Goal: Task Accomplishment & Management: Use online tool/utility

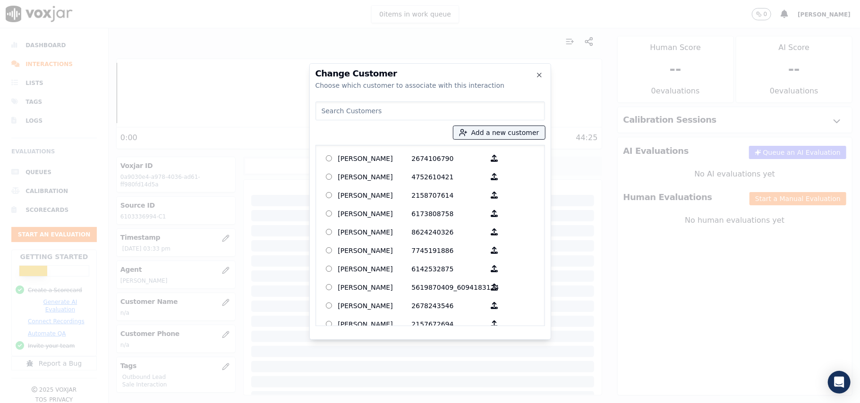
paste input "[PERSON_NAME]"
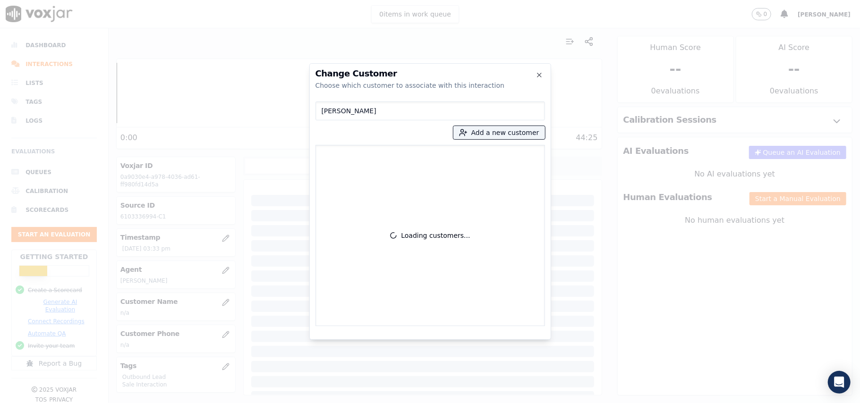
click at [324, 111] on input "[PERSON_NAME]" at bounding box center [430, 111] width 230 height 19
type input "[PERSON_NAME]"
click at [405, 165] on p "[PERSON_NAME]" at bounding box center [375, 158] width 74 height 15
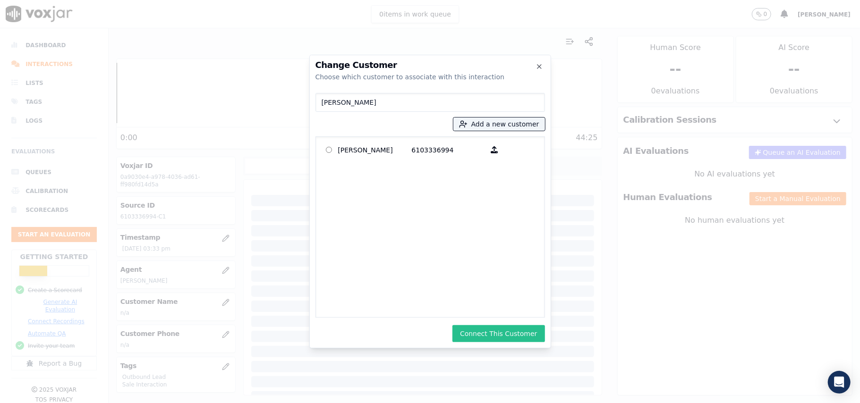
click at [495, 332] on button "Connect This Customer" at bounding box center [498, 333] width 92 height 17
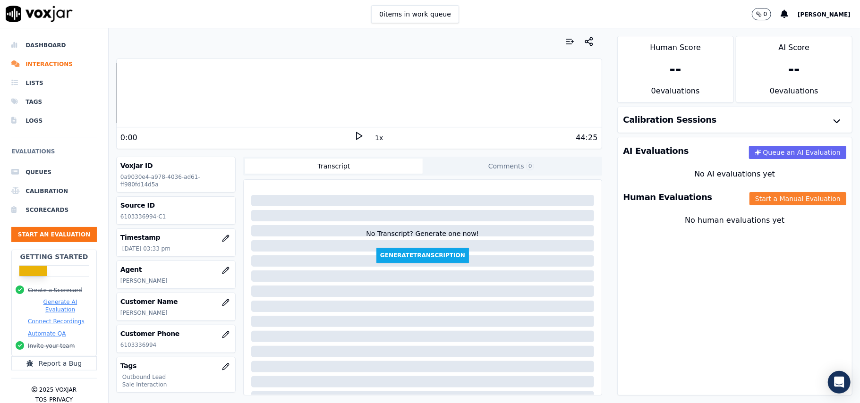
click at [763, 204] on button "Start a Manual Evaluation" at bounding box center [798, 198] width 97 height 13
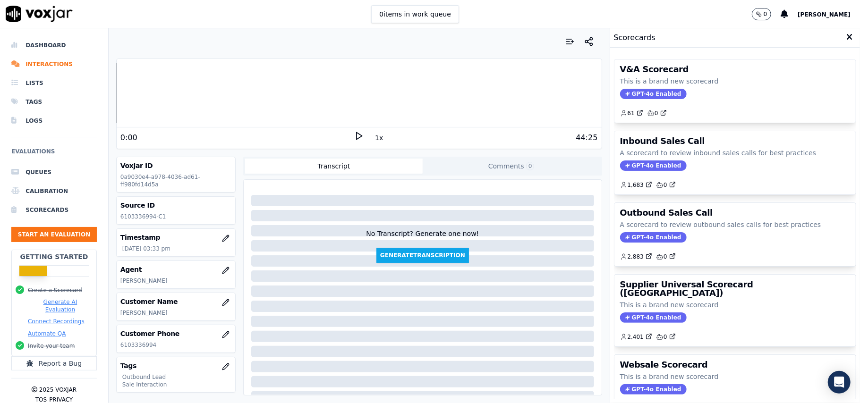
click at [628, 238] on span "GPT-4o Enabled" at bounding box center [653, 237] width 67 height 10
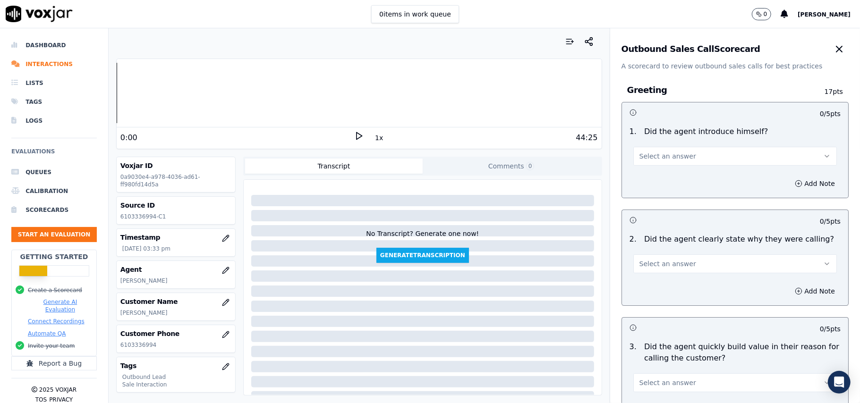
drag, startPoint x: 669, startPoint y: 158, endPoint x: 670, endPoint y: 165, distance: 7.1
click at [671, 159] on span "Select an answer" at bounding box center [667, 156] width 57 height 9
click at [670, 184] on div "Yes" at bounding box center [714, 177] width 183 height 15
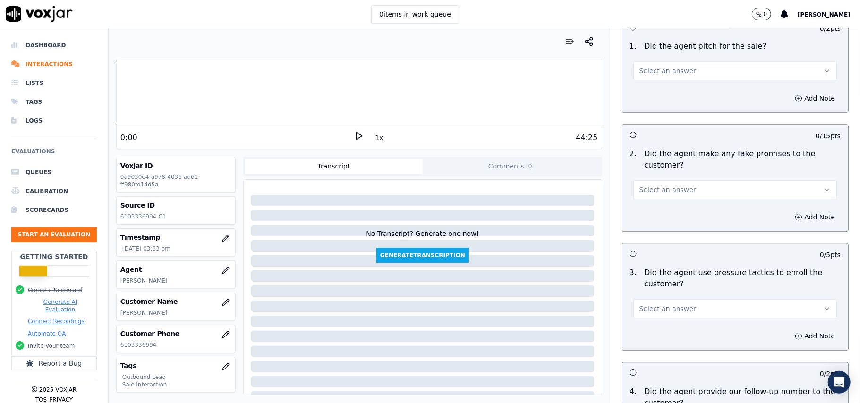
scroll to position [2356, 0]
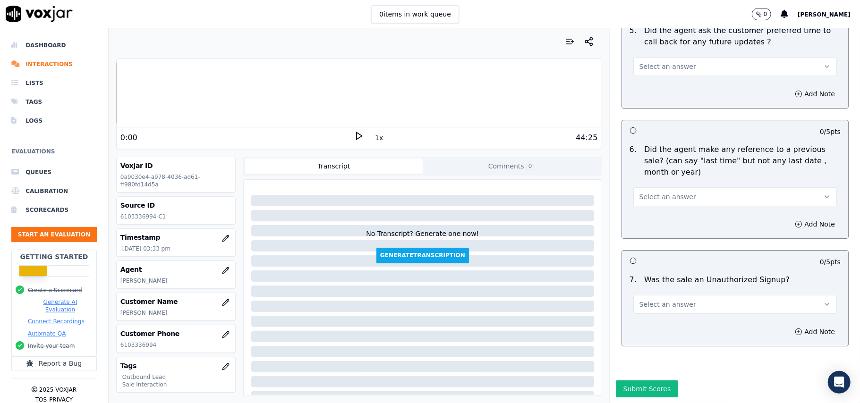
click at [723, 295] on button "Select an answer" at bounding box center [735, 304] width 204 height 19
drag, startPoint x: 679, startPoint y: 318, endPoint x: 656, endPoint y: 271, distance: 52.0
click at [679, 317] on div "No" at bounding box center [714, 312] width 183 height 15
click at [639, 192] on span "Select an answer" at bounding box center [667, 196] width 57 height 9
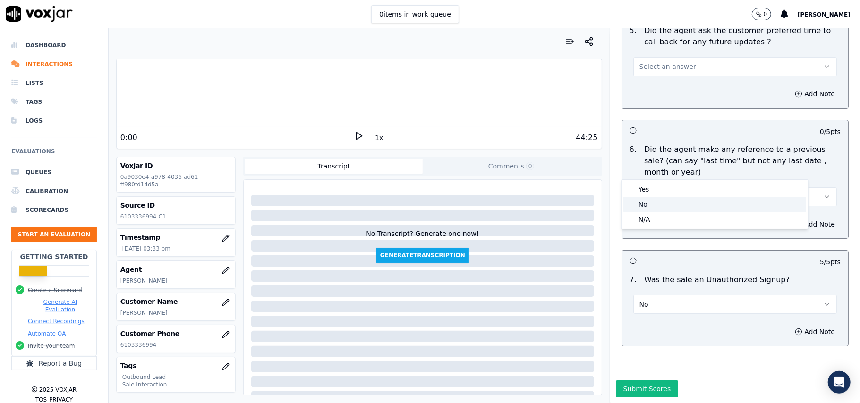
click at [643, 205] on div "No" at bounding box center [714, 204] width 183 height 15
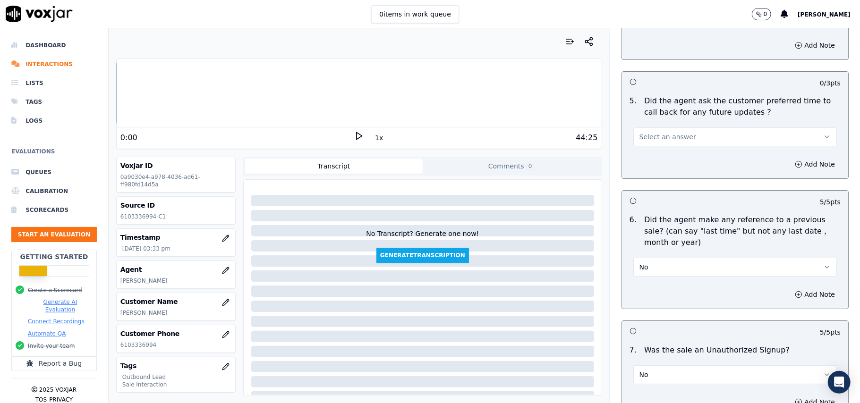
scroll to position [2167, 0]
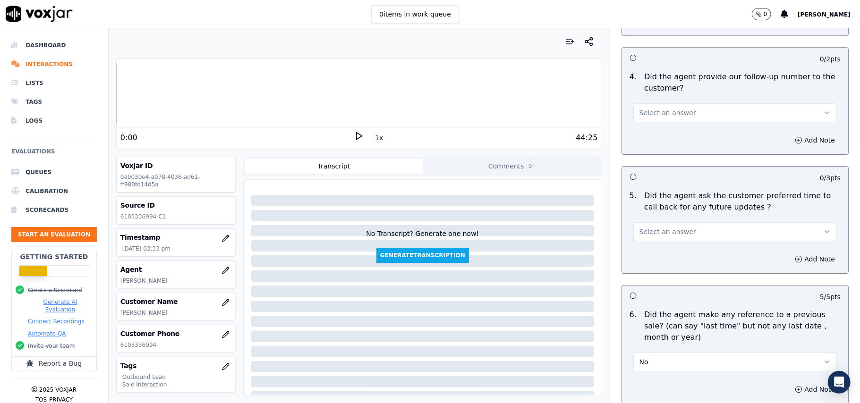
click at [639, 231] on span "Select an answer" at bounding box center [667, 231] width 57 height 9
click at [633, 248] on span at bounding box center [630, 248] width 7 height 7
click at [652, 115] on button "Select an answer" at bounding box center [735, 112] width 204 height 19
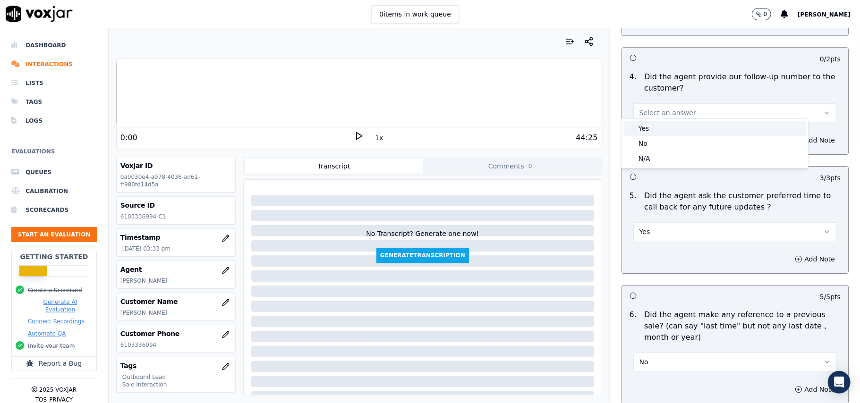
click at [654, 132] on div "Yes" at bounding box center [714, 128] width 183 height 15
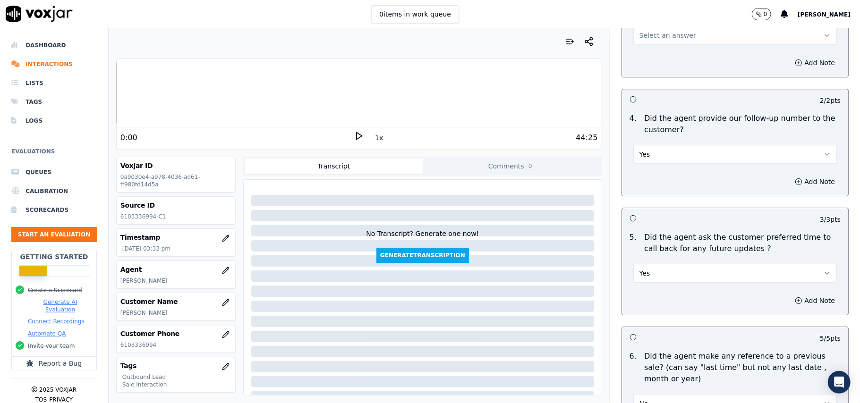
scroll to position [2041, 0]
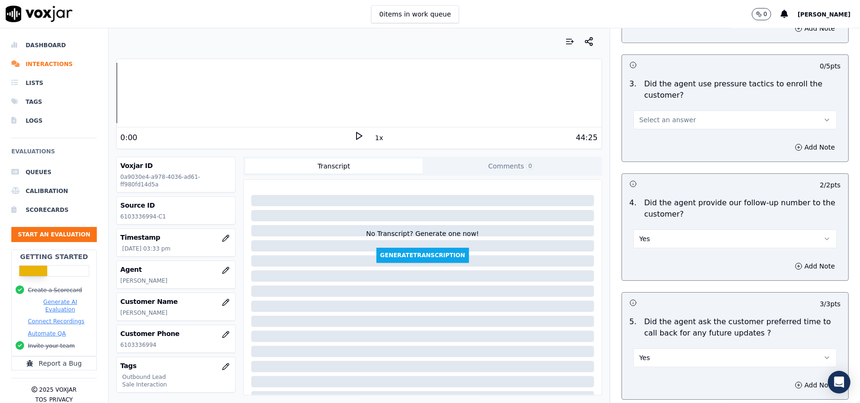
click at [660, 115] on span "Select an answer" at bounding box center [667, 119] width 57 height 9
click at [669, 135] on div "Yes" at bounding box center [714, 135] width 183 height 15
click at [668, 116] on button "Yes" at bounding box center [735, 120] width 204 height 19
click at [657, 148] on div "No" at bounding box center [714, 150] width 183 height 15
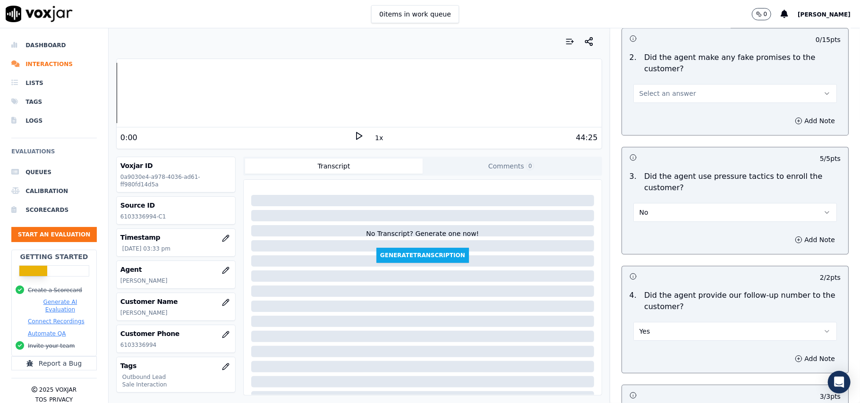
scroll to position [1852, 0]
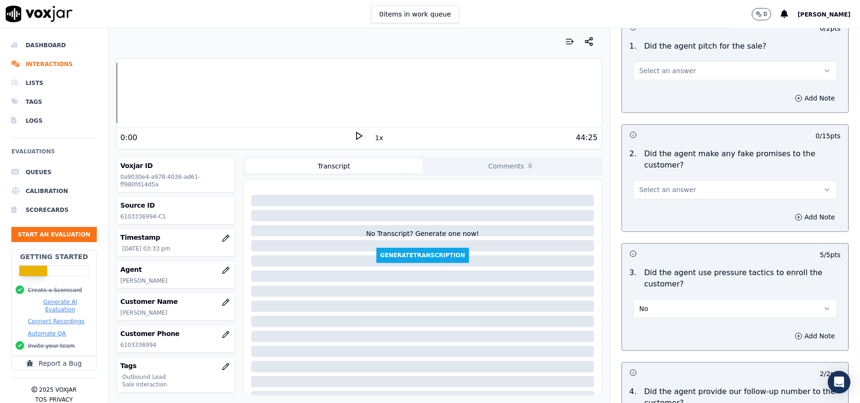
click at [673, 185] on span "Select an answer" at bounding box center [667, 189] width 57 height 9
click at [659, 216] on div "No" at bounding box center [714, 219] width 183 height 15
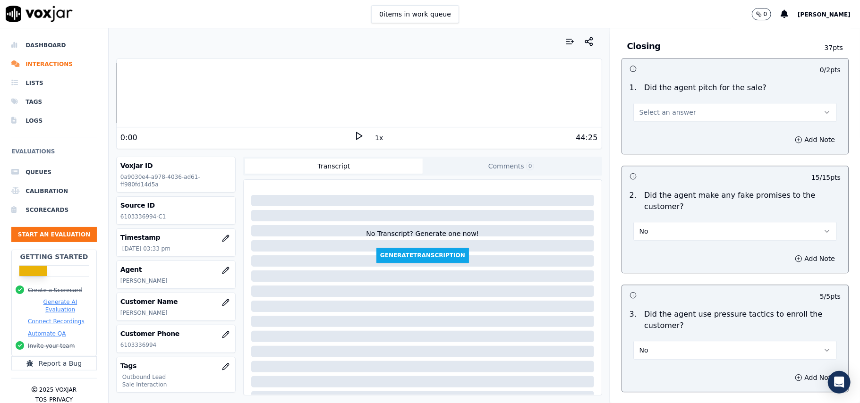
scroll to position [1726, 0]
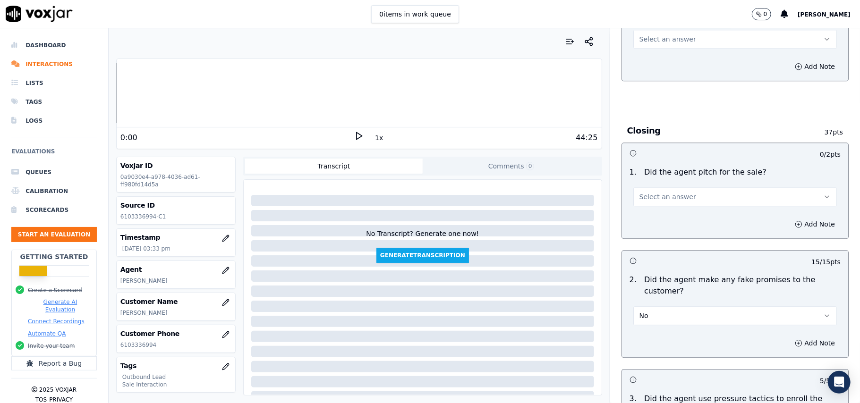
click at [658, 192] on span "Select an answer" at bounding box center [667, 196] width 57 height 9
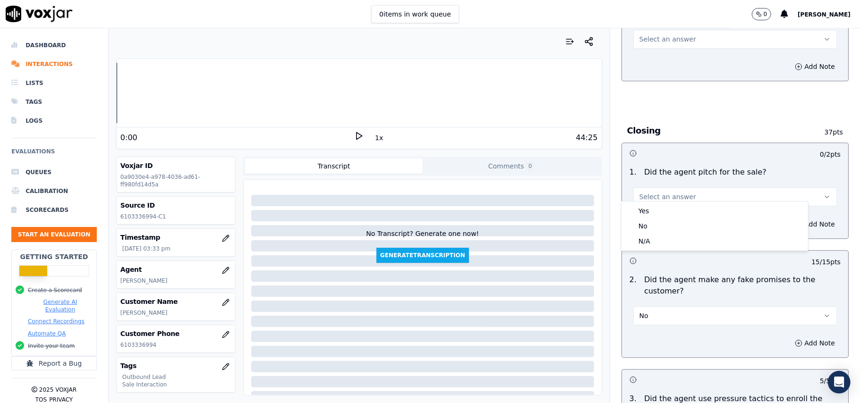
click at [657, 203] on div "Yes No N/A" at bounding box center [715, 226] width 187 height 49
click at [656, 206] on div "Yes" at bounding box center [714, 211] width 183 height 15
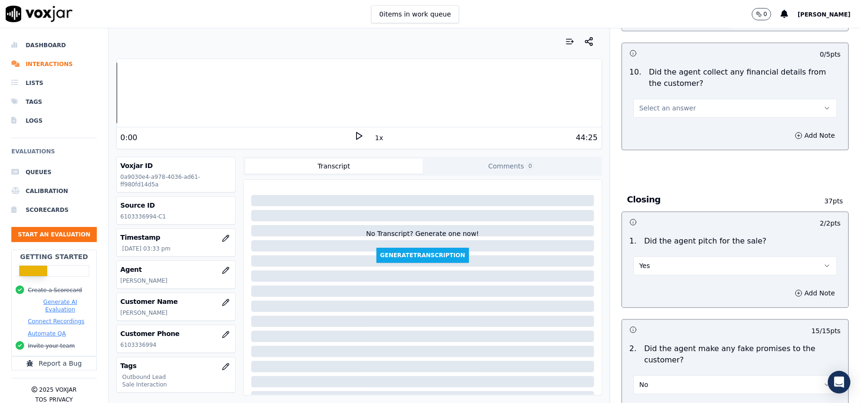
scroll to position [1600, 0]
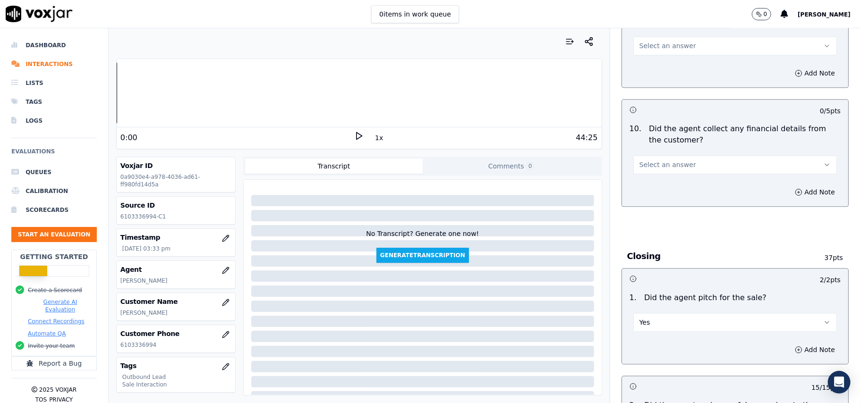
click at [671, 160] on span "Select an answer" at bounding box center [667, 164] width 57 height 9
click at [673, 190] on div "No" at bounding box center [714, 194] width 183 height 15
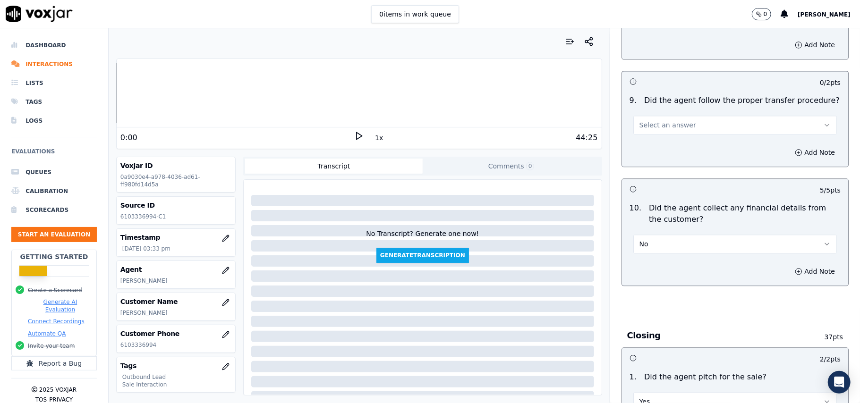
scroll to position [1411, 0]
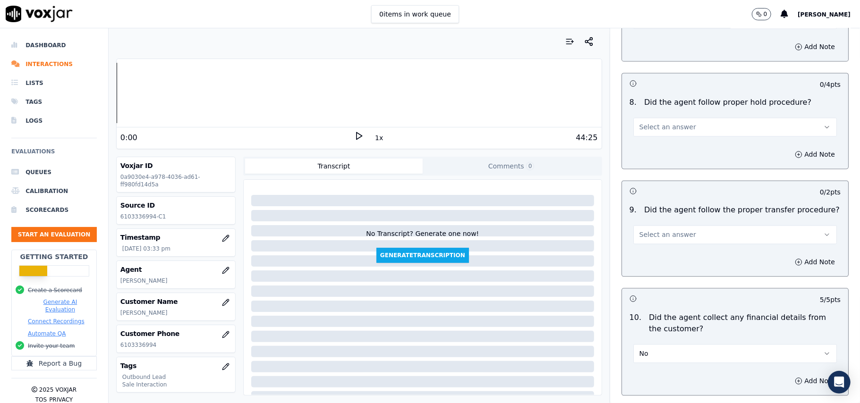
click at [654, 230] on span "Select an answer" at bounding box center [667, 234] width 57 height 9
click at [655, 243] on div "Yes" at bounding box center [714, 248] width 183 height 15
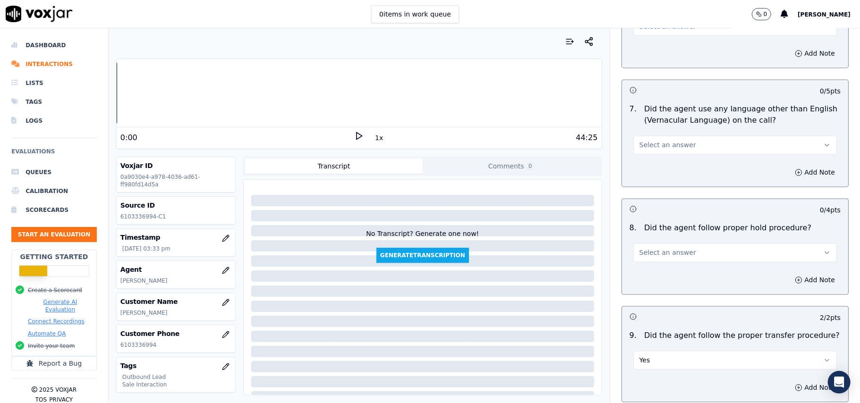
click at [656, 249] on span "Select an answer" at bounding box center [667, 252] width 57 height 9
click at [662, 270] on div "Yes" at bounding box center [714, 266] width 183 height 15
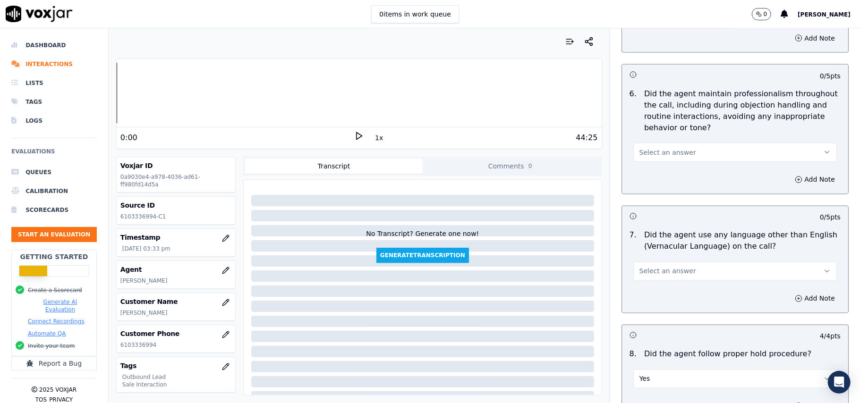
click at [660, 268] on button "Select an answer" at bounding box center [735, 271] width 204 height 19
click at [653, 293] on div "No" at bounding box center [714, 299] width 183 height 15
click at [648, 153] on div "6 . Did the agent maintain professionalism throughout the call, including durin…" at bounding box center [735, 125] width 226 height 81
click at [649, 148] on span "Select an answer" at bounding box center [667, 152] width 57 height 9
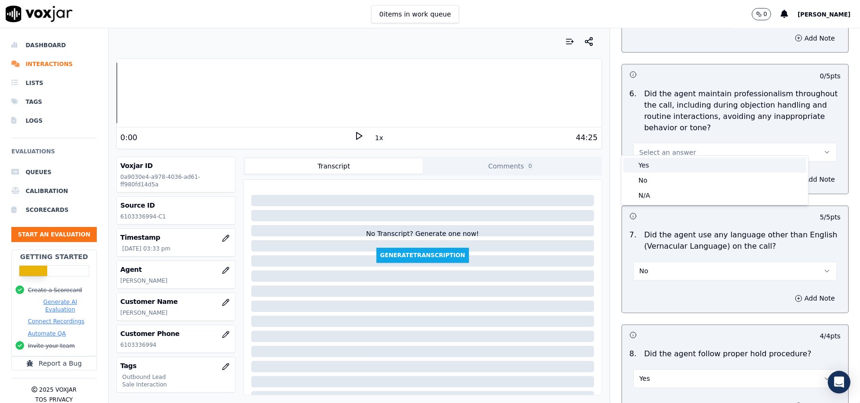
click at [647, 170] on div "Yes" at bounding box center [714, 165] width 183 height 15
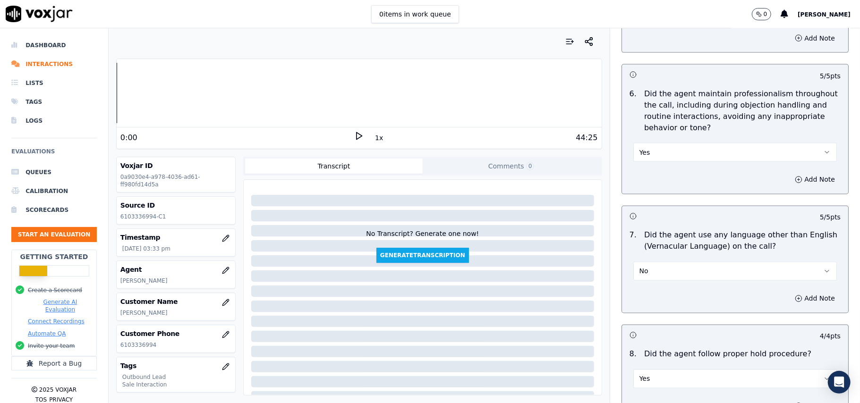
scroll to position [1033, 0]
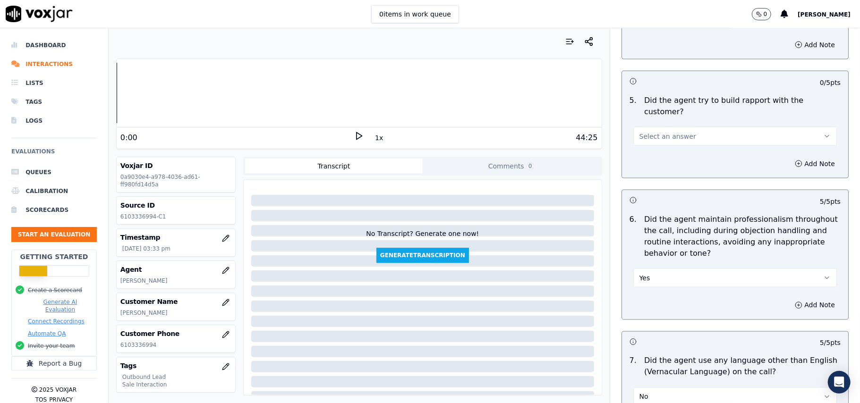
click at [656, 132] on span "Select an answer" at bounding box center [667, 136] width 57 height 9
click at [664, 148] on div "Yes" at bounding box center [714, 149] width 183 height 15
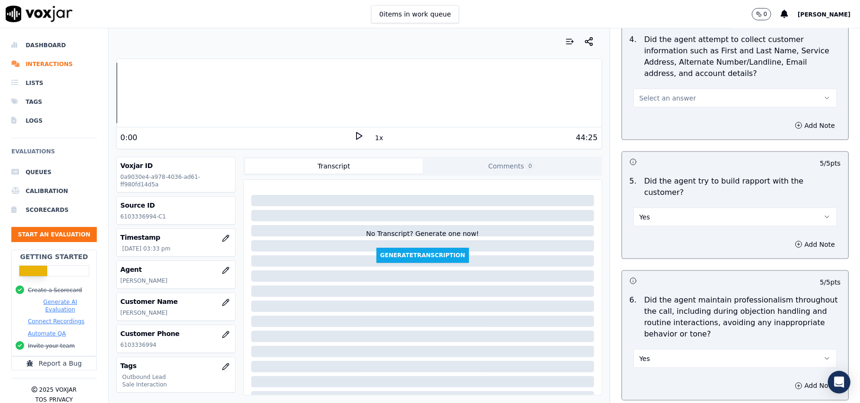
scroll to position [844, 0]
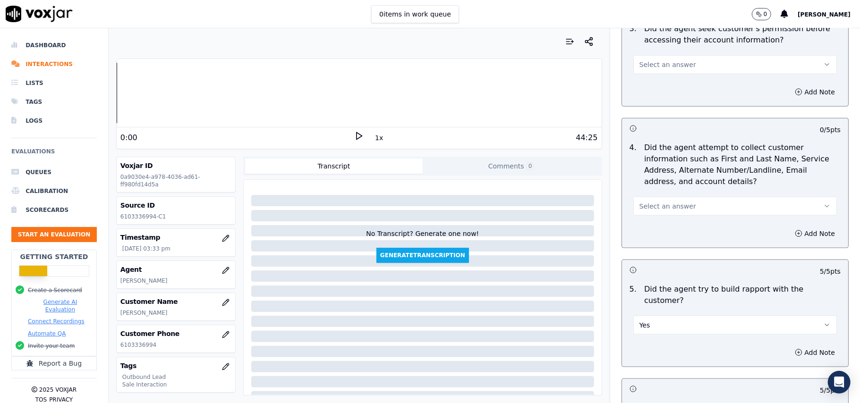
click at [662, 209] on span "Select an answer" at bounding box center [667, 206] width 57 height 9
click at [649, 238] on div "No" at bounding box center [714, 245] width 183 height 15
drag, startPoint x: 653, startPoint y: 193, endPoint x: 652, endPoint y: 212, distance: 18.4
click at [653, 195] on div "No" at bounding box center [735, 201] width 219 height 28
click at [652, 210] on button "No" at bounding box center [735, 206] width 204 height 19
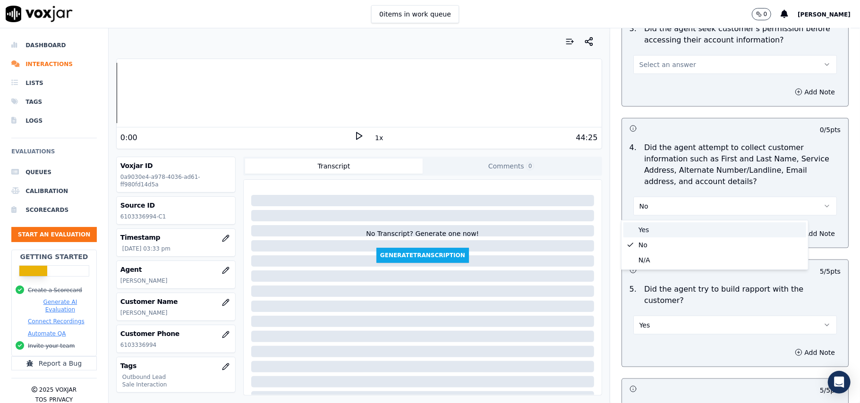
click at [655, 227] on div "Yes" at bounding box center [714, 229] width 183 height 15
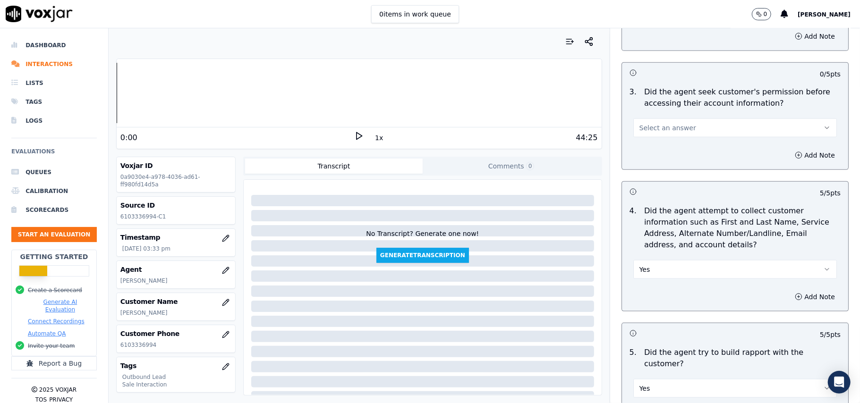
drag, startPoint x: 673, startPoint y: 119, endPoint x: 673, endPoint y: 131, distance: 11.8
click at [673, 121] on div "Select an answer" at bounding box center [735, 127] width 204 height 21
click at [671, 125] on button "Select an answer" at bounding box center [735, 128] width 204 height 19
click at [661, 165] on div "No" at bounding box center [714, 166] width 183 height 15
click at [662, 144] on div "Add Note" at bounding box center [735, 155] width 226 height 28
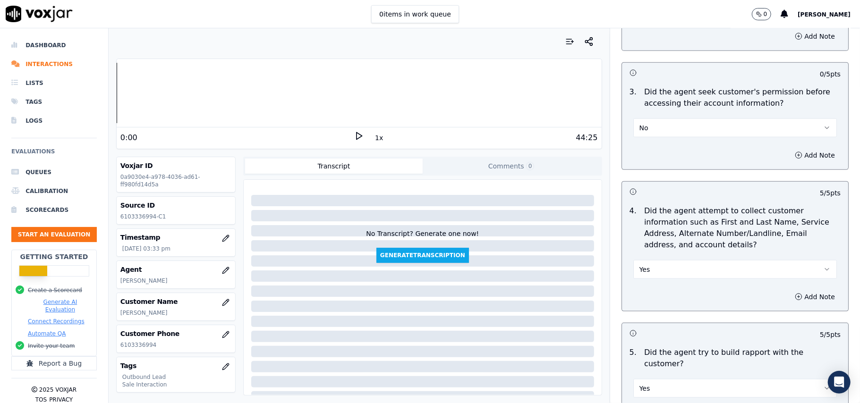
click at [665, 123] on button "No" at bounding box center [735, 128] width 204 height 19
click at [661, 153] on div "Yes" at bounding box center [714, 151] width 183 height 15
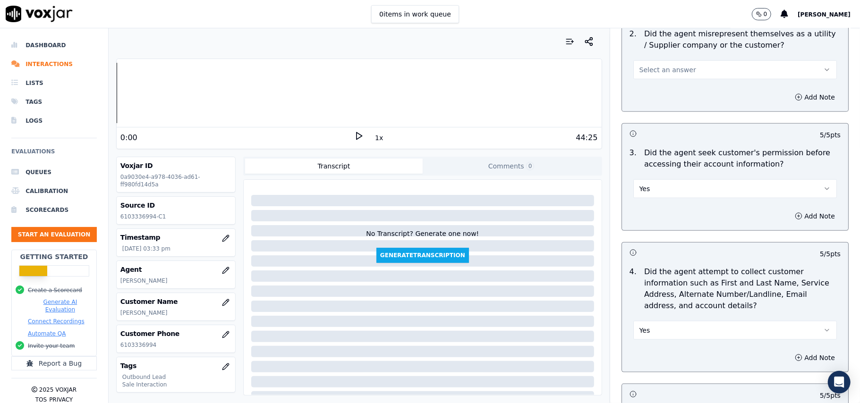
scroll to position [656, 0]
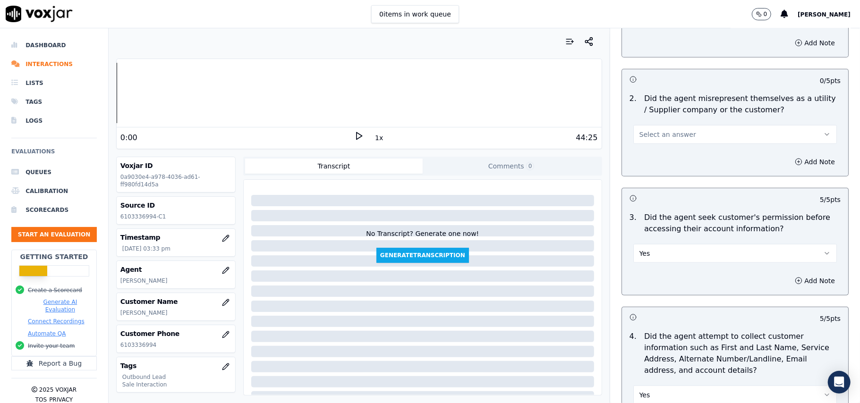
click at [675, 138] on span "Select an answer" at bounding box center [667, 134] width 57 height 9
click at [654, 172] on div "No" at bounding box center [714, 172] width 183 height 15
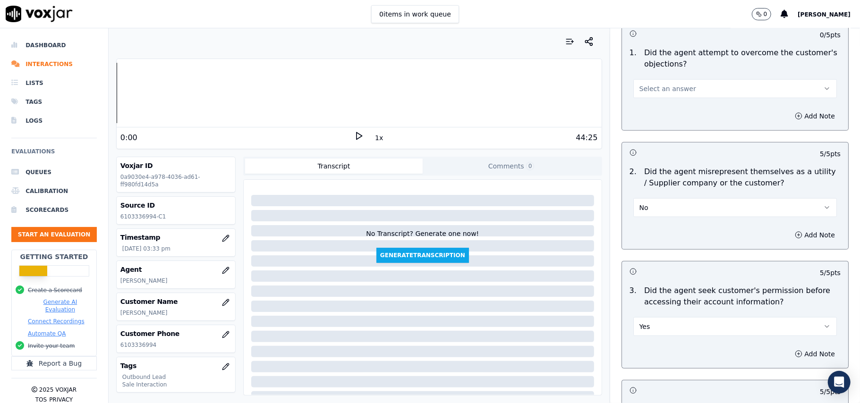
scroll to position [529, 0]
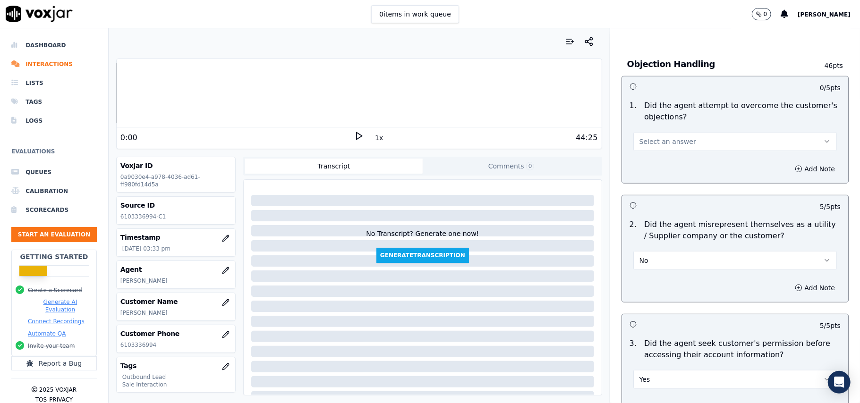
drag, startPoint x: 658, startPoint y: 141, endPoint x: 658, endPoint y: 149, distance: 8.5
click at [658, 142] on span "Select an answer" at bounding box center [667, 141] width 57 height 9
drag, startPoint x: 658, startPoint y: 149, endPoint x: 658, endPoint y: 164, distance: 15.1
click at [658, 167] on div "Yes" at bounding box center [714, 164] width 183 height 15
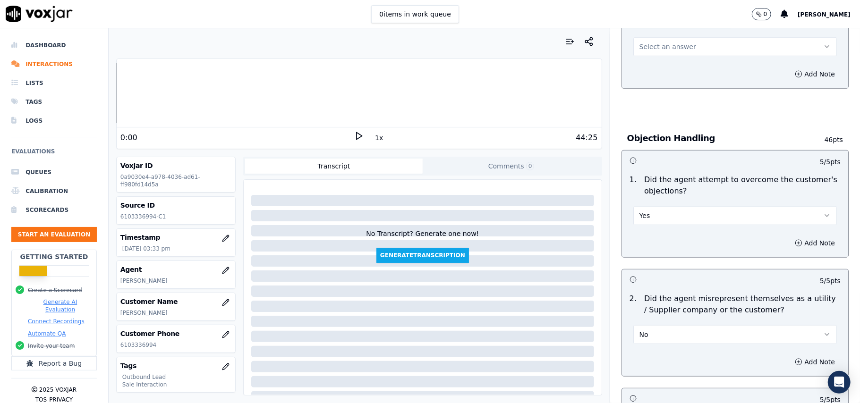
scroll to position [341, 0]
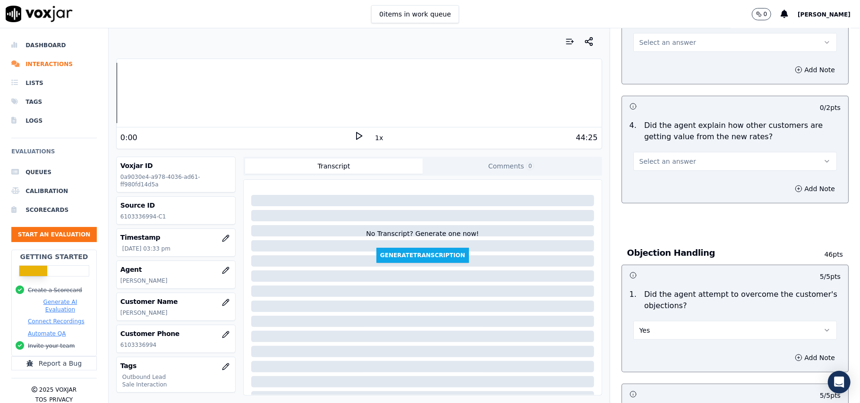
click at [656, 154] on button "Select an answer" at bounding box center [735, 161] width 204 height 19
click at [655, 176] on div "Yes" at bounding box center [714, 183] width 183 height 15
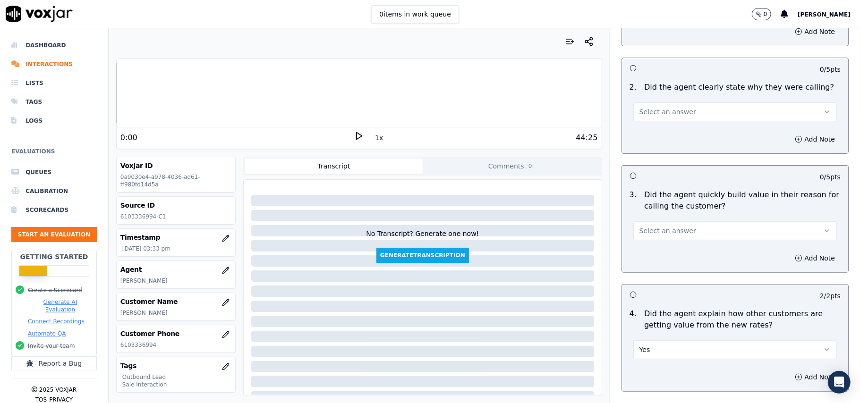
scroll to position [152, 0]
click at [654, 223] on button "Select an answer" at bounding box center [735, 231] width 204 height 19
click at [633, 257] on span at bounding box center [630, 253] width 7 height 7
click at [651, 116] on span "Select an answer" at bounding box center [667, 112] width 57 height 9
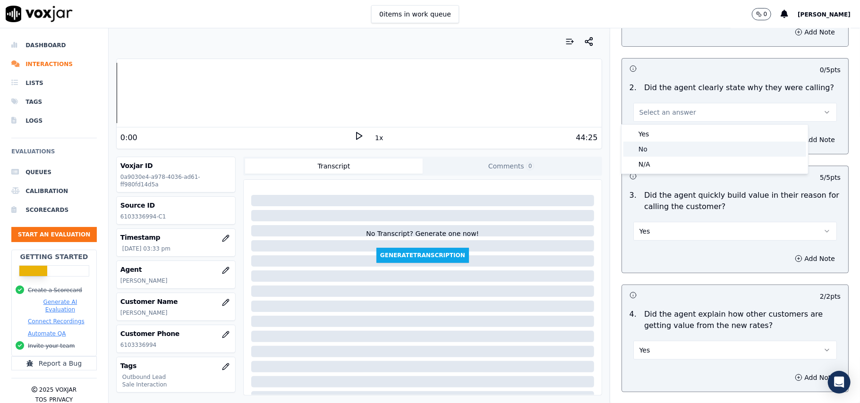
click at [647, 144] on div "No" at bounding box center [714, 149] width 183 height 15
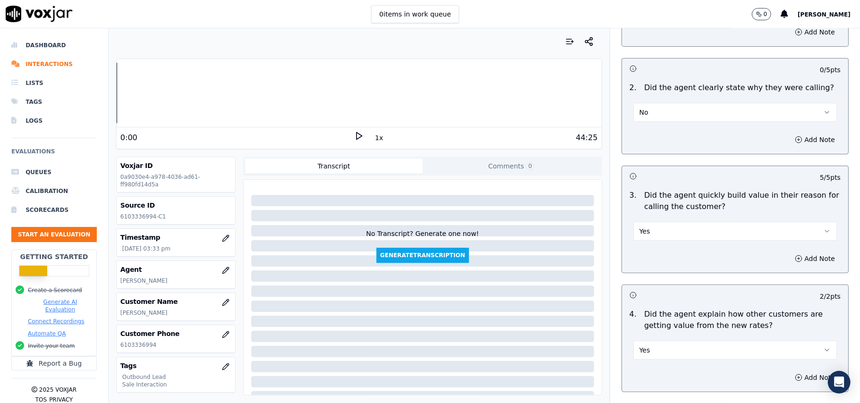
drag, startPoint x: 653, startPoint y: 109, endPoint x: 654, endPoint y: 121, distance: 12.3
click at [653, 108] on button "No" at bounding box center [735, 112] width 204 height 19
click at [652, 129] on div "Yes" at bounding box center [714, 134] width 183 height 15
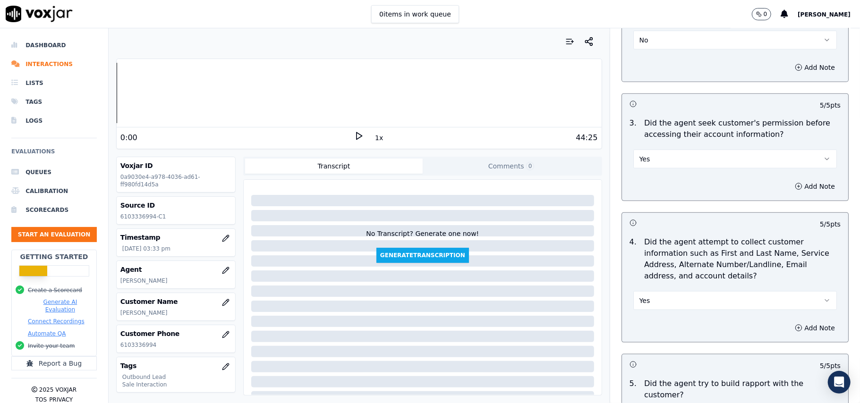
scroll to position [2356, 0]
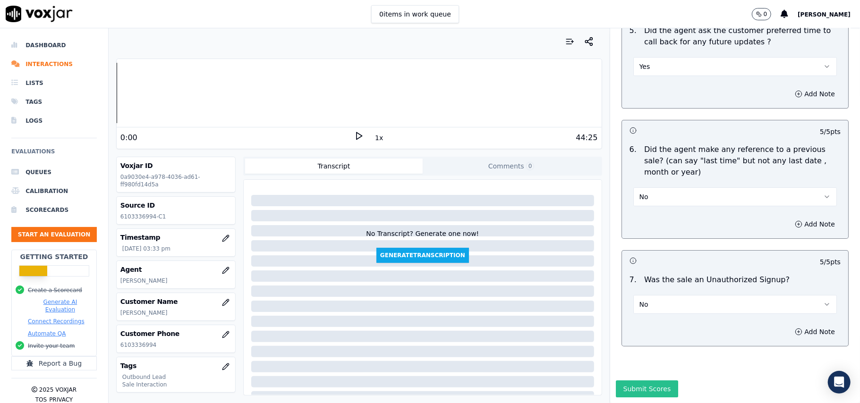
click at [646, 381] on button "Submit Scores" at bounding box center [647, 389] width 63 height 17
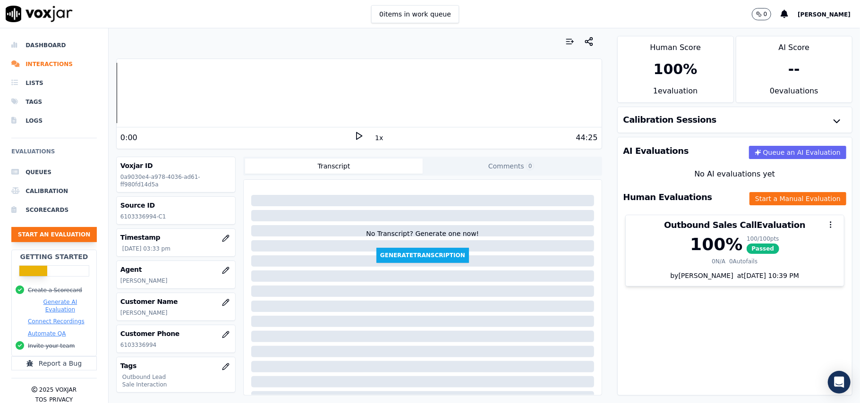
click at [43, 235] on button "Start an Evaluation" at bounding box center [53, 234] width 85 height 15
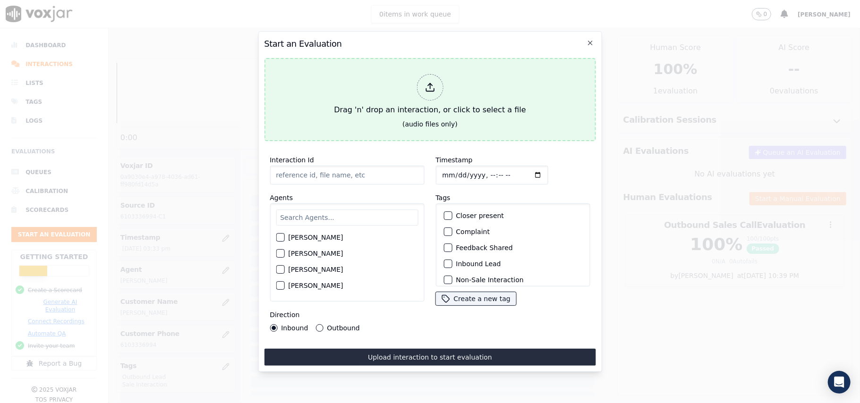
click at [439, 78] on div at bounding box center [430, 87] width 26 height 26
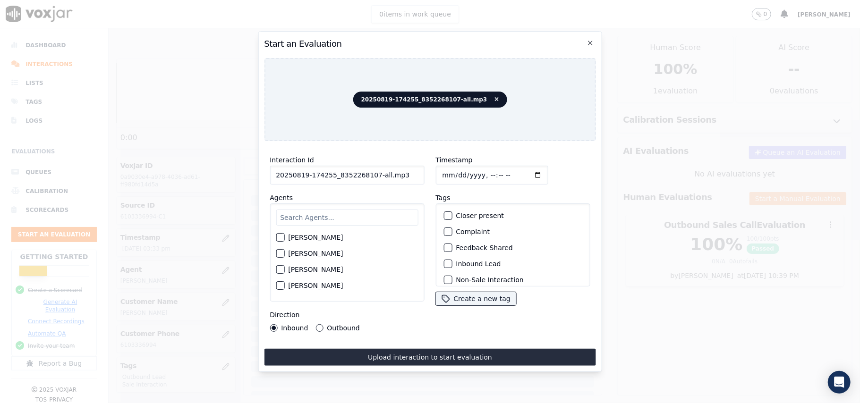
click at [369, 169] on input "20250819-174255_8352268107-all.mp3" at bounding box center [347, 175] width 154 height 19
type input "20250819-174255_8352268107-C1"
click at [454, 170] on input "Timestamp" at bounding box center [491, 175] width 112 height 19
type input "[DATE]T17:10"
click at [388, 210] on input "text" at bounding box center [347, 218] width 142 height 16
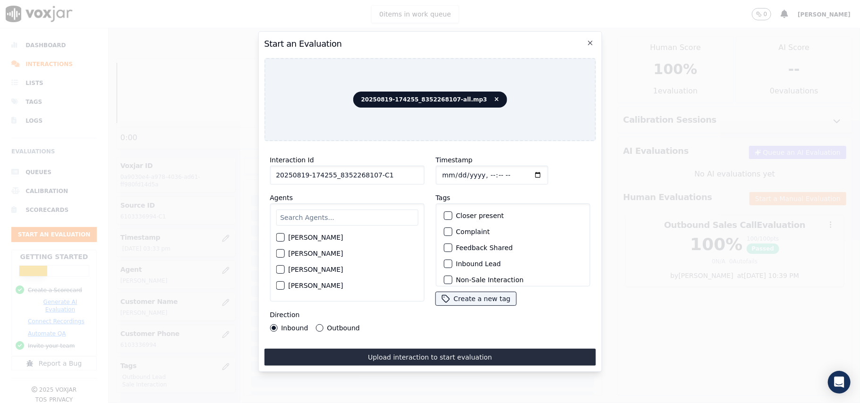
paste input "[PERSON_NAME]"
type input "[PERSON_NAME]"
click at [292, 237] on label "[PERSON_NAME]" at bounding box center [315, 240] width 55 height 7
click at [284, 236] on button "[PERSON_NAME]" at bounding box center [280, 240] width 9 height 9
click at [452, 256] on div "Inbound Lead" at bounding box center [513, 264] width 146 height 16
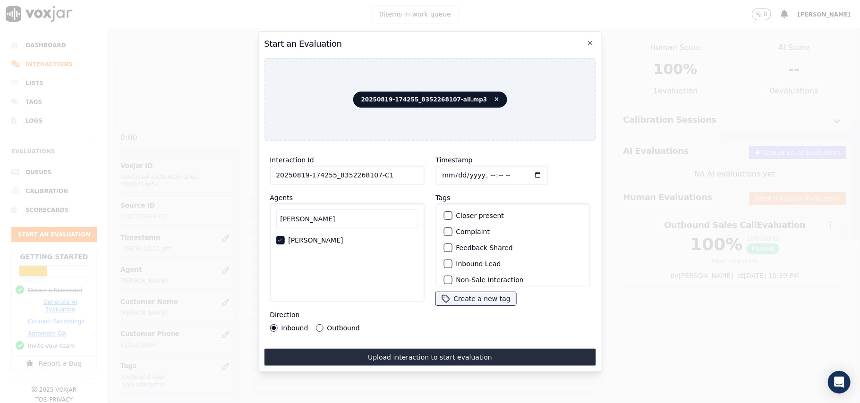
click at [456, 261] on label "Inbound Lead" at bounding box center [478, 264] width 45 height 7
click at [452, 260] on button "Inbound Lead" at bounding box center [447, 264] width 9 height 9
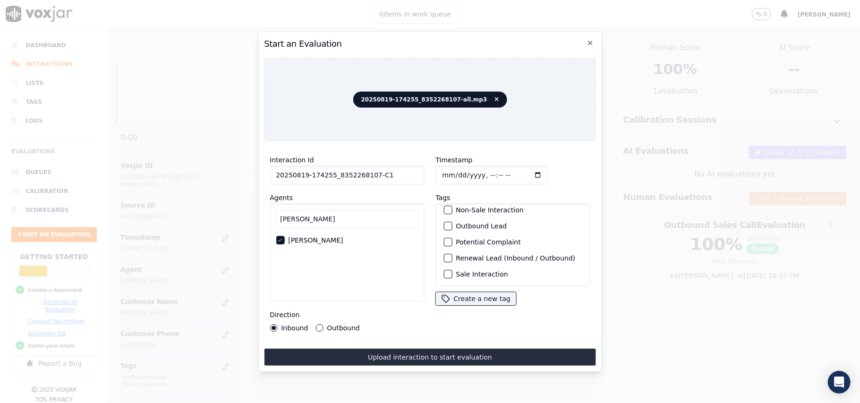
scroll to position [82, 0]
click at [444, 266] on div "Sale Interaction" at bounding box center [513, 274] width 146 height 16
click at [447, 266] on div "Sale Interaction" at bounding box center [513, 274] width 146 height 16
click at [444, 271] on div "button" at bounding box center [447, 274] width 7 height 7
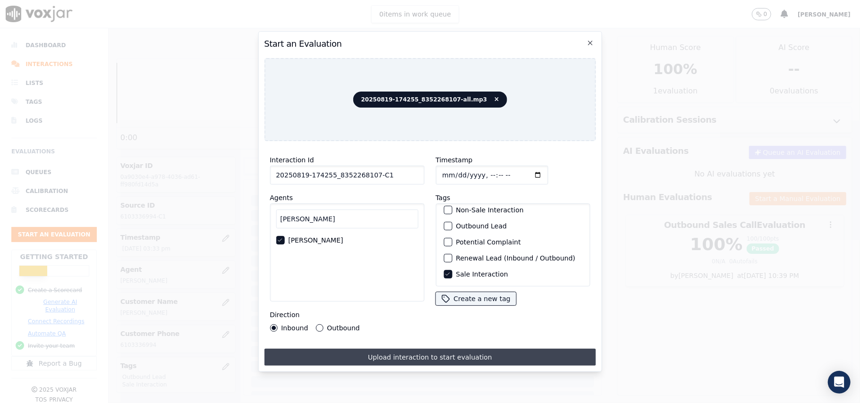
click at [408, 350] on button "Upload interaction to start evaluation" at bounding box center [430, 357] width 332 height 17
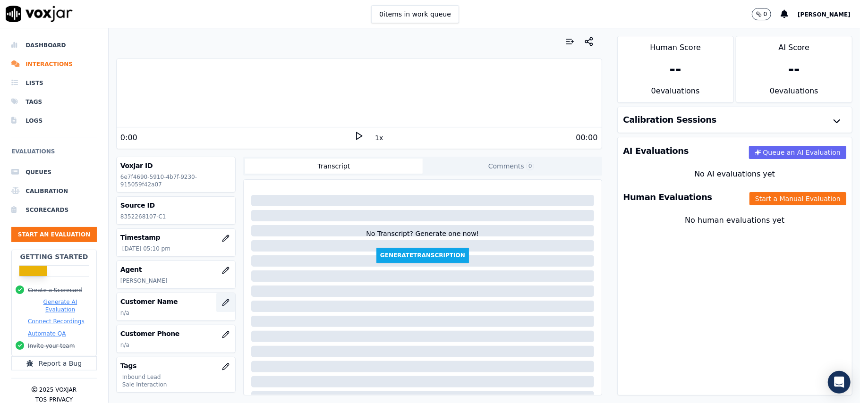
click at [222, 303] on icon "button" at bounding box center [226, 303] width 8 height 8
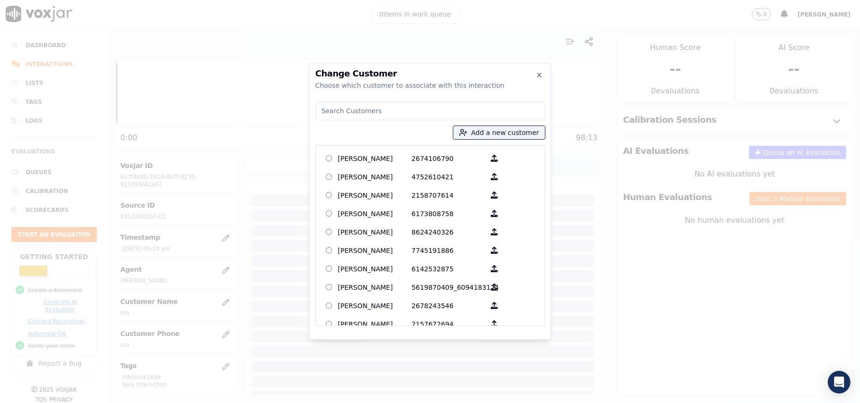
paste input "[PERSON_NAME]"
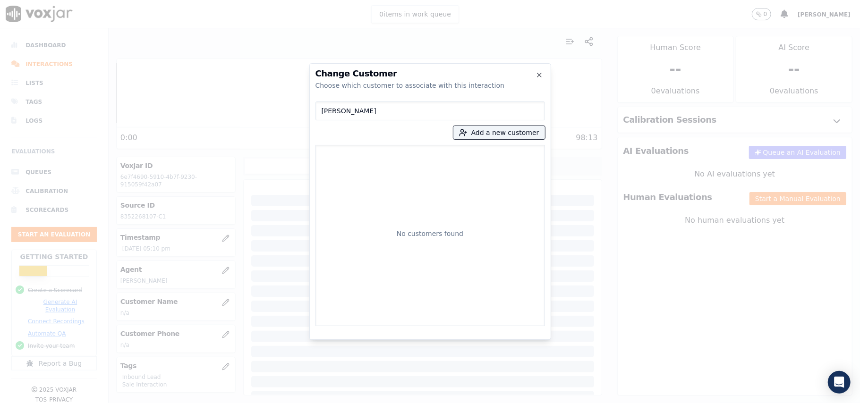
click at [323, 114] on input "[PERSON_NAME]" at bounding box center [430, 111] width 230 height 19
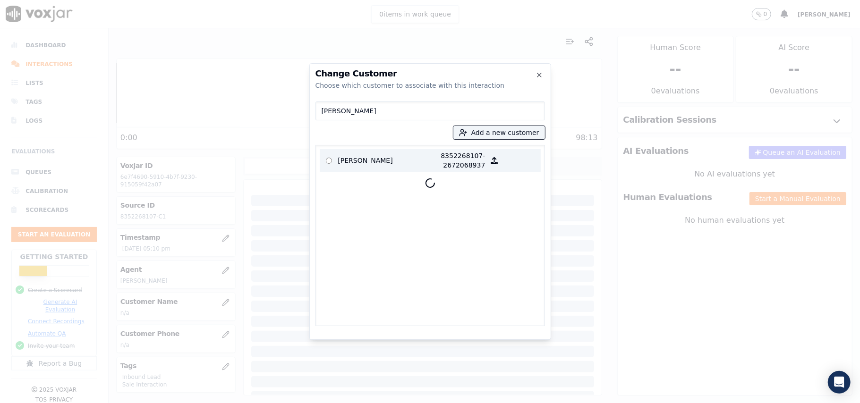
type input "[PERSON_NAME]"
click at [405, 155] on p "[PERSON_NAME]" at bounding box center [375, 160] width 74 height 19
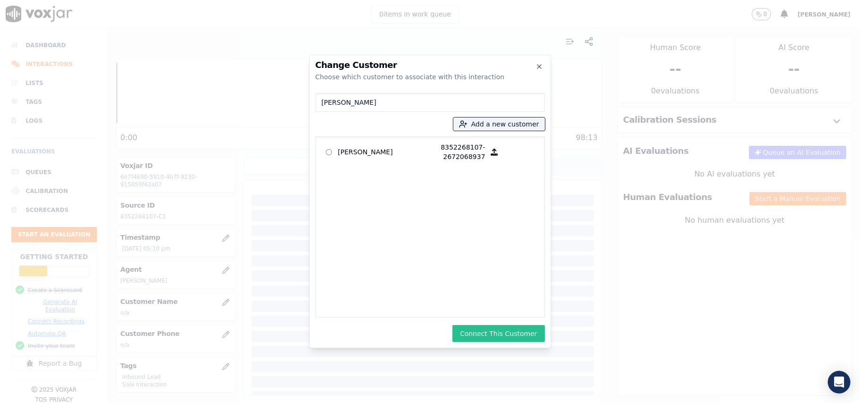
click at [490, 333] on button "Connect This Customer" at bounding box center [498, 333] width 92 height 17
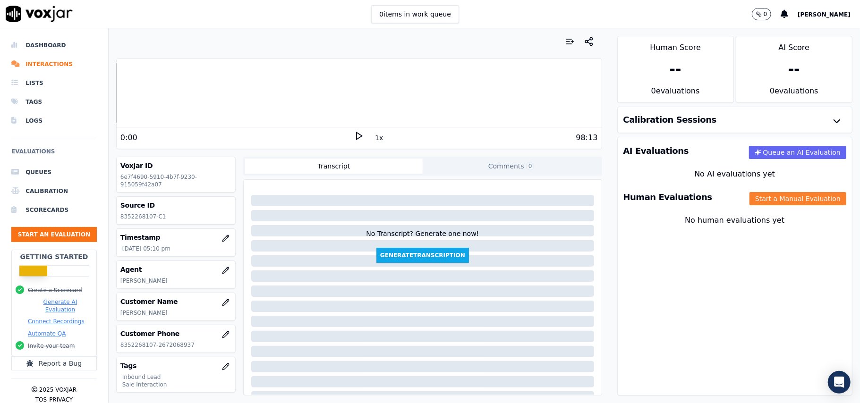
click at [752, 204] on button "Start a Manual Evaluation" at bounding box center [798, 198] width 97 height 13
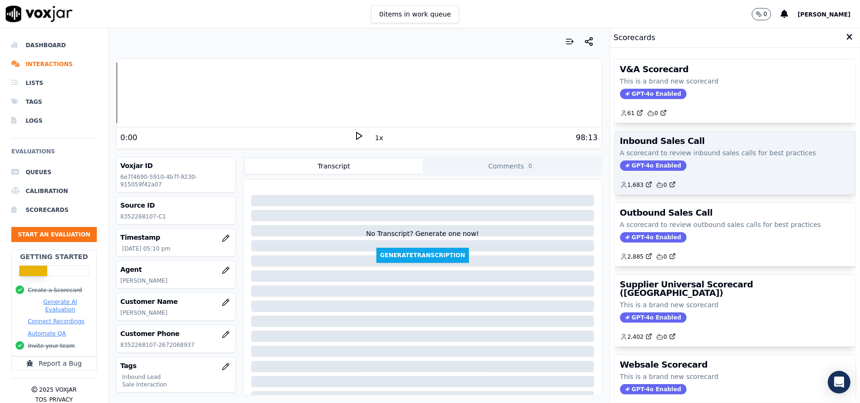
click at [629, 169] on span "GPT-4o Enabled" at bounding box center [653, 166] width 67 height 10
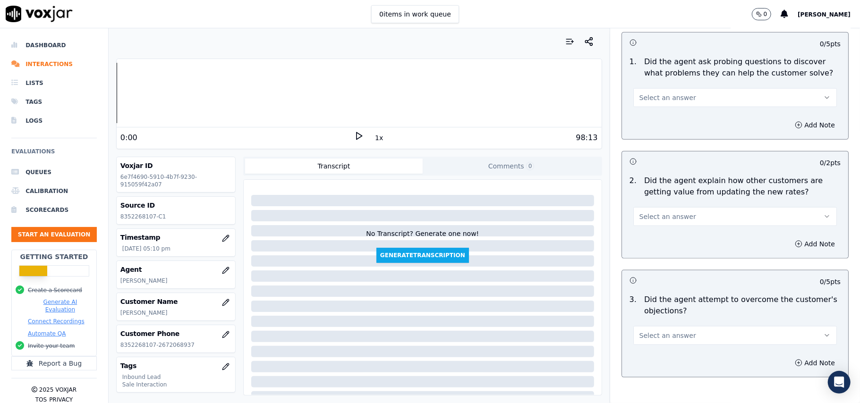
scroll to position [2643, 0]
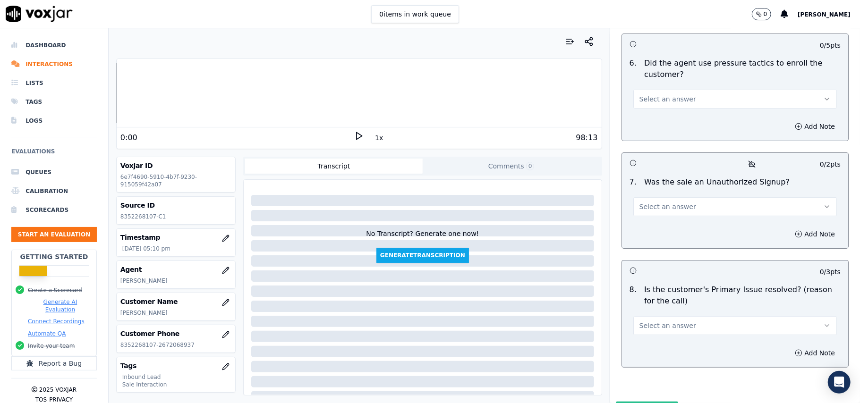
click at [694, 316] on button "Select an answer" at bounding box center [735, 325] width 204 height 19
click at [647, 297] on div "Yes" at bounding box center [714, 297] width 183 height 15
click at [682, 197] on button "Select an answer" at bounding box center [735, 206] width 204 height 19
click at [665, 197] on div "No" at bounding box center [714, 193] width 183 height 15
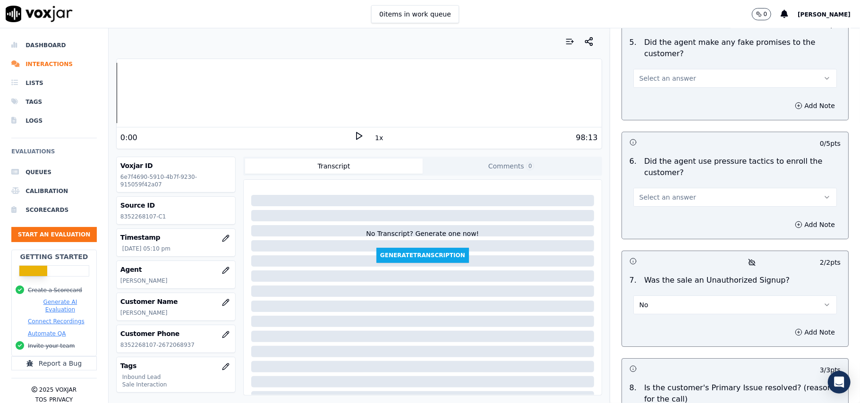
scroll to position [2454, 0]
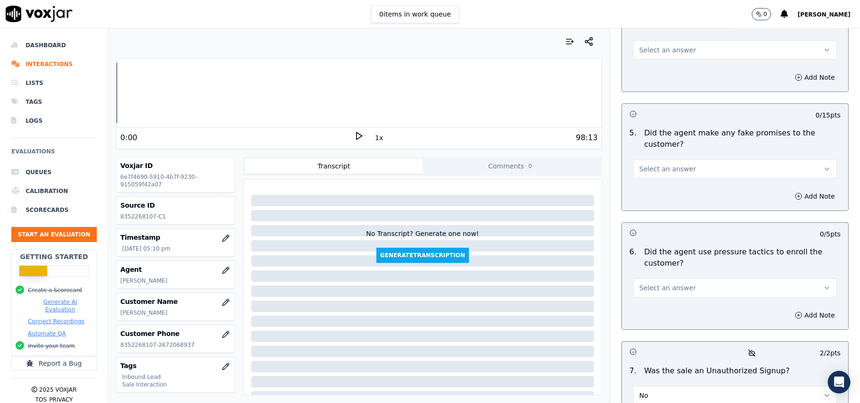
click at [650, 283] on span "Select an answer" at bounding box center [667, 287] width 57 height 9
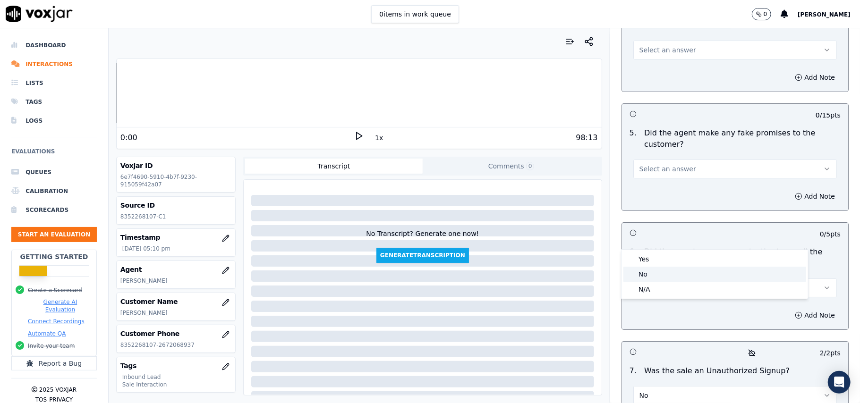
click at [647, 277] on div "No" at bounding box center [714, 274] width 183 height 15
click at [674, 164] on span "Select an answer" at bounding box center [667, 168] width 57 height 9
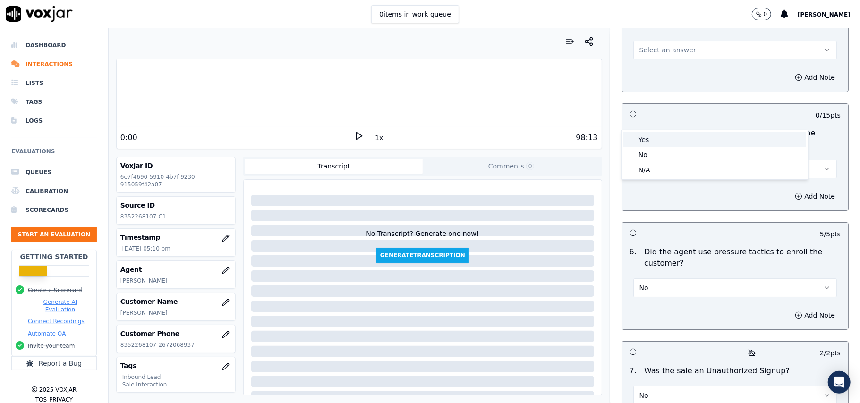
click at [670, 146] on div "Yes" at bounding box center [714, 139] width 183 height 15
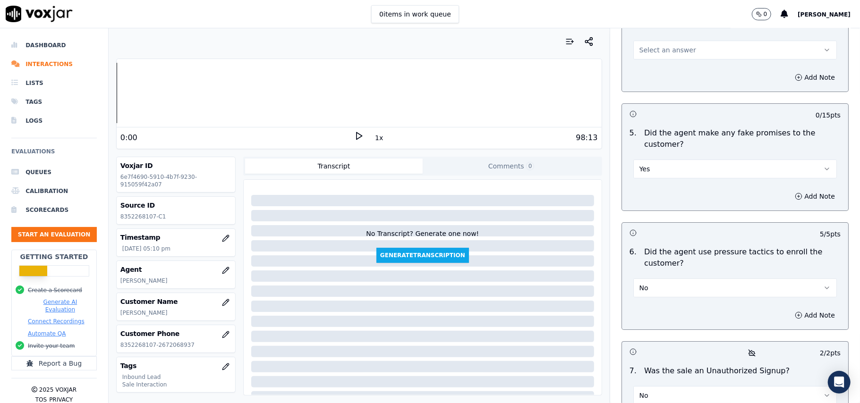
click at [669, 160] on button "Yes" at bounding box center [735, 169] width 204 height 19
click at [666, 152] on div "No" at bounding box center [714, 154] width 183 height 15
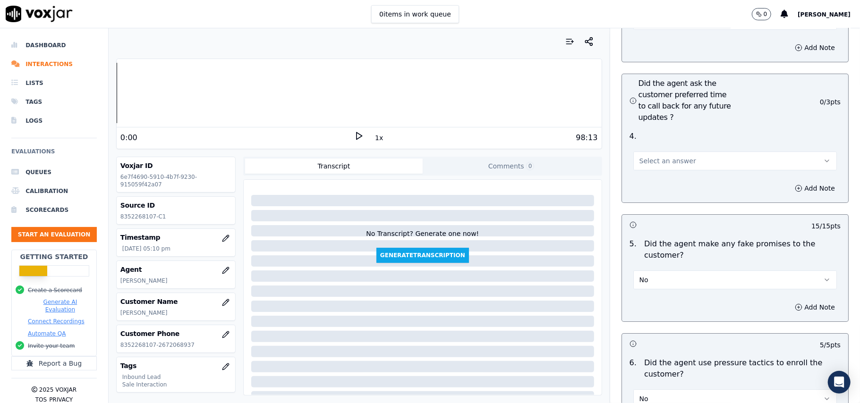
scroll to position [2266, 0]
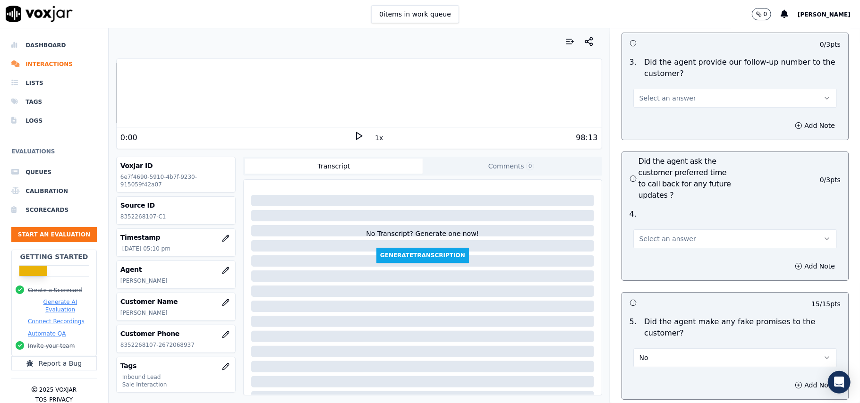
click at [679, 230] on button "Select an answer" at bounding box center [735, 239] width 204 height 19
click at [654, 202] on div "Yes" at bounding box center [714, 209] width 183 height 15
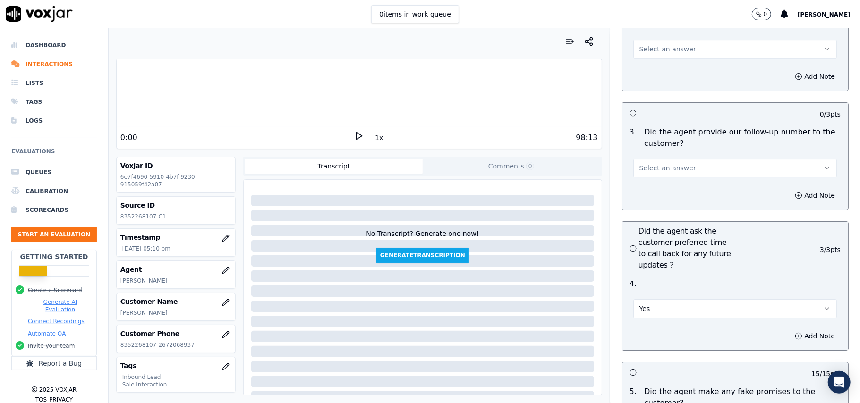
scroll to position [2139, 0]
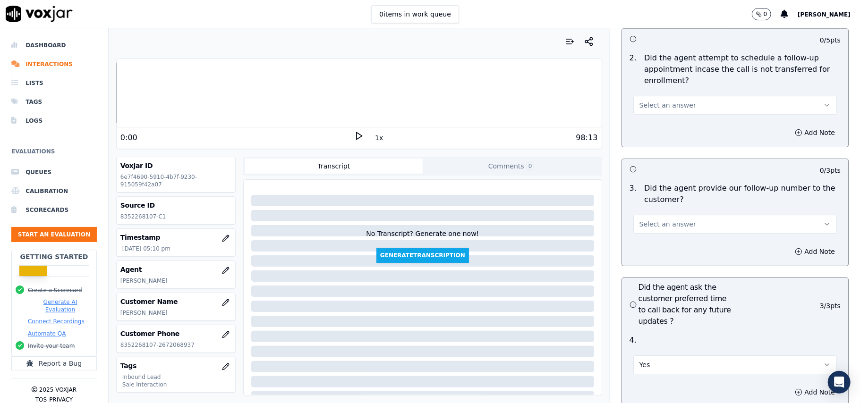
click at [665, 205] on div "Select an answer" at bounding box center [735, 219] width 219 height 28
click at [664, 220] on span "Select an answer" at bounding box center [667, 224] width 57 height 9
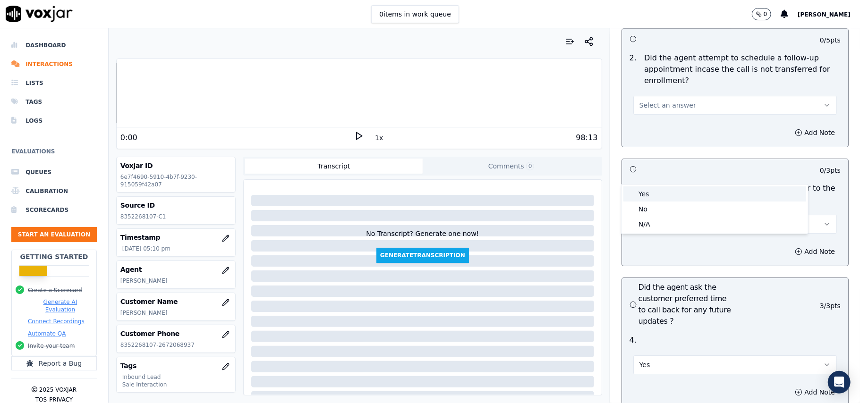
click at [660, 196] on div "Yes" at bounding box center [714, 194] width 183 height 15
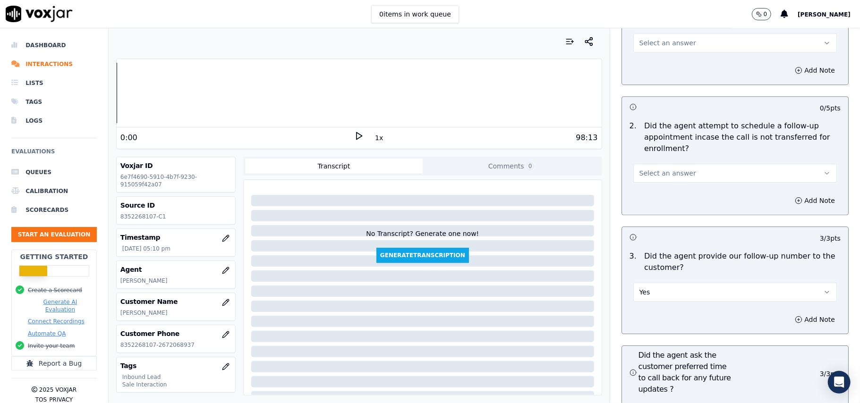
scroll to position [2014, 0]
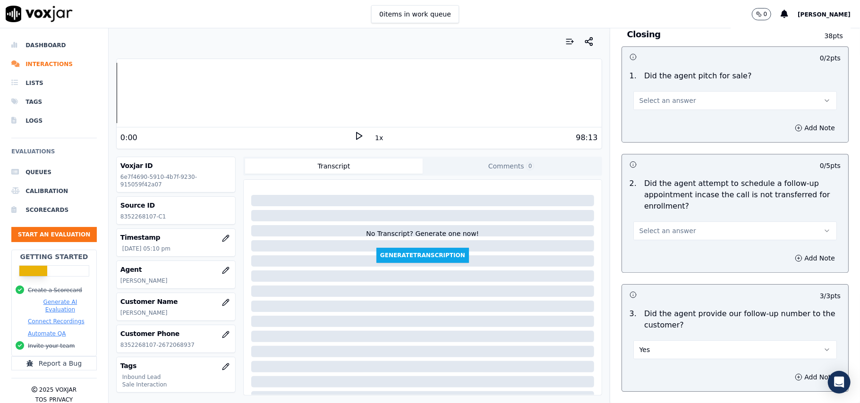
click at [671, 221] on button "Select an answer" at bounding box center [735, 230] width 204 height 19
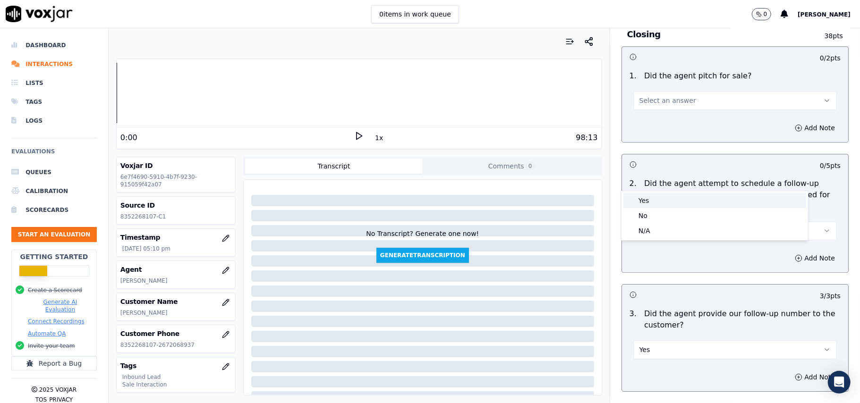
click at [666, 206] on div "Yes" at bounding box center [714, 200] width 183 height 15
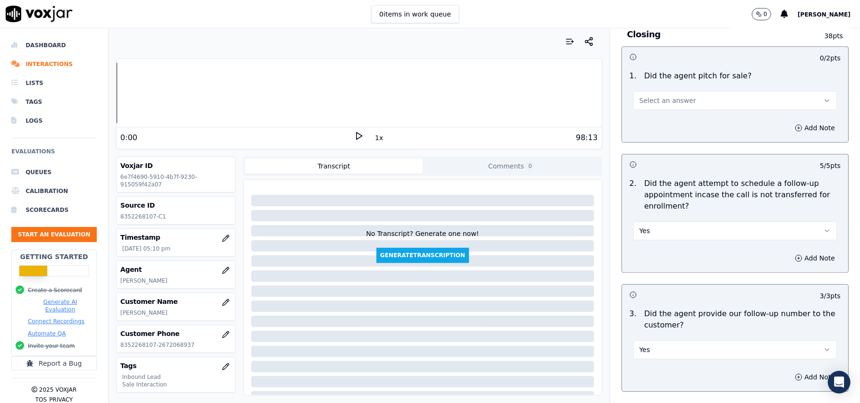
scroll to position [1888, 0]
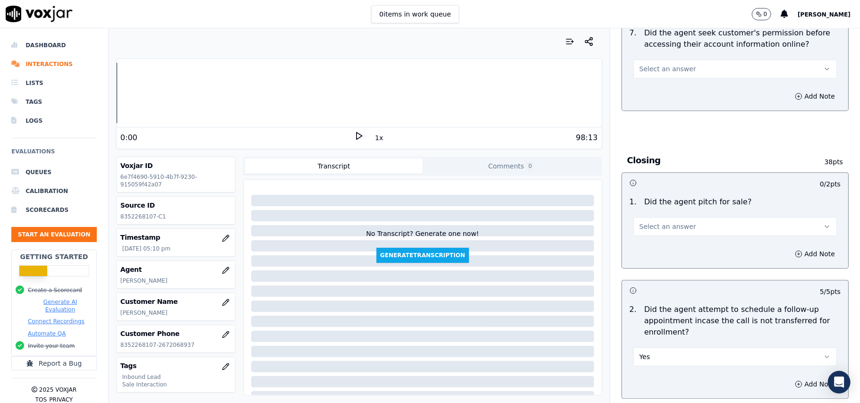
click at [665, 217] on button "Select an answer" at bounding box center [735, 226] width 204 height 19
click at [654, 189] on div "Yes" at bounding box center [714, 195] width 183 height 15
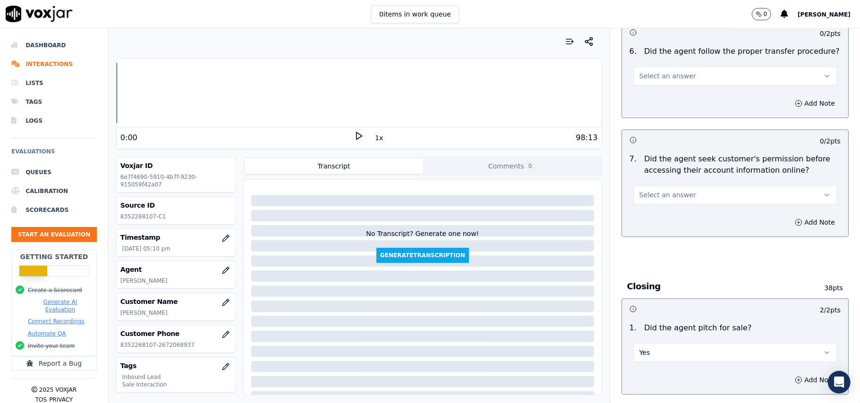
click at [664, 190] on span "Select an answer" at bounding box center [667, 194] width 57 height 9
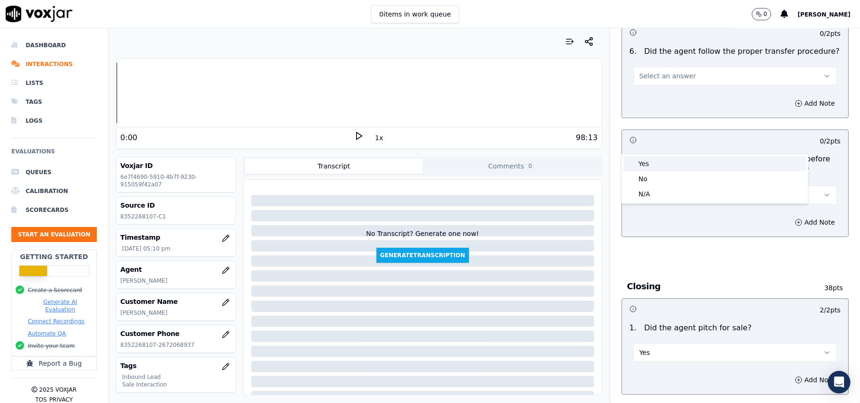
click at [660, 157] on div "Yes" at bounding box center [714, 163] width 183 height 15
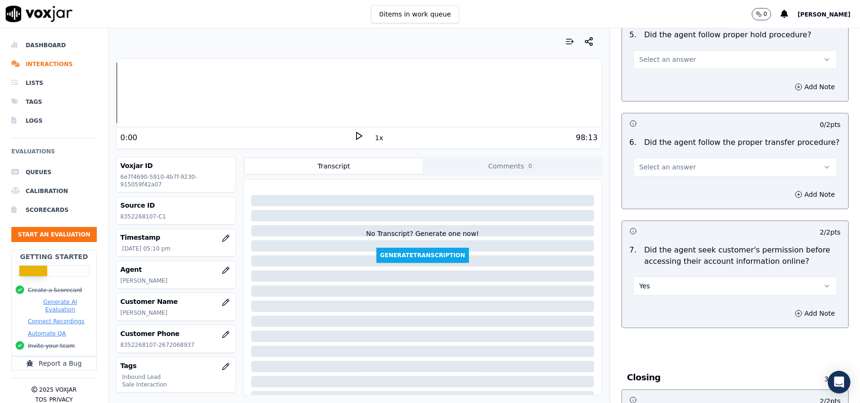
scroll to position [1573, 0]
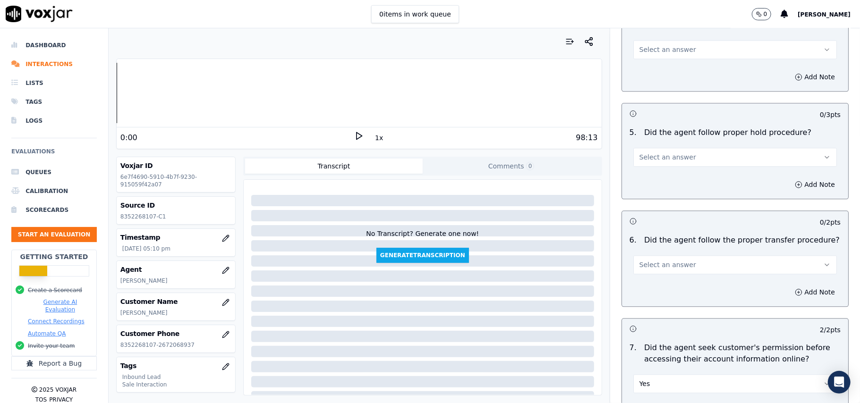
click at [654, 260] on span "Select an answer" at bounding box center [667, 264] width 57 height 9
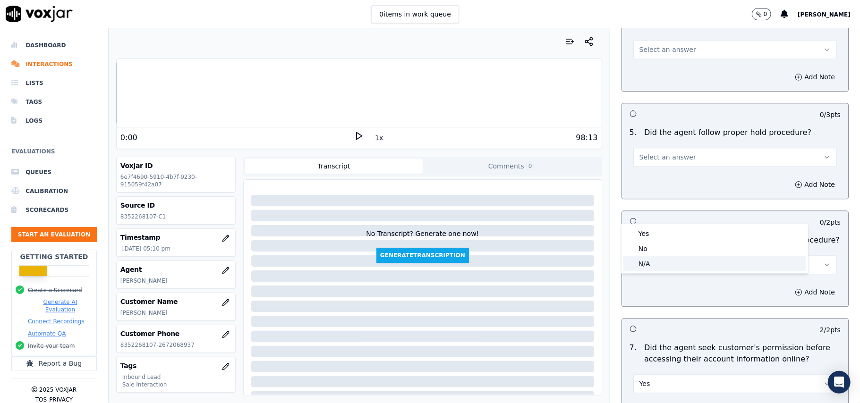
drag, startPoint x: 645, startPoint y: 259, endPoint x: 643, endPoint y: 225, distance: 34.1
click at [645, 260] on div "N/A" at bounding box center [714, 263] width 183 height 15
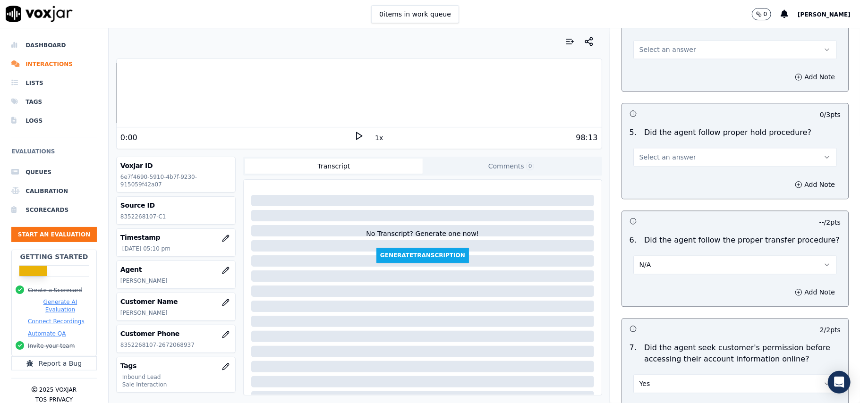
click at [663, 148] on button "Select an answer" at bounding box center [735, 157] width 204 height 19
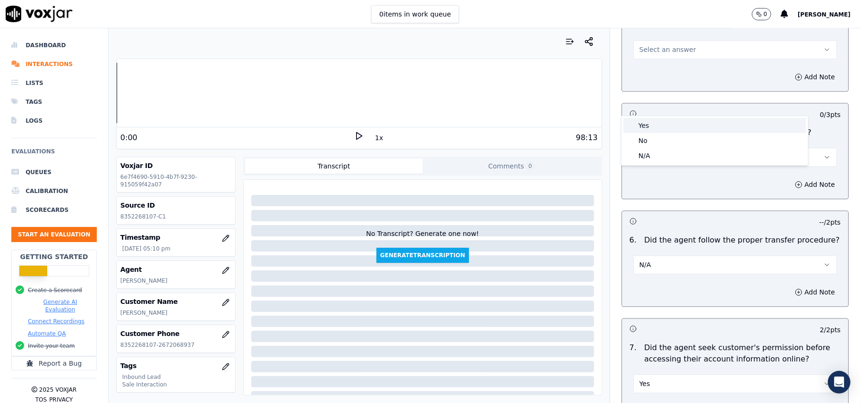
click at [662, 129] on div "Yes" at bounding box center [714, 125] width 183 height 15
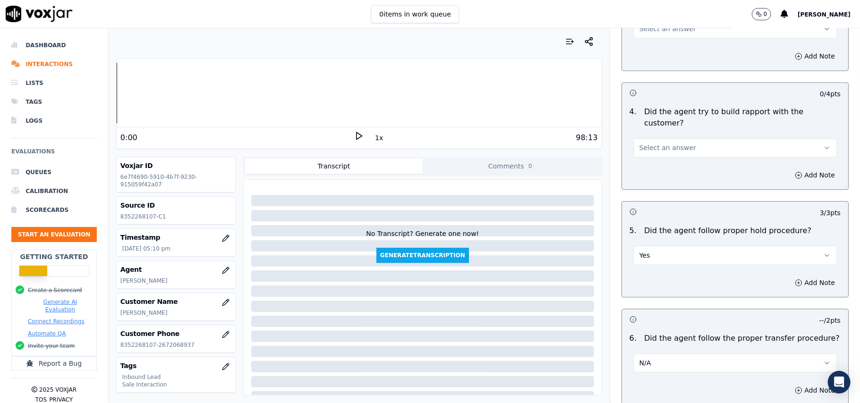
scroll to position [1384, 0]
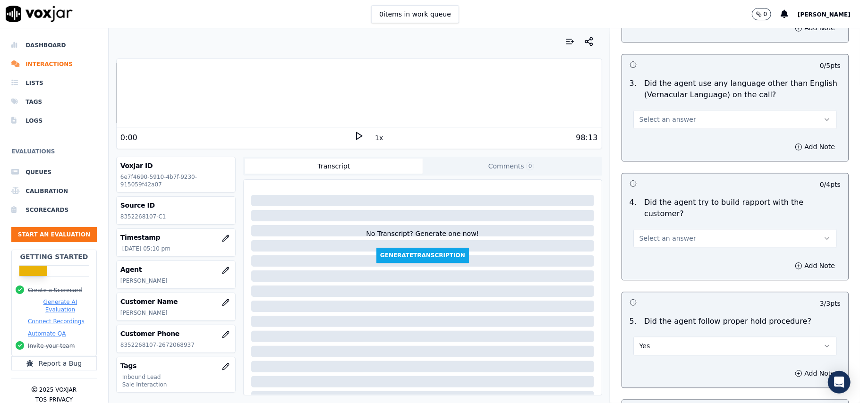
click at [660, 234] on span "Select an answer" at bounding box center [667, 238] width 57 height 9
click at [645, 228] on div "No" at bounding box center [714, 221] width 183 height 15
click at [656, 229] on button "No" at bounding box center [735, 238] width 204 height 19
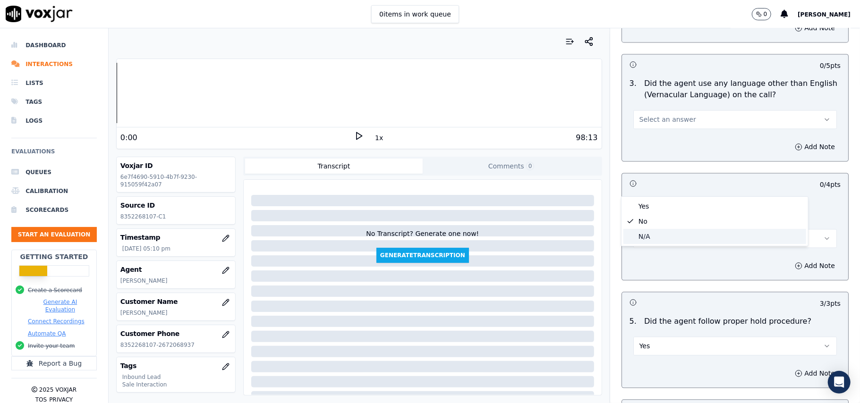
click at [641, 232] on div "N/A" at bounding box center [714, 236] width 183 height 15
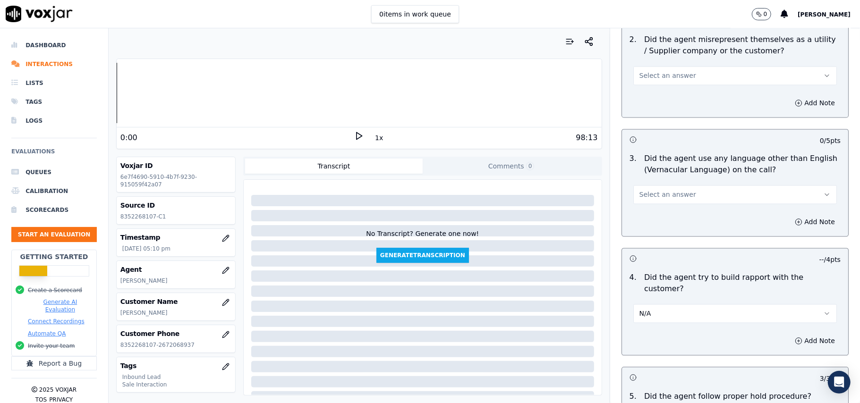
scroll to position [1258, 0]
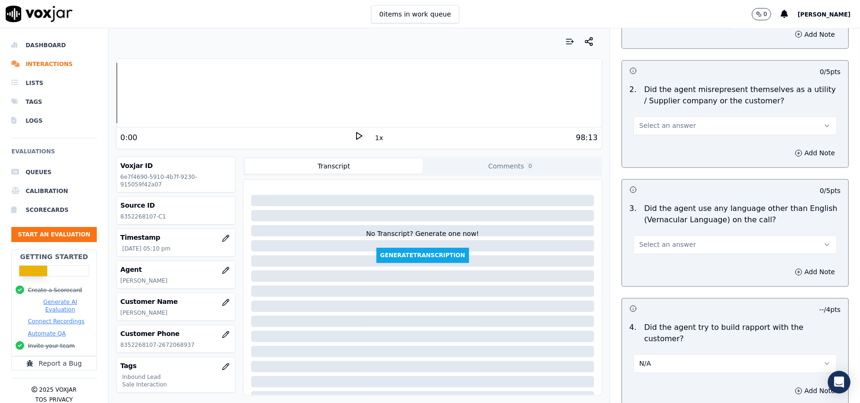
click at [649, 240] on span "Select an answer" at bounding box center [667, 244] width 57 height 9
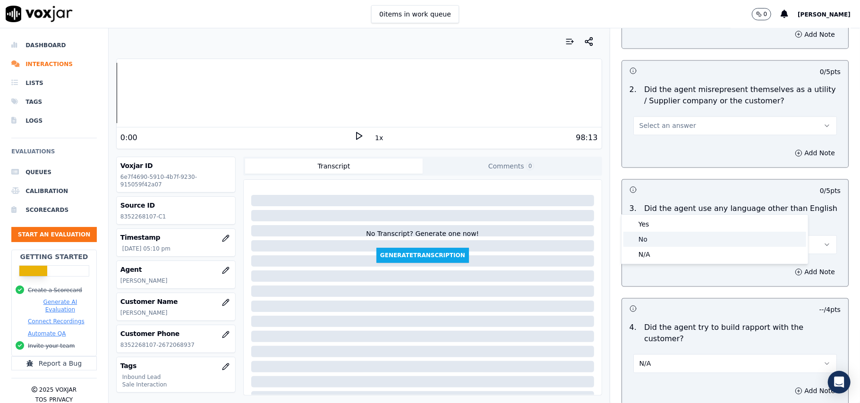
click at [646, 236] on div "No" at bounding box center [714, 239] width 183 height 15
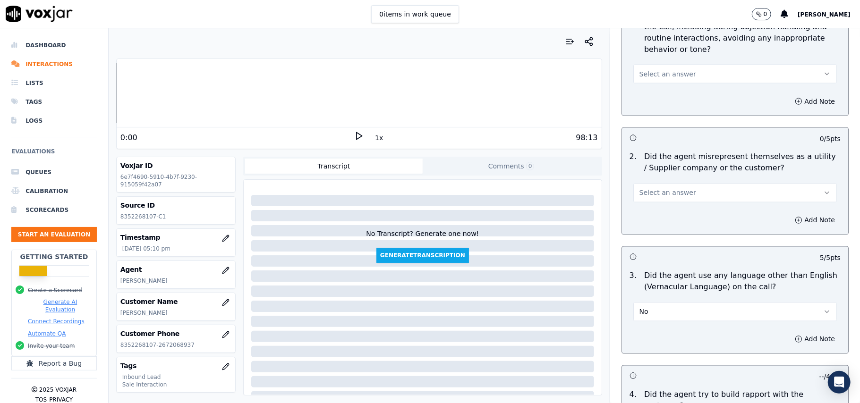
scroll to position [1132, 0]
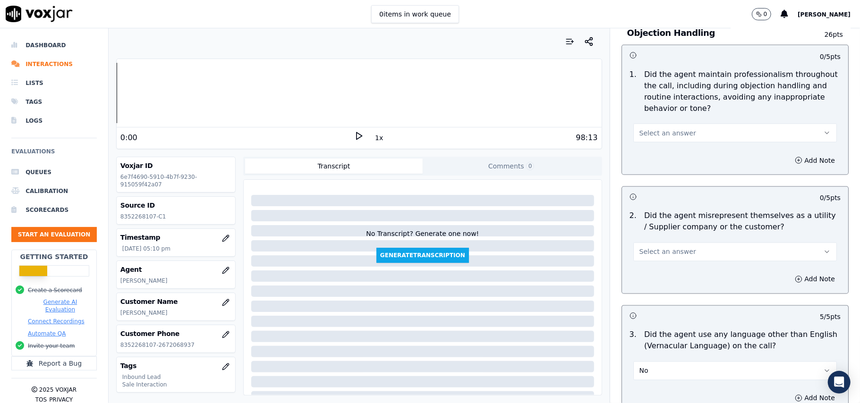
click at [662, 243] on button "Select an answer" at bounding box center [735, 252] width 204 height 19
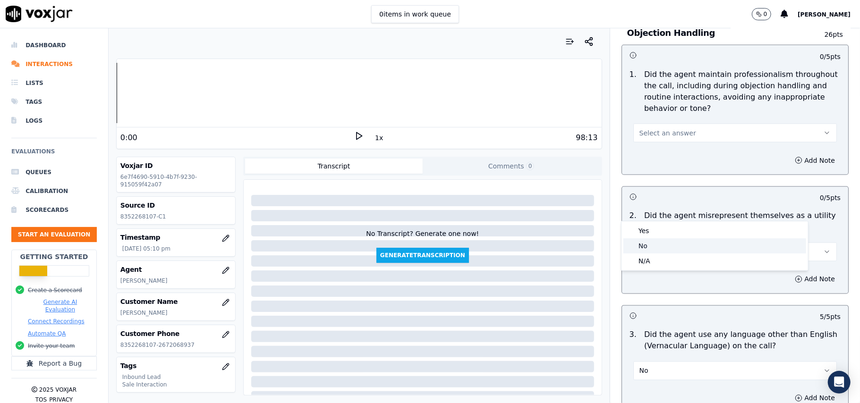
click at [656, 240] on div "No" at bounding box center [714, 245] width 183 height 15
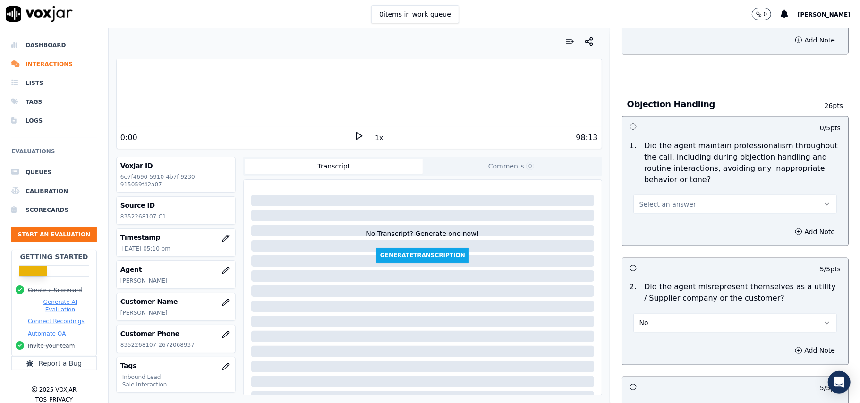
scroll to position [1006, 0]
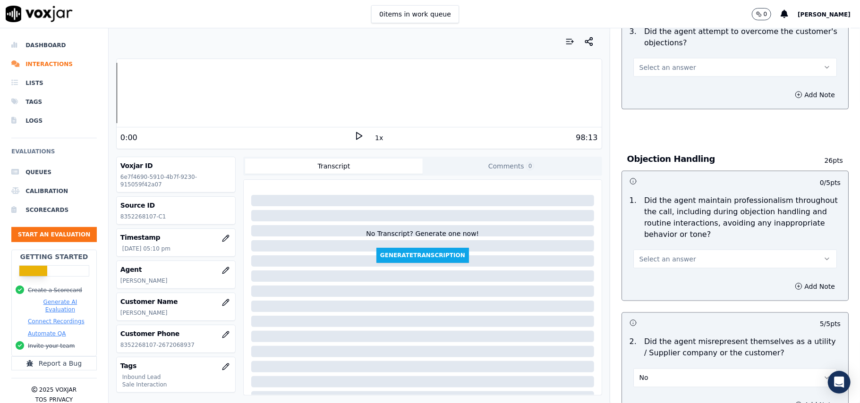
click at [675, 255] on span "Select an answer" at bounding box center [667, 259] width 57 height 9
click at [675, 231] on div "Yes" at bounding box center [714, 237] width 183 height 15
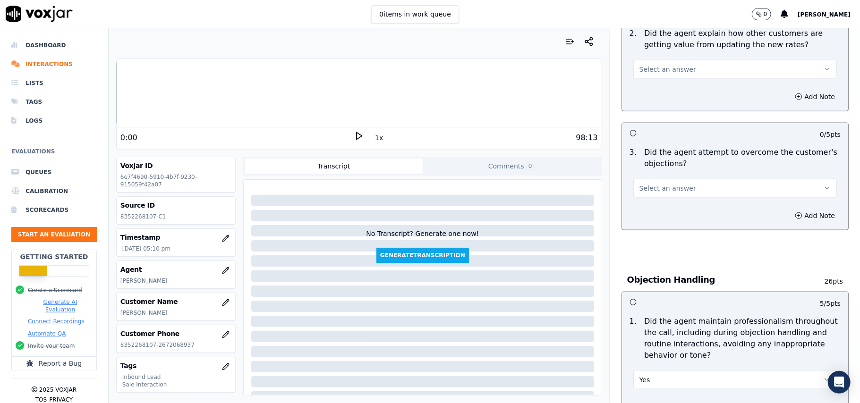
scroll to position [817, 0]
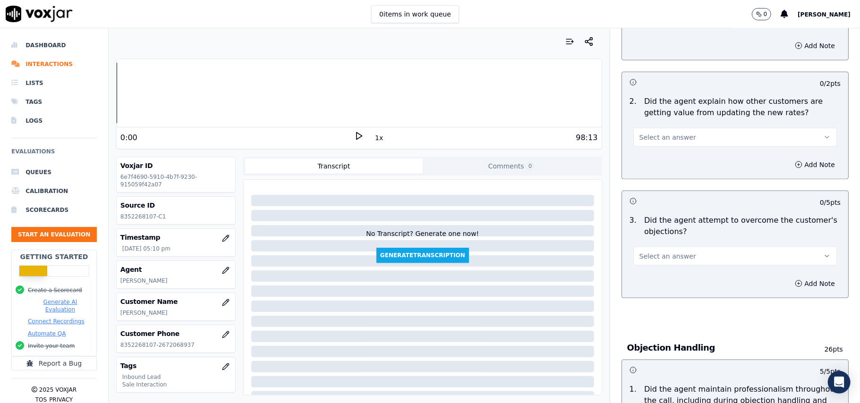
click at [674, 247] on button "Select an answer" at bounding box center [735, 256] width 204 height 19
click at [669, 231] on div "Yes" at bounding box center [714, 234] width 183 height 15
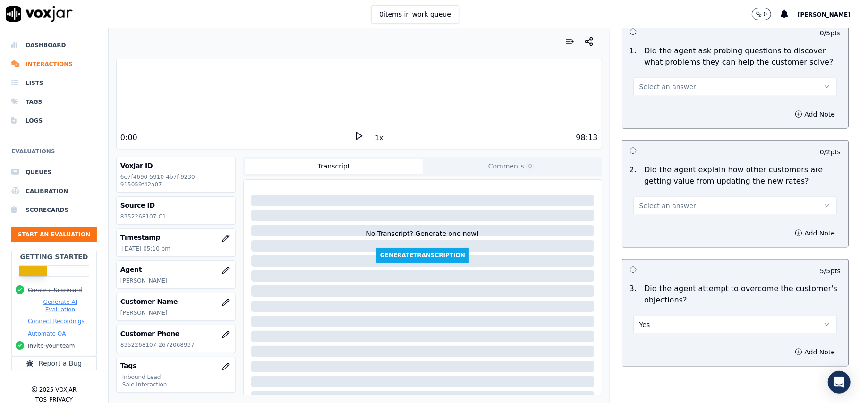
scroll to position [628, 0]
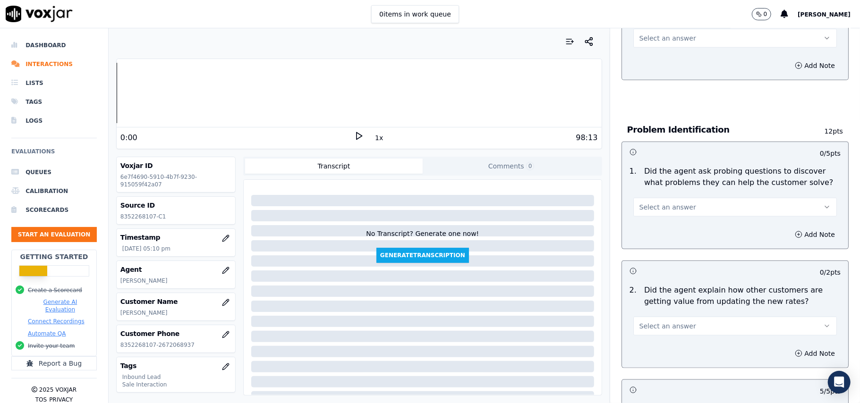
click at [652, 317] on button "Select an answer" at bounding box center [735, 326] width 204 height 19
click at [648, 303] on div "Yes" at bounding box center [714, 304] width 183 height 15
click at [681, 198] on button "Select an answer" at bounding box center [735, 207] width 204 height 19
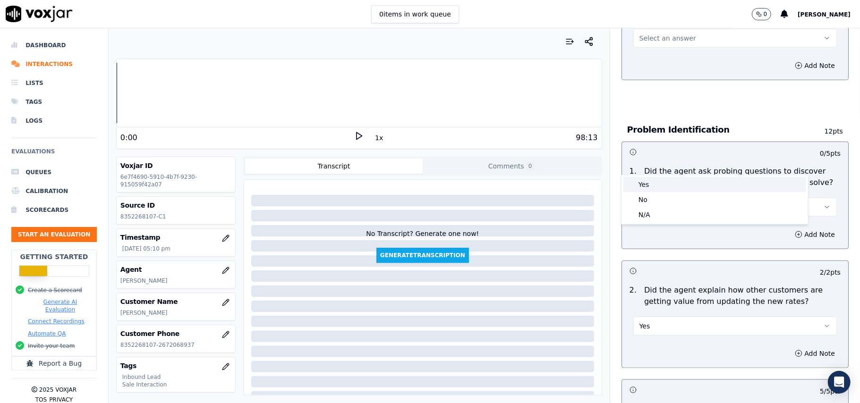
click at [679, 187] on div "Yes" at bounding box center [714, 184] width 183 height 15
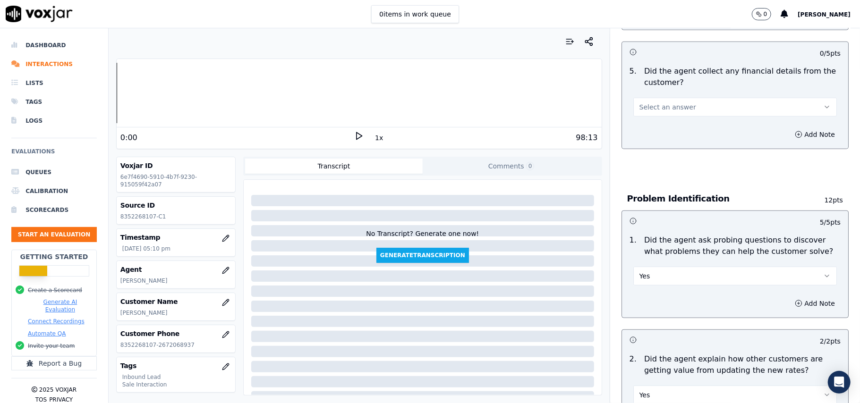
scroll to position [503, 0]
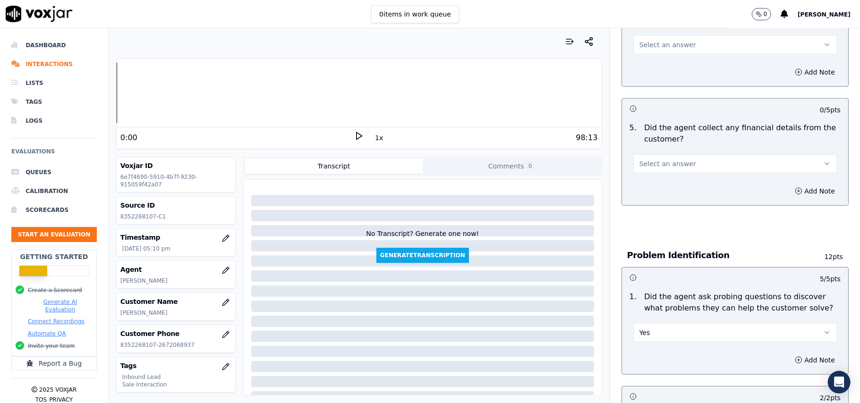
click at [672, 154] on button "Select an answer" at bounding box center [735, 163] width 204 height 19
drag, startPoint x: 668, startPoint y: 153, endPoint x: 656, endPoint y: 157, distance: 12.3
click at [668, 153] on div "No" at bounding box center [714, 156] width 183 height 15
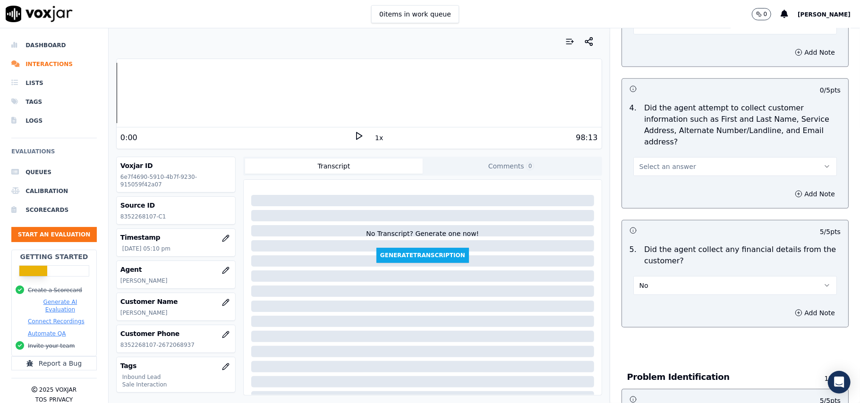
scroll to position [314, 0]
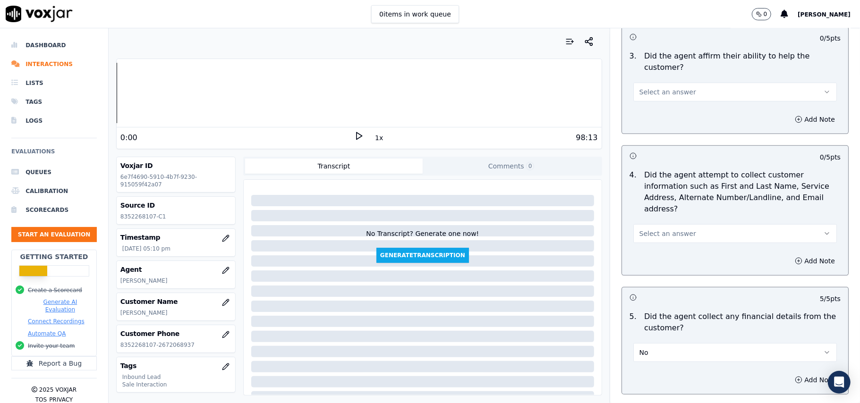
click at [682, 215] on div "Select an answer" at bounding box center [735, 229] width 219 height 28
drag, startPoint x: 671, startPoint y: 180, endPoint x: 668, endPoint y: 197, distance: 17.2
click at [671, 224] on button "Select an answer" at bounding box center [735, 233] width 204 height 19
click at [649, 212] on div "Yes" at bounding box center [714, 211] width 183 height 15
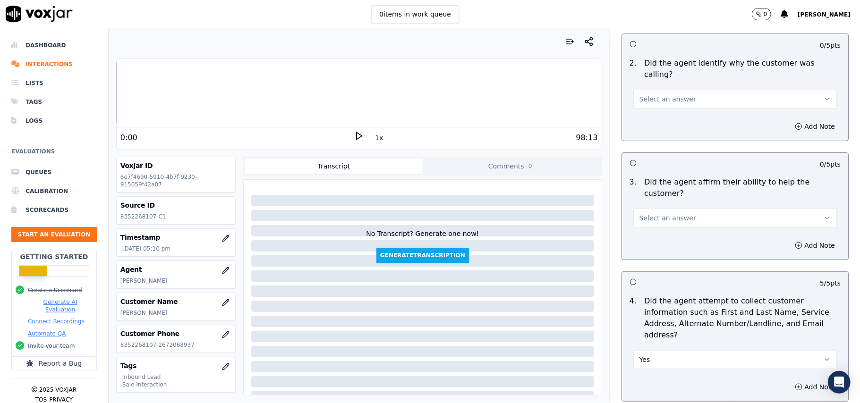
click at [665, 209] on button "Select an answer" at bounding box center [735, 218] width 204 height 19
click at [652, 238] on div "N/A" at bounding box center [714, 236] width 183 height 15
drag, startPoint x: 664, startPoint y: 182, endPoint x: 665, endPoint y: 192, distance: 10.0
click at [665, 209] on button "N/A" at bounding box center [735, 218] width 204 height 19
click at [654, 208] on div "Yes" at bounding box center [714, 206] width 183 height 15
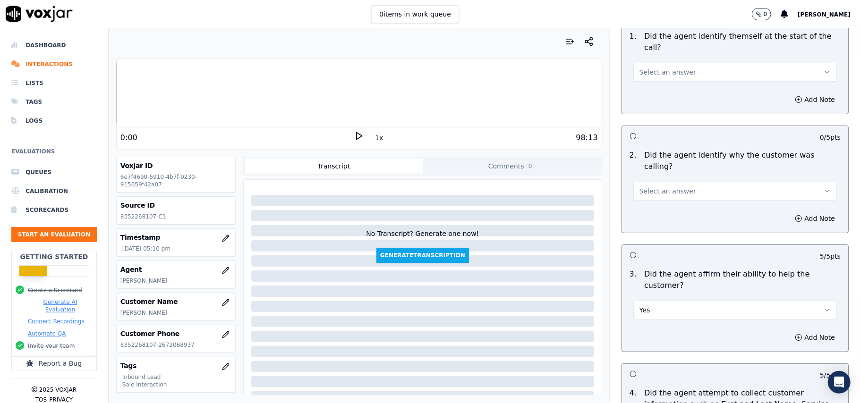
scroll to position [0, 0]
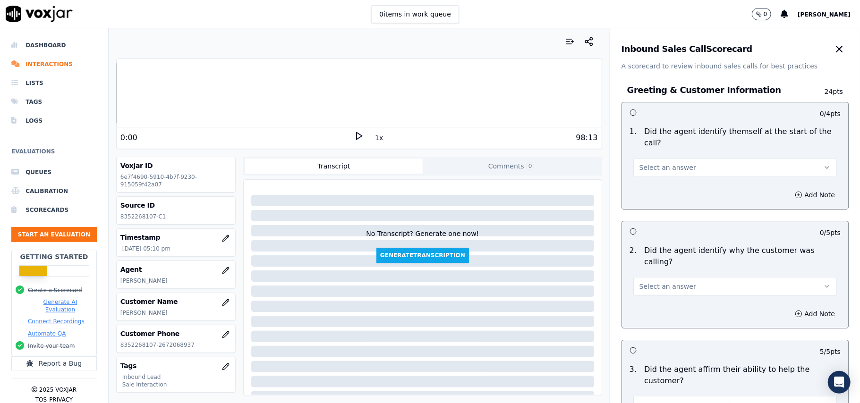
click at [641, 282] on span "Select an answer" at bounding box center [667, 286] width 57 height 9
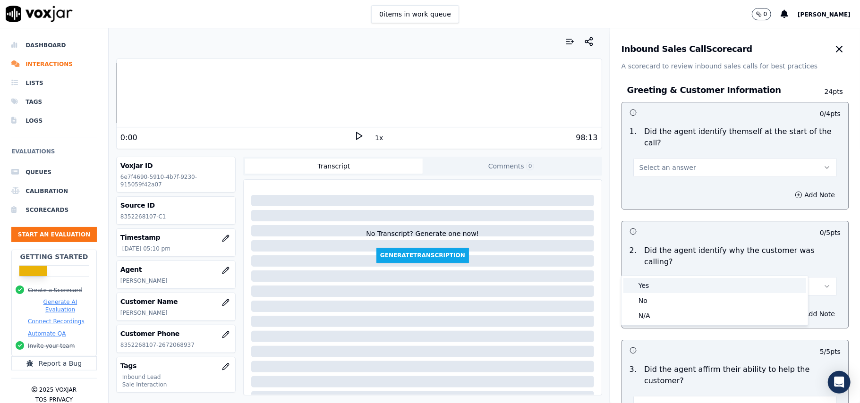
click at [641, 280] on div "Yes" at bounding box center [714, 285] width 183 height 15
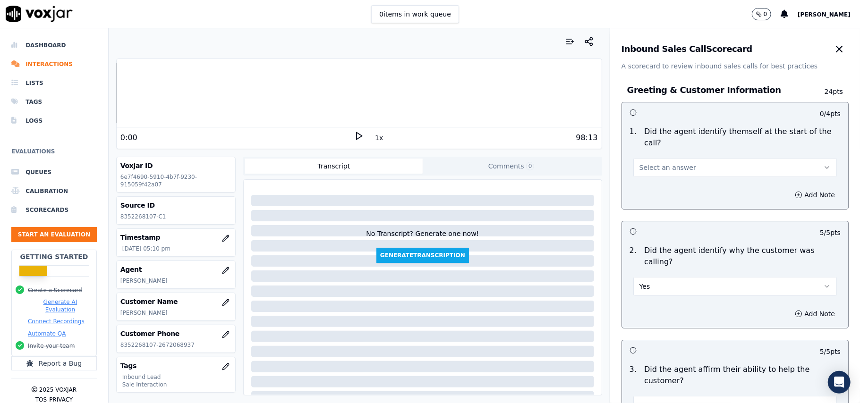
click at [661, 163] on span "Select an answer" at bounding box center [667, 167] width 57 height 9
click at [650, 180] on div "Yes" at bounding box center [714, 177] width 183 height 15
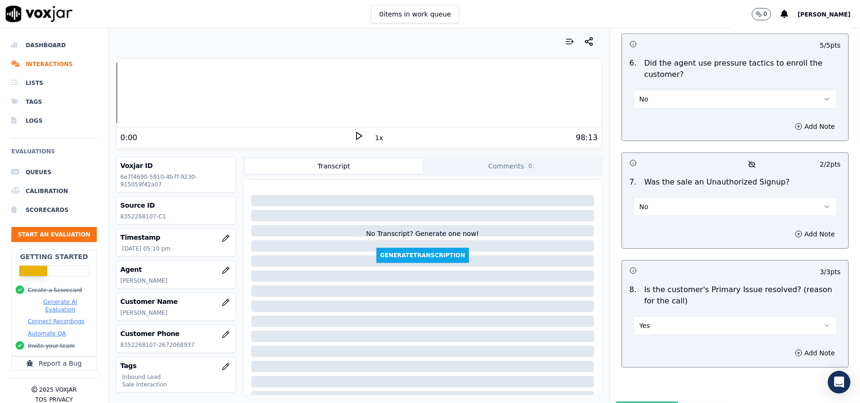
click at [639, 402] on button "Submit Scores" at bounding box center [647, 410] width 63 height 17
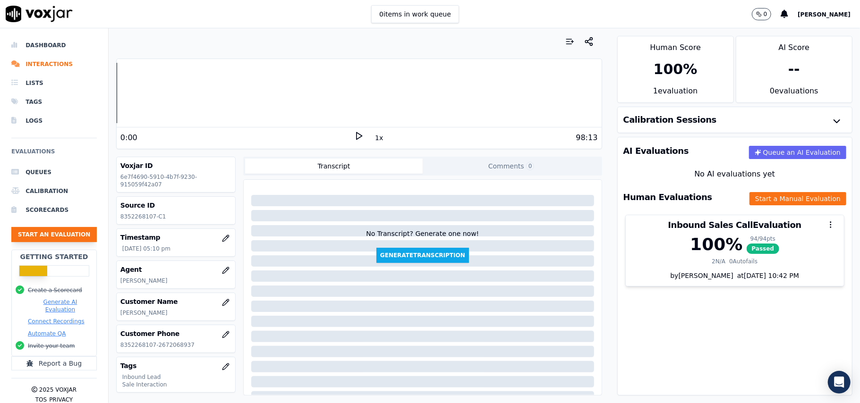
click at [47, 236] on button "Start an Evaluation" at bounding box center [53, 234] width 85 height 15
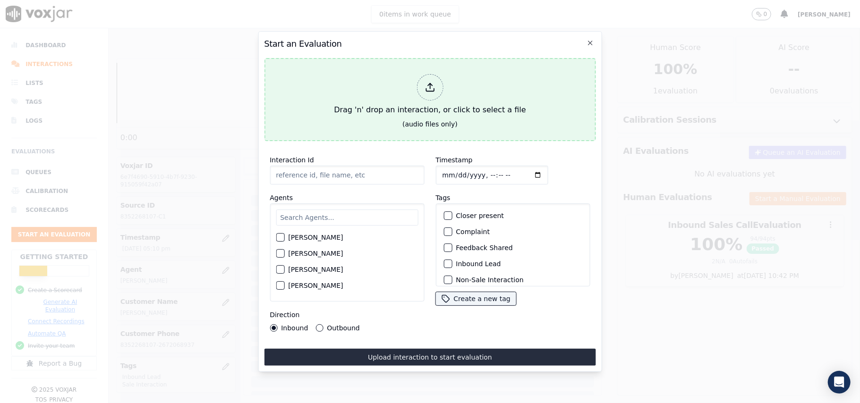
click at [436, 76] on div at bounding box center [430, 87] width 26 height 26
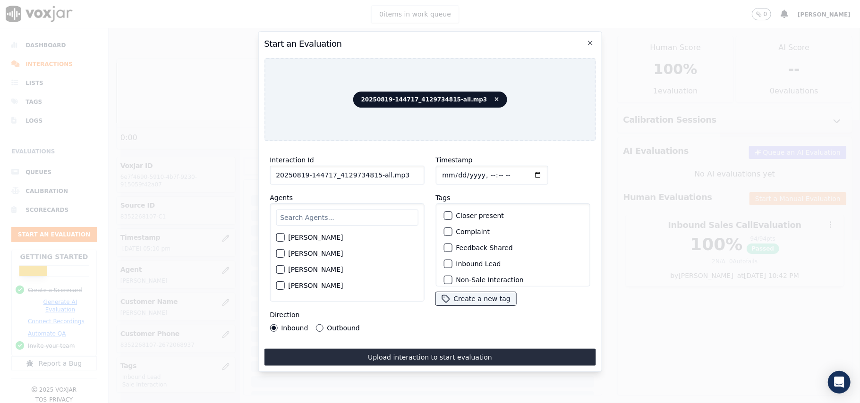
drag, startPoint x: 400, startPoint y: 170, endPoint x: 371, endPoint y: 172, distance: 28.9
click at [371, 172] on input "20250819-144717_4129734815-all.mp3" at bounding box center [347, 175] width 154 height 19
type input "20250819-144717_4129734815-C1"
click at [449, 169] on input "Timestamp" at bounding box center [491, 175] width 112 height 19
type input "[DATE]T17:13"
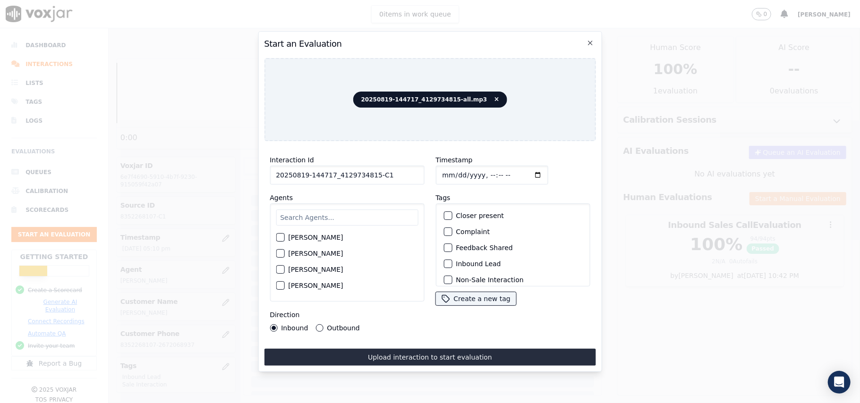
click at [313, 210] on input "text" at bounding box center [347, 218] width 142 height 16
paste input "[PERSON_NAME]"
type input "[PERSON_NAME]"
click at [297, 232] on div "[PERSON_NAME]" at bounding box center [347, 240] width 142 height 16
click at [331, 237] on div "[PERSON_NAME]" at bounding box center [347, 240] width 142 height 16
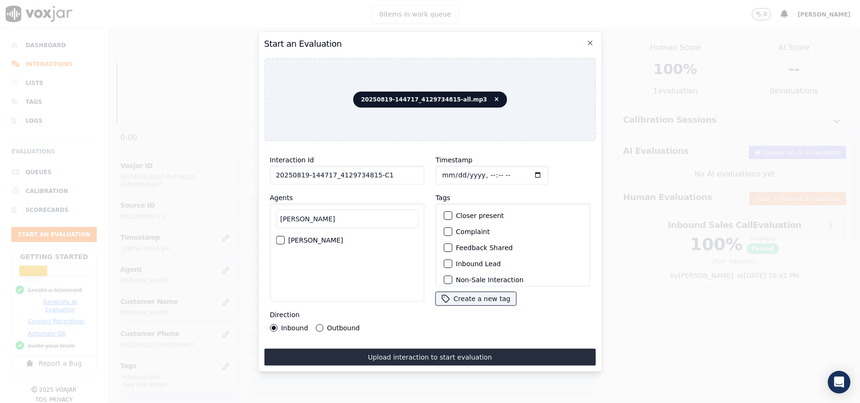
click at [280, 237] on div "button" at bounding box center [279, 240] width 7 height 7
click at [444, 232] on div "button" at bounding box center [447, 233] width 7 height 7
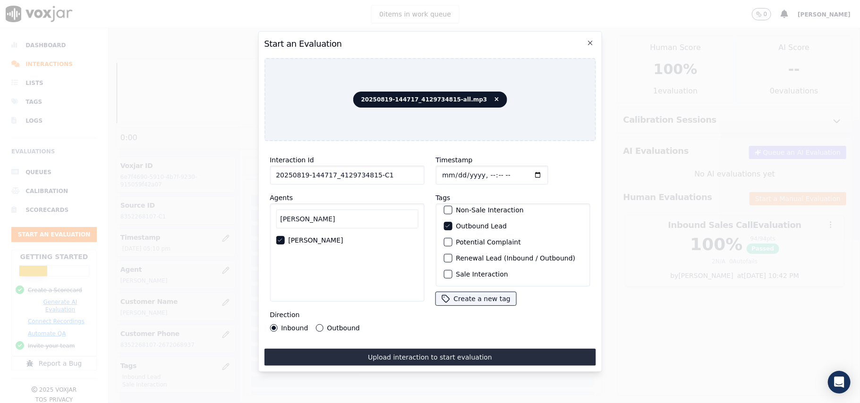
scroll to position [82, 0]
click at [445, 271] on div "button" at bounding box center [447, 274] width 7 height 7
click at [345, 325] on label "Outbound" at bounding box center [343, 328] width 33 height 7
click at [323, 324] on button "Outbound" at bounding box center [319, 328] width 8 height 8
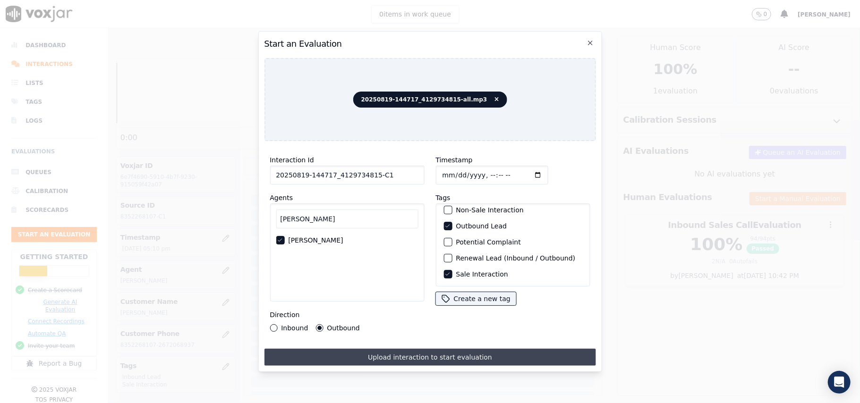
click at [382, 352] on button "Upload interaction to start evaluation" at bounding box center [430, 357] width 332 height 17
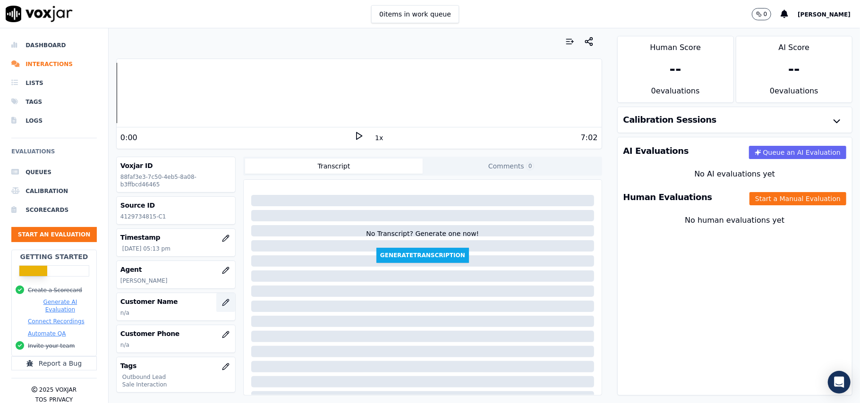
click at [222, 303] on icon "button" at bounding box center [226, 303] width 8 height 8
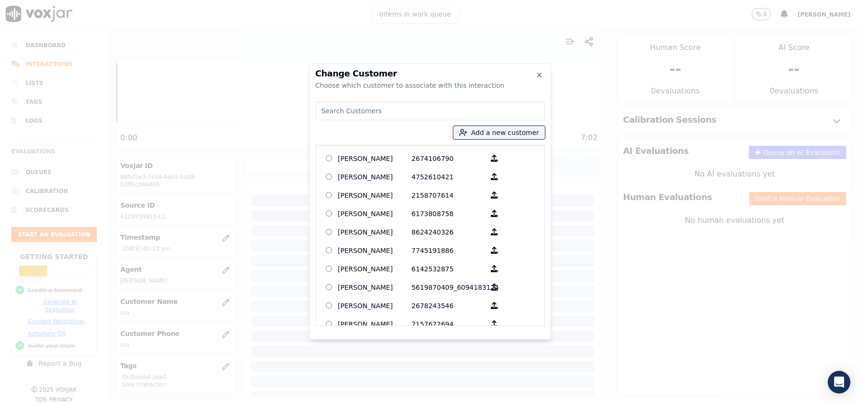
paste input "[PERSON_NAME]"
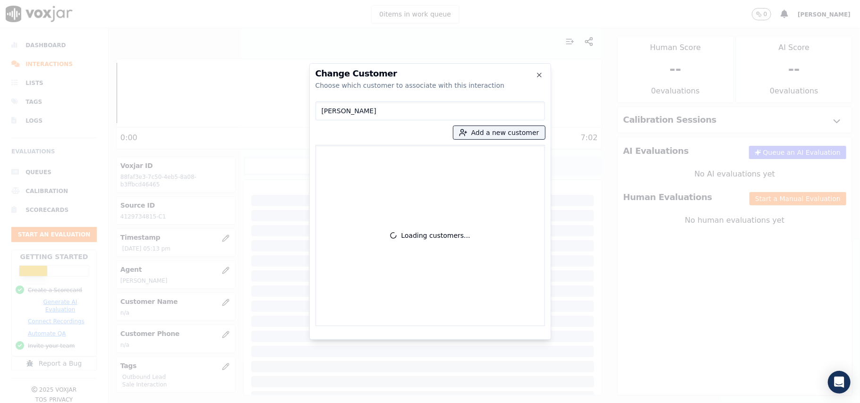
click at [322, 111] on input "[PERSON_NAME]" at bounding box center [430, 111] width 230 height 19
type input "[PERSON_NAME]"
click at [392, 166] on p "[PERSON_NAME]" at bounding box center [375, 160] width 74 height 19
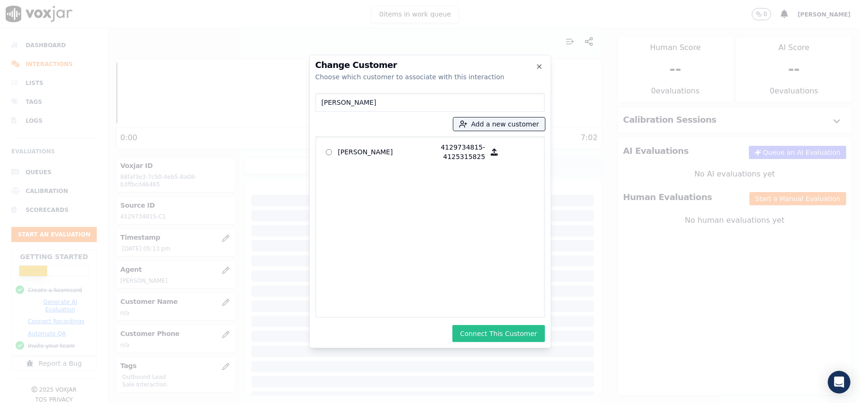
click at [476, 331] on button "Connect This Customer" at bounding box center [498, 333] width 92 height 17
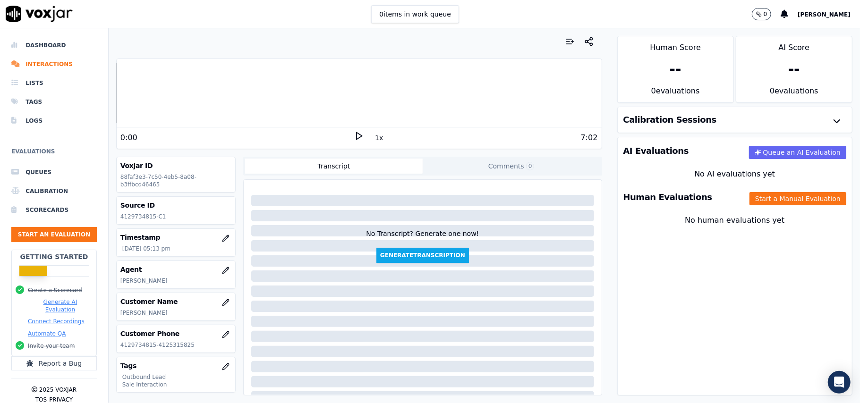
click at [730, 206] on div "Human Evaluations Start a Manual Evaluation" at bounding box center [735, 197] width 234 height 27
click at [750, 200] on button "Start a Manual Evaluation" at bounding box center [798, 198] width 97 height 13
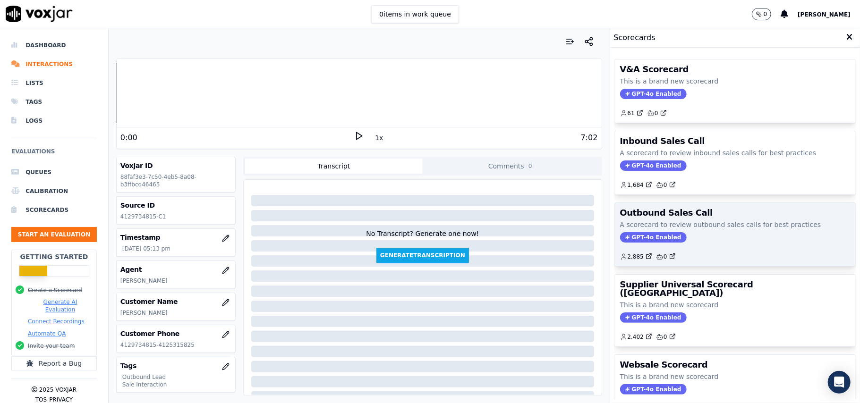
click at [631, 242] on span "GPT-4o Enabled" at bounding box center [653, 237] width 67 height 10
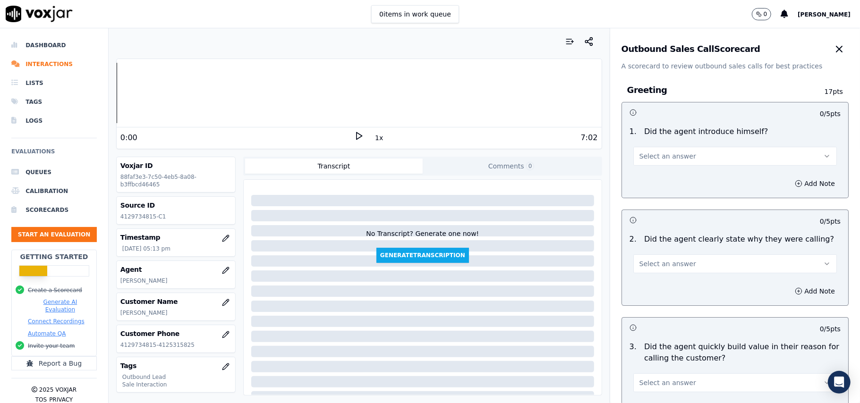
click at [626, 163] on div "Select an answer" at bounding box center [735, 151] width 219 height 28
click at [650, 162] on button "Select an answer" at bounding box center [735, 156] width 204 height 19
click at [650, 184] on div "Yes" at bounding box center [714, 177] width 183 height 15
click at [666, 268] on span "Select an answer" at bounding box center [667, 263] width 57 height 9
click at [666, 290] on div "Yes" at bounding box center [714, 285] width 183 height 15
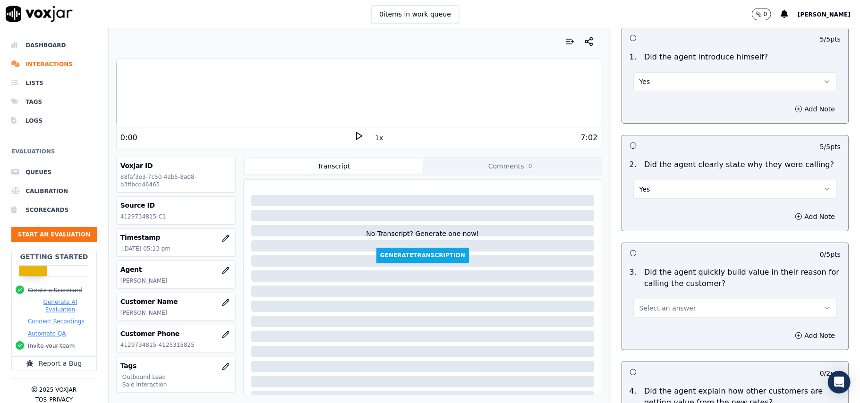
scroll to position [189, 0]
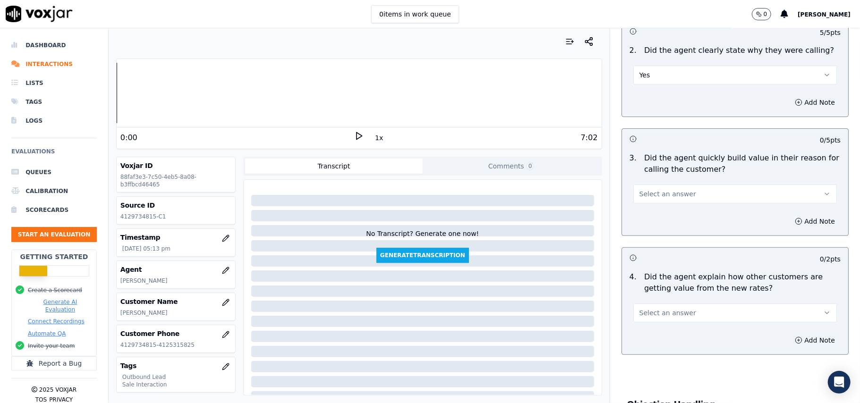
click at [673, 195] on span "Select an answer" at bounding box center [667, 193] width 57 height 9
click at [672, 224] on div "No" at bounding box center [714, 231] width 183 height 15
click at [688, 197] on button "No" at bounding box center [735, 194] width 204 height 19
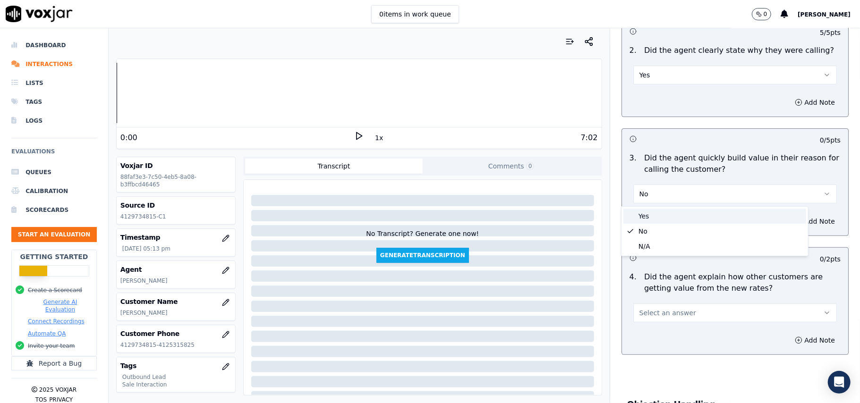
click at [673, 221] on div "Yes" at bounding box center [714, 216] width 183 height 15
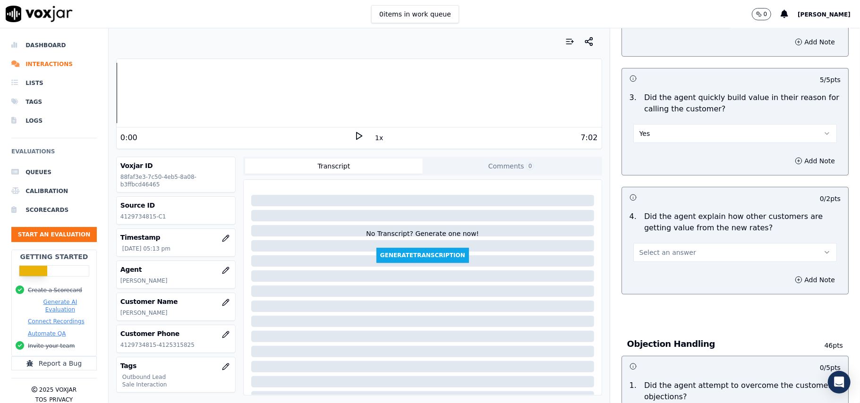
scroll to position [315, 0]
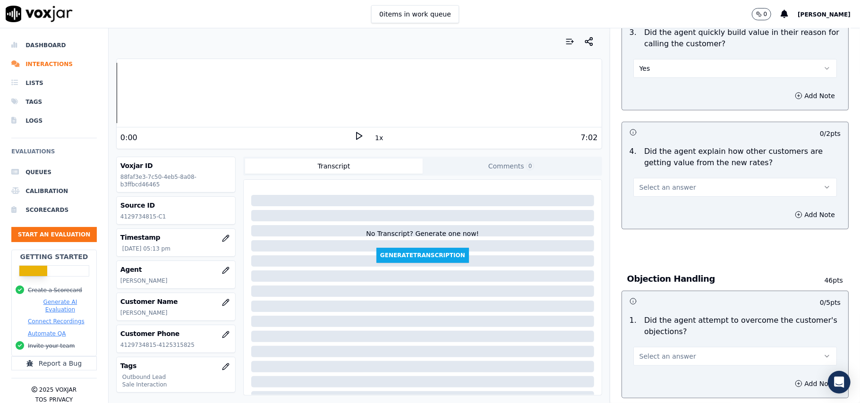
click at [695, 187] on button "Select an answer" at bounding box center [735, 187] width 204 height 19
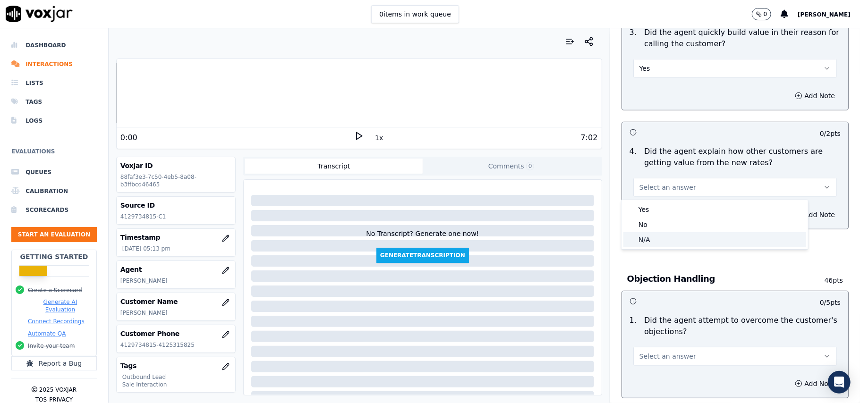
click at [684, 234] on div "N/A" at bounding box center [714, 239] width 183 height 15
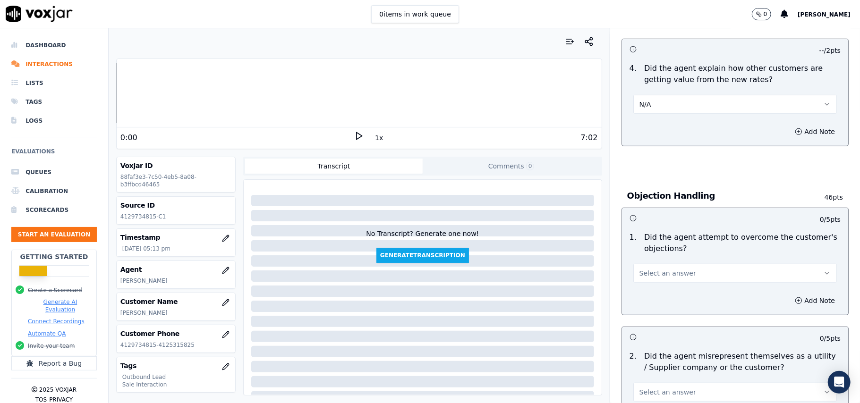
scroll to position [503, 0]
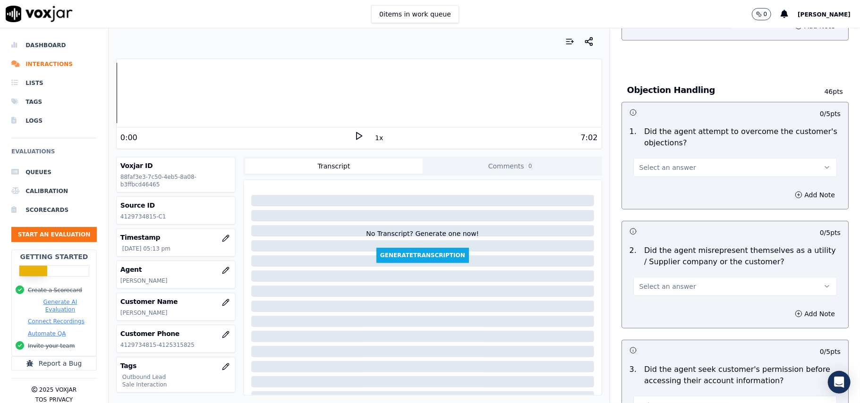
click at [676, 166] on button "Select an answer" at bounding box center [735, 167] width 204 height 19
click at [681, 189] on div "Yes" at bounding box center [714, 190] width 183 height 15
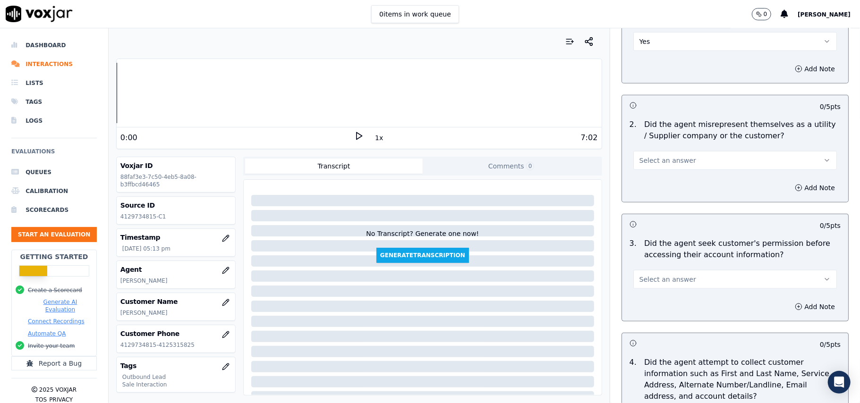
click at [694, 160] on button "Select an answer" at bounding box center [735, 160] width 204 height 19
click at [696, 189] on div "Yes" at bounding box center [714, 183] width 183 height 15
click at [690, 158] on button "Yes" at bounding box center [735, 160] width 204 height 19
click at [683, 201] on div "No" at bounding box center [714, 198] width 183 height 15
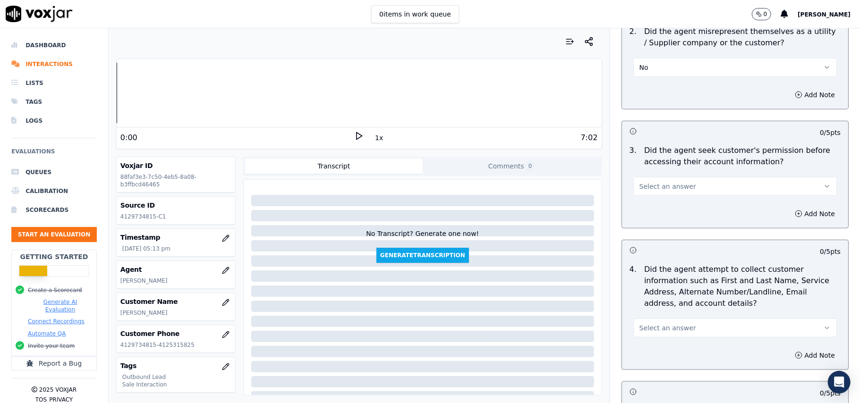
scroll to position [818, 0]
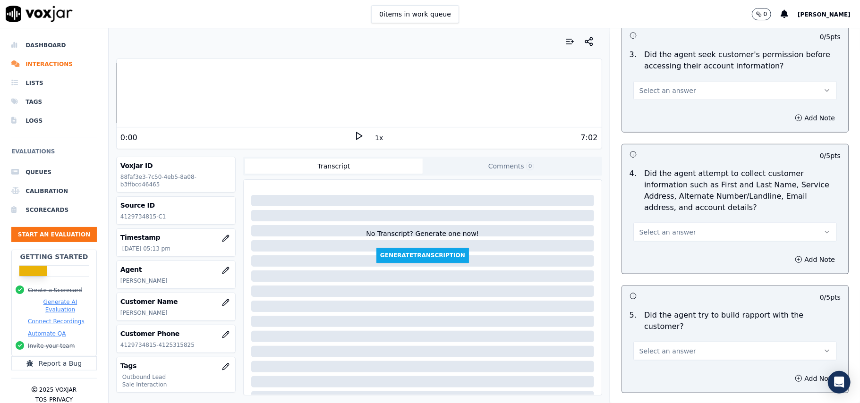
click at [654, 77] on div "Select an answer" at bounding box center [735, 86] width 219 height 28
click at [653, 90] on span "Select an answer" at bounding box center [667, 90] width 57 height 9
drag, startPoint x: 650, startPoint y: 114, endPoint x: 667, endPoint y: 121, distance: 18.0
click at [651, 114] on div "Yes" at bounding box center [714, 113] width 183 height 15
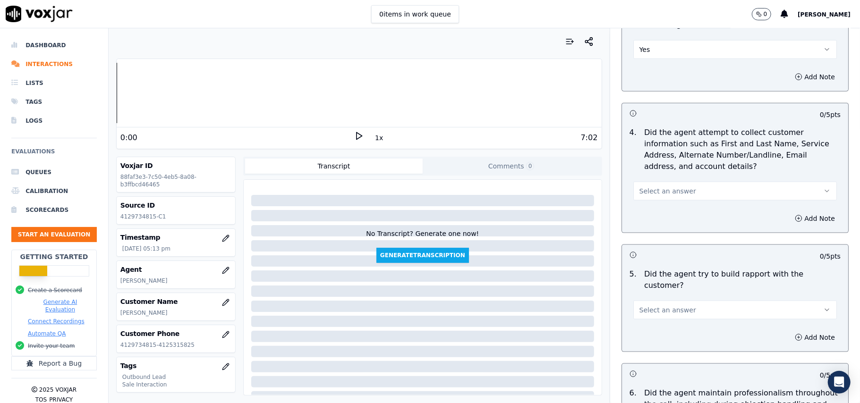
scroll to position [881, 0]
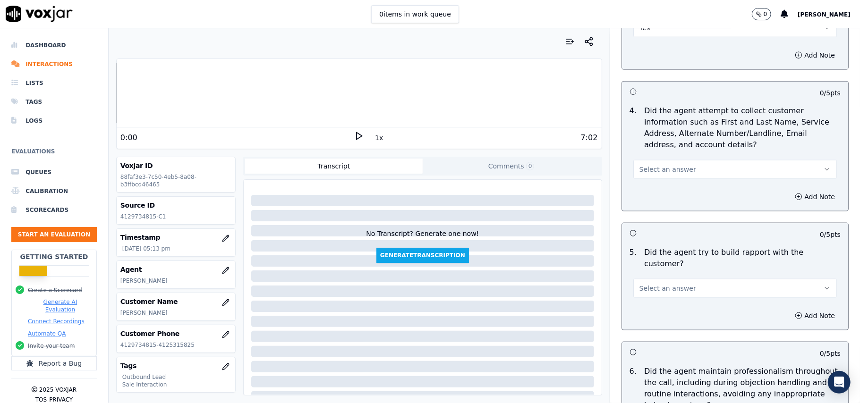
click at [692, 172] on button "Select an answer" at bounding box center [735, 169] width 204 height 19
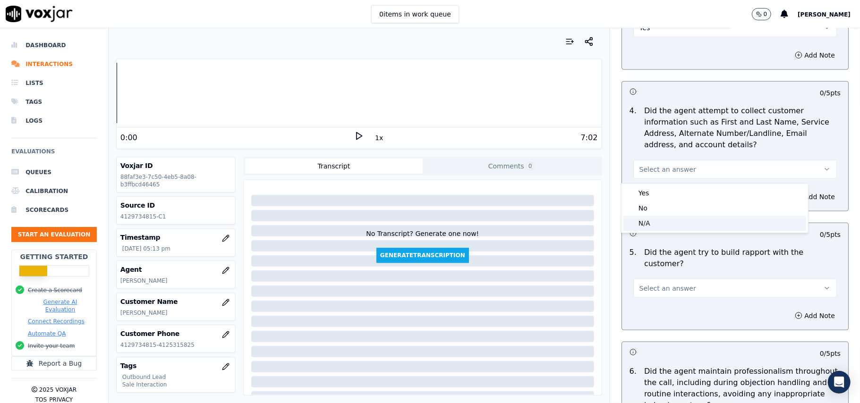
click at [679, 220] on div "N/A" at bounding box center [714, 223] width 183 height 15
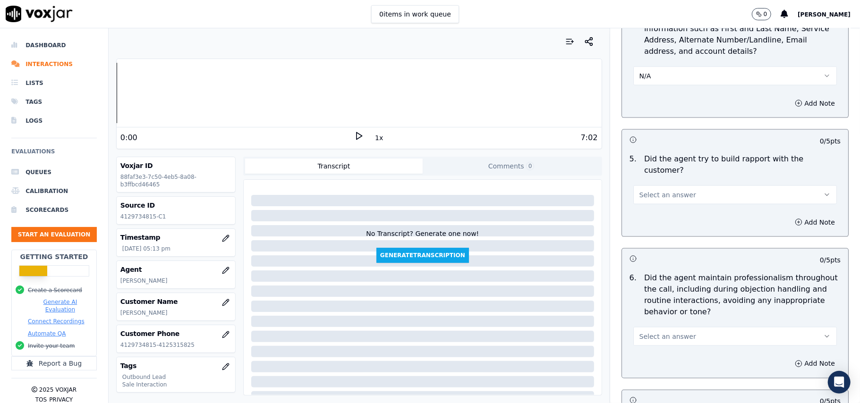
scroll to position [1070, 0]
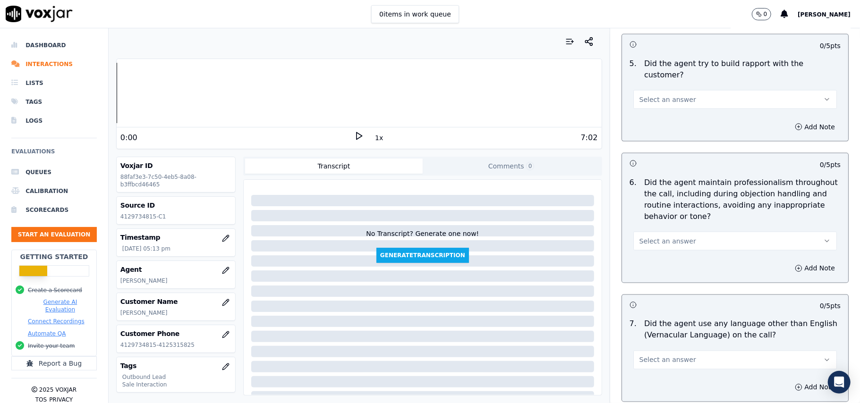
click at [687, 90] on button "Select an answer" at bounding box center [735, 99] width 204 height 19
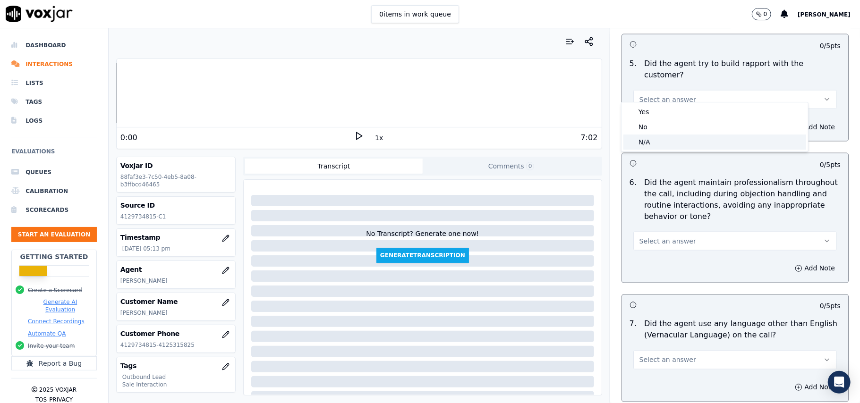
drag, startPoint x: 647, startPoint y: 142, endPoint x: 647, endPoint y: 148, distance: 6.6
click at [647, 142] on div "N/A" at bounding box center [714, 142] width 183 height 15
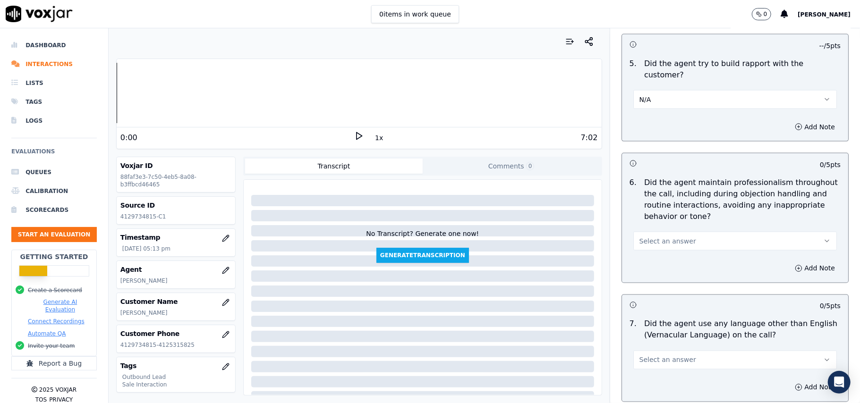
click at [651, 237] on span "Select an answer" at bounding box center [667, 241] width 57 height 9
click at [652, 254] on div "Yes" at bounding box center [714, 254] width 183 height 15
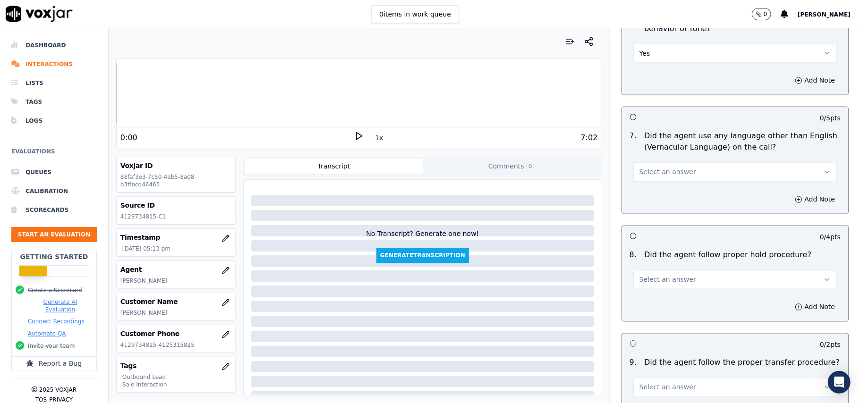
scroll to position [1322, 0]
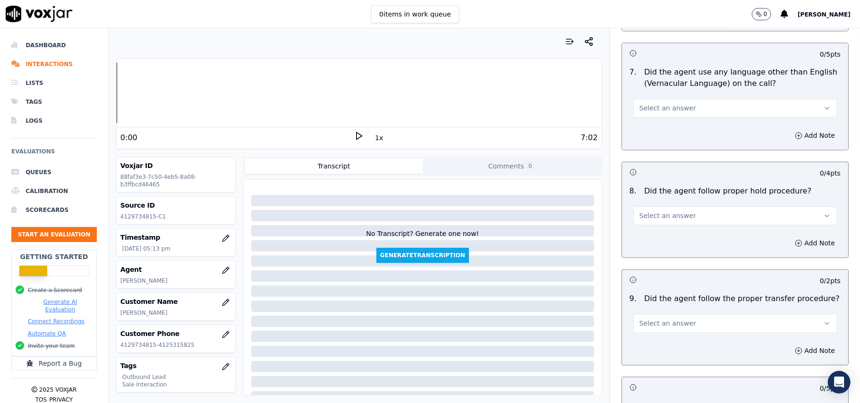
click at [660, 103] on span "Select an answer" at bounding box center [667, 107] width 57 height 9
click at [653, 137] on div "No" at bounding box center [714, 136] width 183 height 15
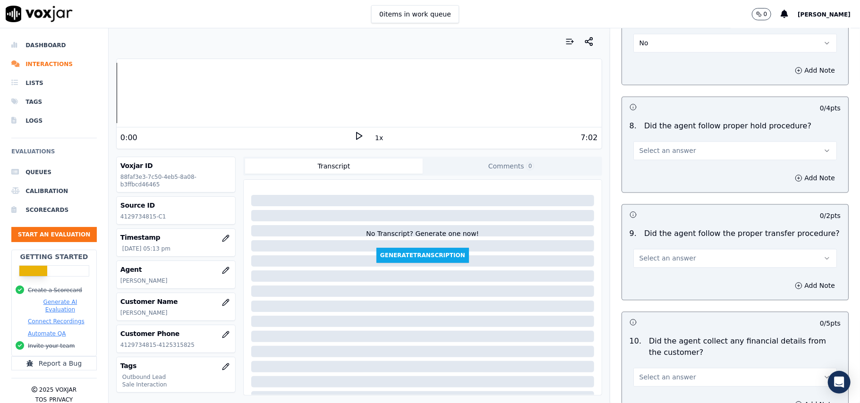
scroll to position [1448, 0]
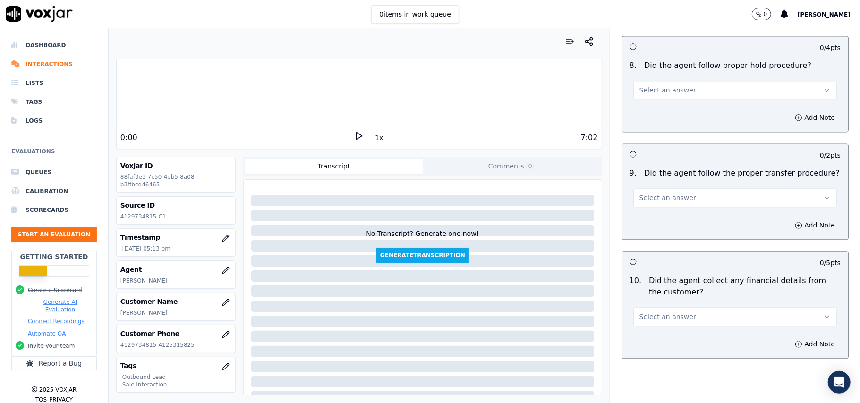
click at [686, 86] on button "Select an answer" at bounding box center [735, 90] width 204 height 19
click at [654, 104] on div "Yes" at bounding box center [714, 103] width 183 height 15
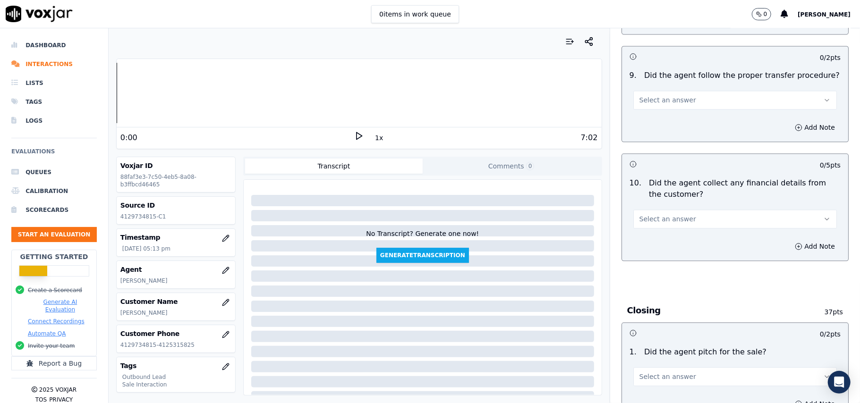
scroll to position [1574, 0]
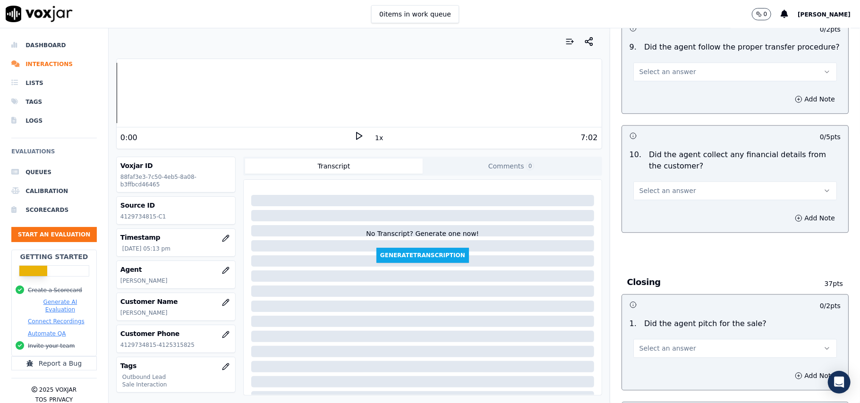
click at [684, 62] on button "Select an answer" at bounding box center [735, 71] width 204 height 19
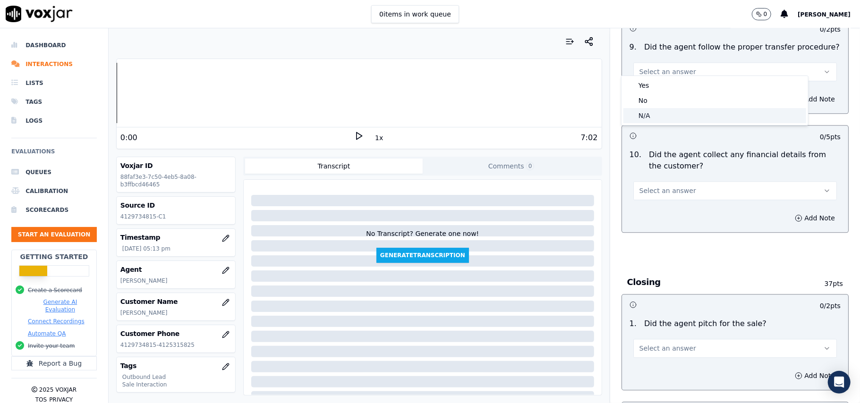
click at [667, 114] on div "N/A" at bounding box center [714, 115] width 183 height 15
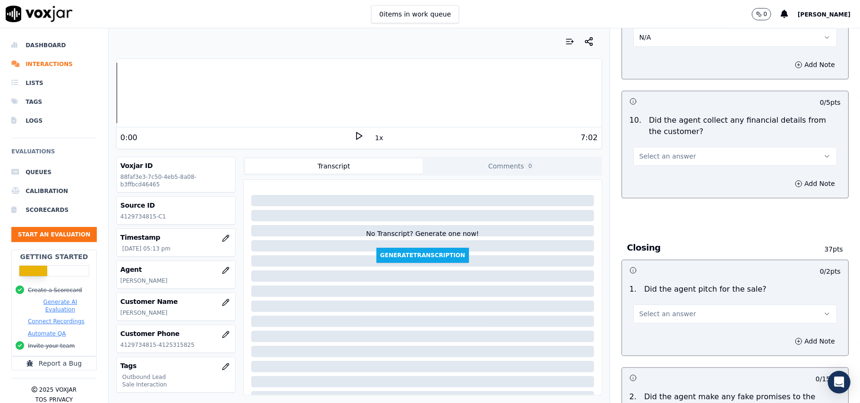
scroll to position [1700, 0]
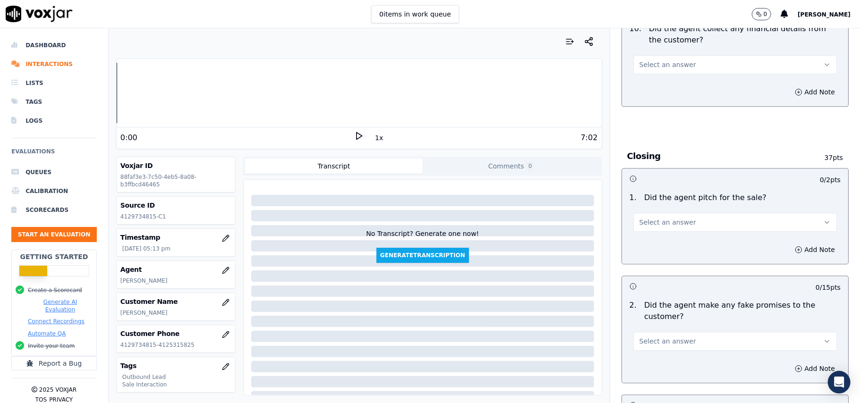
click at [680, 55] on button "Select an answer" at bounding box center [735, 64] width 204 height 19
click at [676, 103] on div "N/A" at bounding box center [714, 109] width 183 height 15
click at [675, 55] on button "N/A" at bounding box center [735, 64] width 204 height 19
click at [662, 84] on div "Yes" at bounding box center [714, 78] width 183 height 15
click at [688, 55] on button "Yes" at bounding box center [735, 64] width 204 height 19
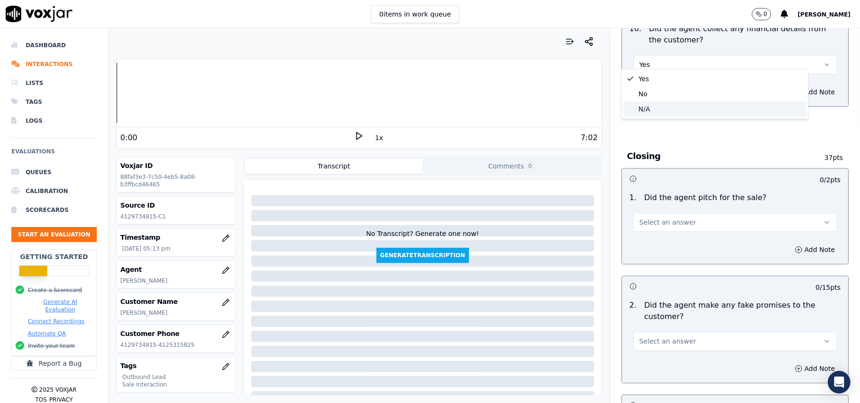
click at [670, 102] on div "N/A" at bounding box center [714, 109] width 183 height 15
click at [684, 68] on div "10 . Did the agent collect any financial details from the customer? N/A" at bounding box center [735, 48] width 226 height 59
click at [690, 57] on button "N/A" at bounding box center [735, 64] width 204 height 19
click at [673, 94] on div "No" at bounding box center [714, 93] width 183 height 15
click at [673, 213] on button "Select an answer" at bounding box center [735, 222] width 204 height 19
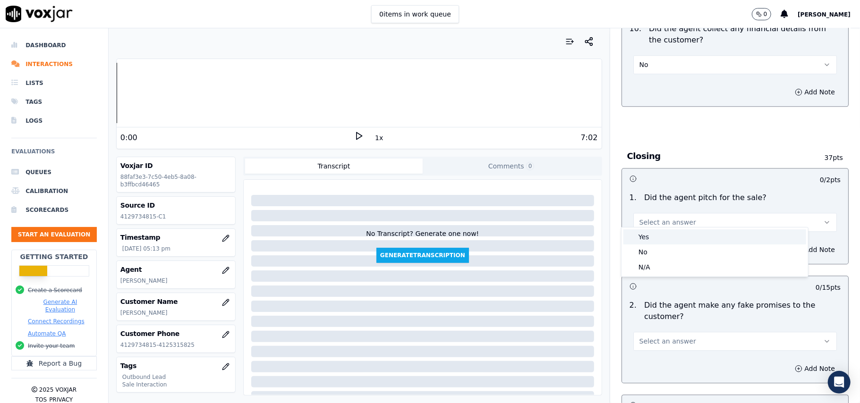
click at [672, 238] on div "Yes" at bounding box center [714, 237] width 183 height 15
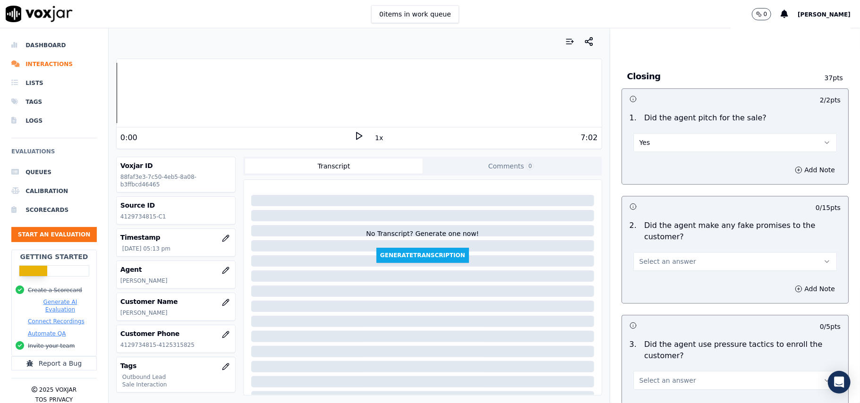
scroll to position [1826, 0]
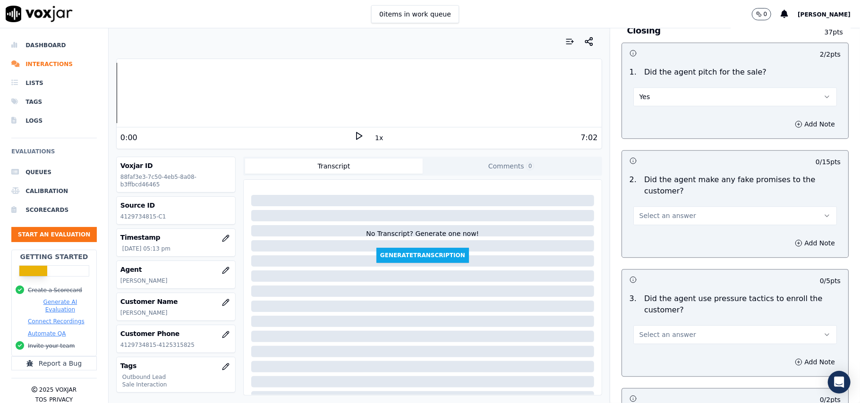
click at [676, 206] on button "Select an answer" at bounding box center [735, 215] width 204 height 19
click at [655, 244] on div "No" at bounding box center [714, 245] width 183 height 15
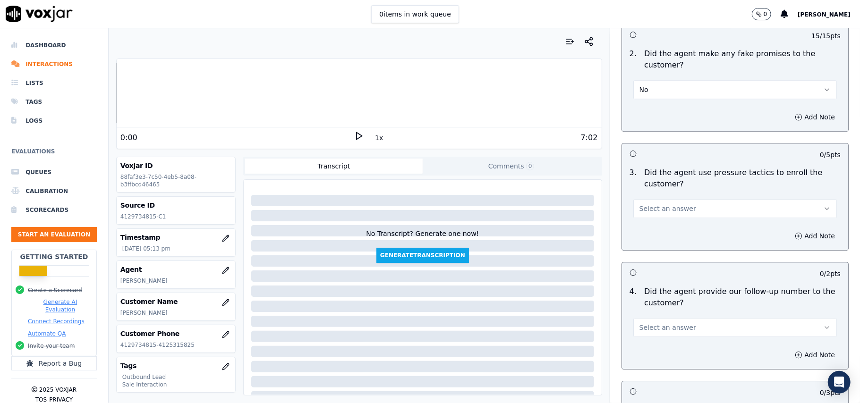
click at [686, 190] on div "Select an answer" at bounding box center [735, 204] width 219 height 28
click at [686, 199] on button "Select an answer" at bounding box center [735, 208] width 204 height 19
click at [658, 237] on div "No" at bounding box center [714, 238] width 183 height 15
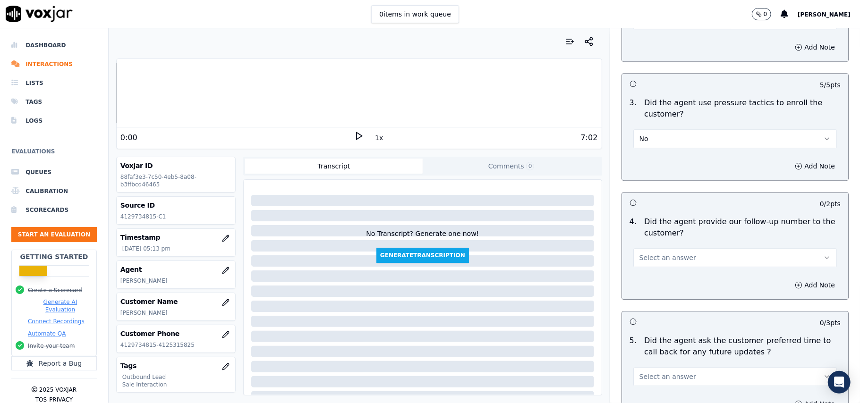
scroll to position [2078, 0]
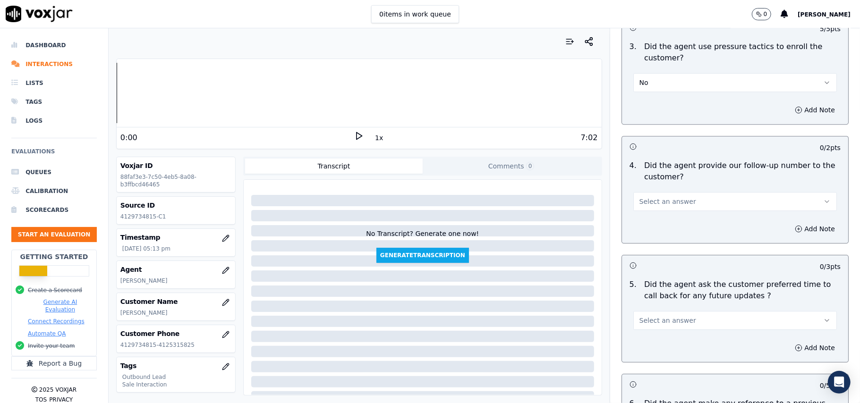
click at [690, 192] on button "Select an answer" at bounding box center [735, 201] width 204 height 19
click at [646, 225] on div "No" at bounding box center [714, 232] width 183 height 15
drag, startPoint x: 645, startPoint y: 196, endPoint x: 645, endPoint y: 202, distance: 5.7
click at [645, 196] on button "No" at bounding box center [735, 201] width 204 height 19
click at [639, 217] on div "Yes" at bounding box center [714, 217] width 183 height 15
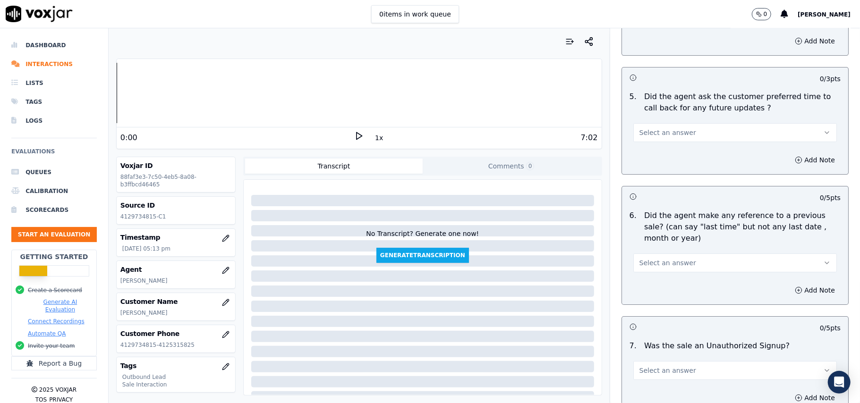
scroll to position [2267, 0]
click at [640, 130] on span "Select an answer" at bounding box center [667, 131] width 57 height 9
click at [647, 152] on div "Yes" at bounding box center [714, 147] width 183 height 15
click at [656, 132] on button "Yes" at bounding box center [735, 131] width 204 height 19
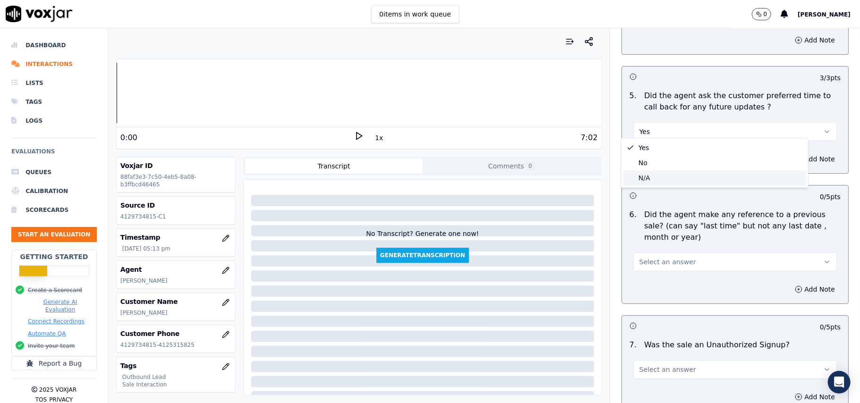
click at [651, 179] on div "N/A" at bounding box center [714, 177] width 183 height 15
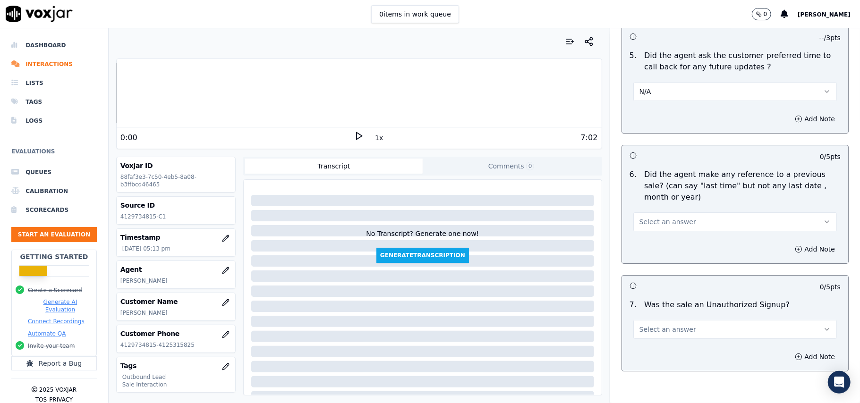
scroll to position [2356, 0]
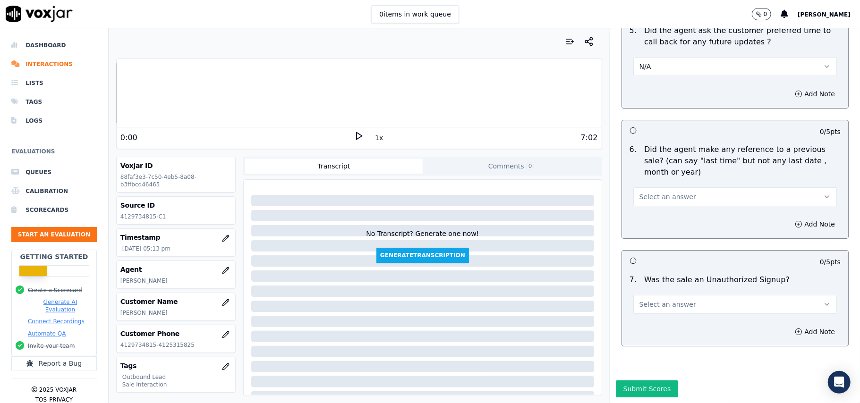
click at [659, 192] on span "Select an answer" at bounding box center [667, 196] width 57 height 9
click at [650, 205] on div "No" at bounding box center [714, 204] width 183 height 15
click at [658, 295] on button "Select an answer" at bounding box center [735, 304] width 204 height 19
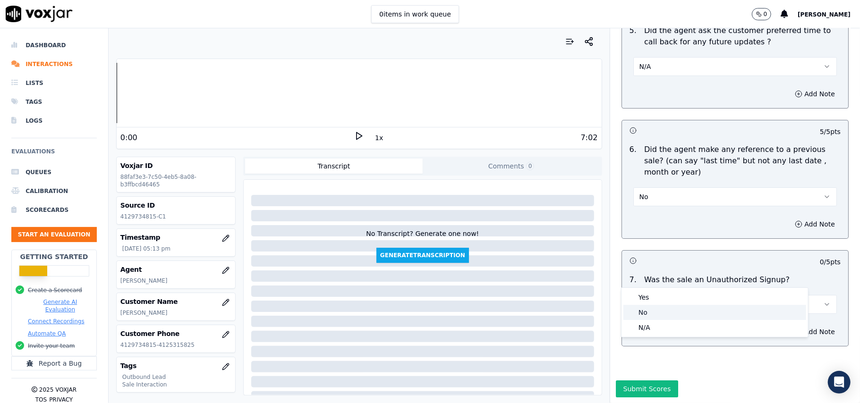
click at [646, 320] on div "N/A" at bounding box center [714, 327] width 183 height 15
click at [648, 295] on button "N/A" at bounding box center [735, 304] width 204 height 19
click at [644, 312] on div "No" at bounding box center [714, 312] width 183 height 15
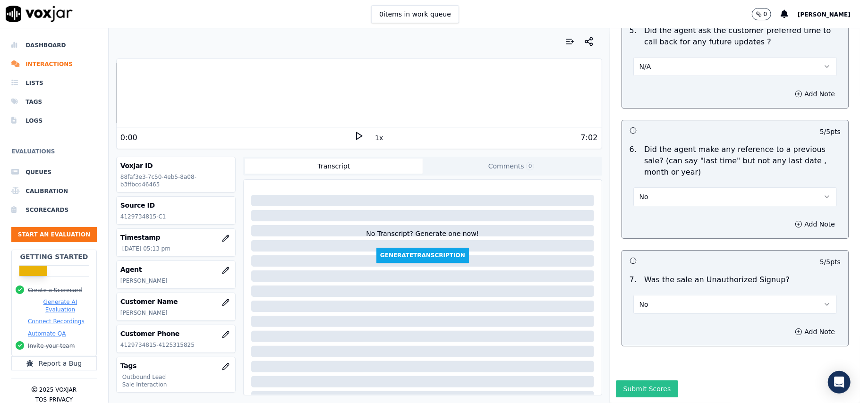
click at [628, 381] on button "Submit Scores" at bounding box center [647, 389] width 63 height 17
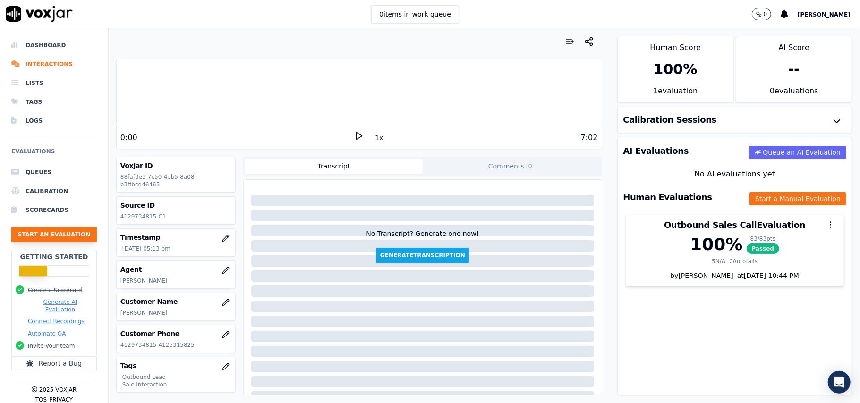
click at [72, 241] on button "Start an Evaluation" at bounding box center [53, 234] width 85 height 15
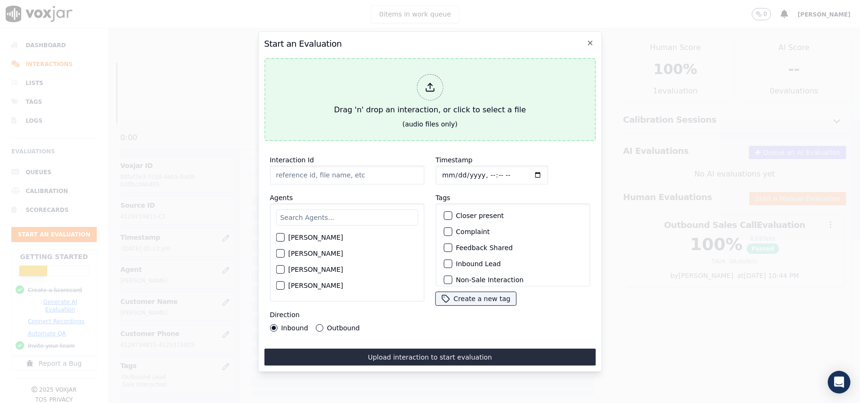
click at [439, 78] on div at bounding box center [430, 87] width 26 height 26
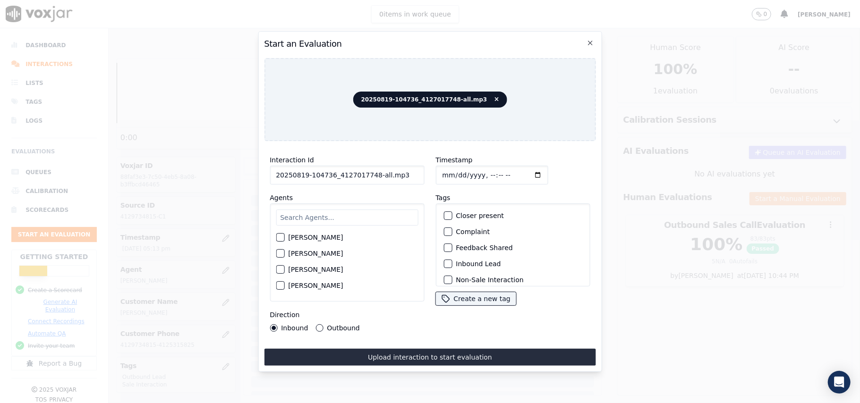
drag, startPoint x: 408, startPoint y: 169, endPoint x: 370, endPoint y: 169, distance: 37.8
click at [370, 169] on input "20250819-104736_4127017748-all.mp3" at bounding box center [347, 175] width 154 height 19
type input "20250819-104736_4127017748-C1"
click at [452, 172] on input "Timestamp" at bounding box center [491, 175] width 112 height 19
type input "[DATE]T17:15"
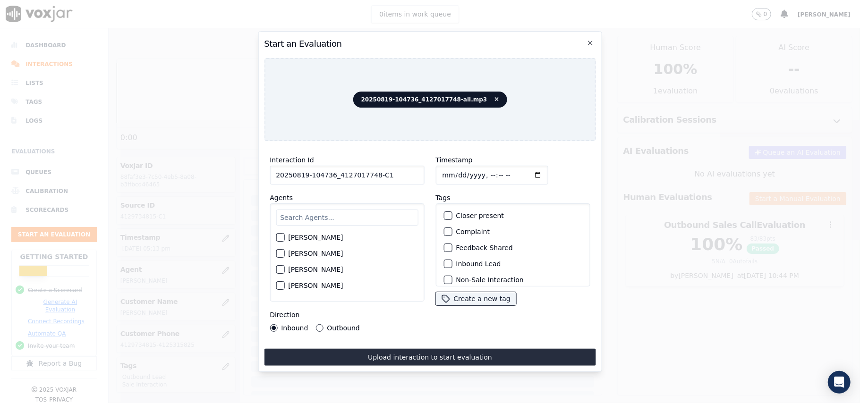
click at [349, 218] on input "text" at bounding box center [347, 218] width 142 height 16
paste input "[PERSON_NAME]"
type input "[PERSON_NAME]"
click at [283, 253] on div "button" at bounding box center [279, 256] width 7 height 7
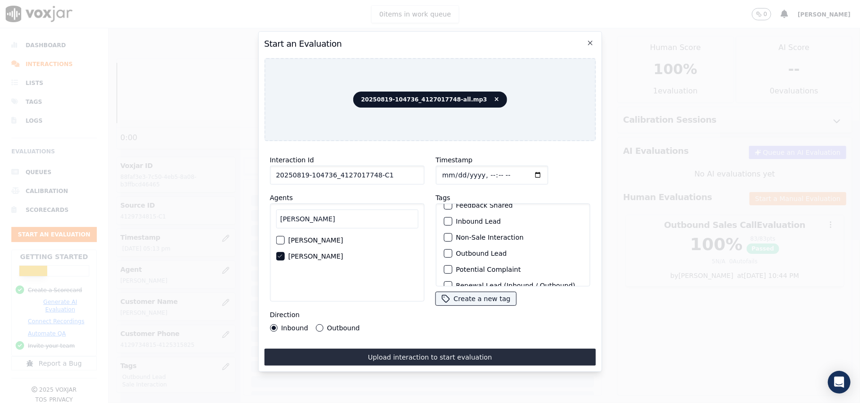
scroll to position [82, 0]
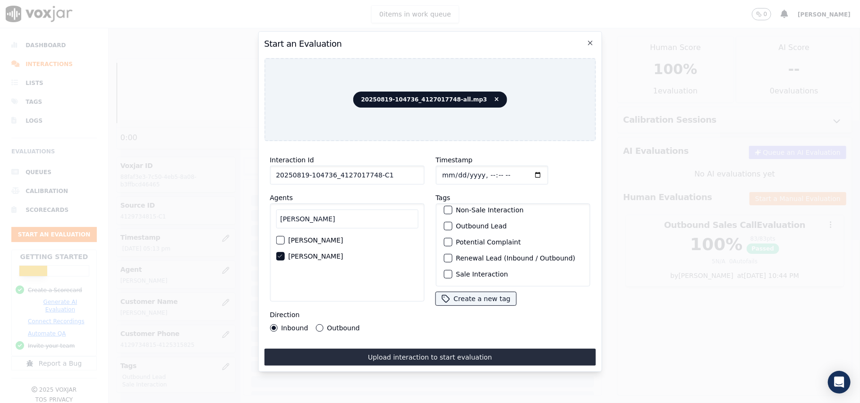
click at [445, 271] on div "button" at bounding box center [447, 274] width 7 height 7
click at [444, 223] on div "button" at bounding box center [447, 226] width 7 height 7
click at [327, 325] on label "Outbound" at bounding box center [343, 328] width 33 height 7
click at [323, 324] on button "Outbound" at bounding box center [319, 328] width 8 height 8
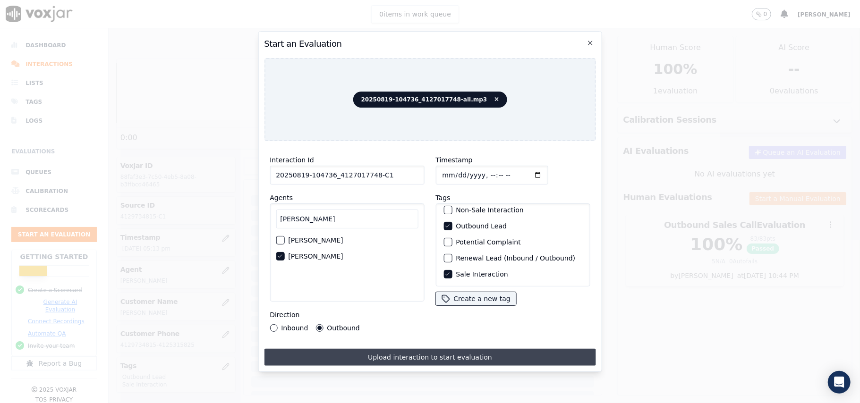
click at [393, 356] on button "Upload interaction to start evaluation" at bounding box center [430, 357] width 332 height 17
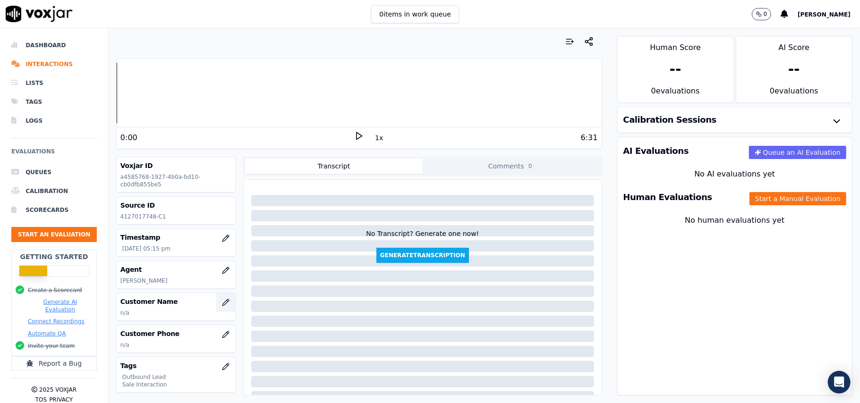
click at [222, 300] on icon "button" at bounding box center [226, 303] width 8 height 8
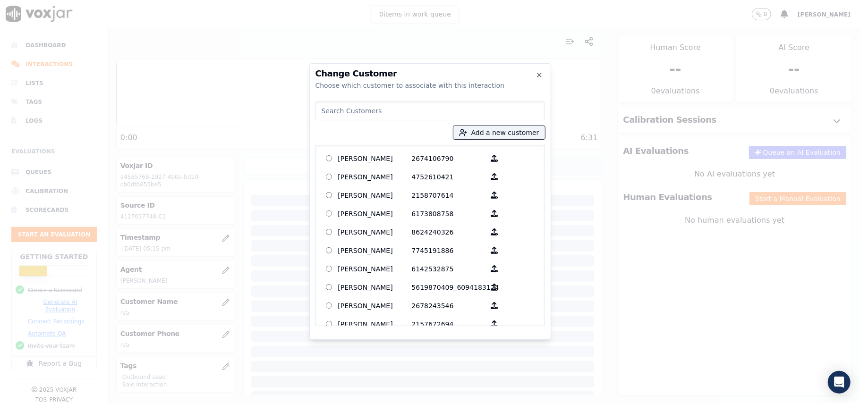
paste input "[PERSON_NAME]"
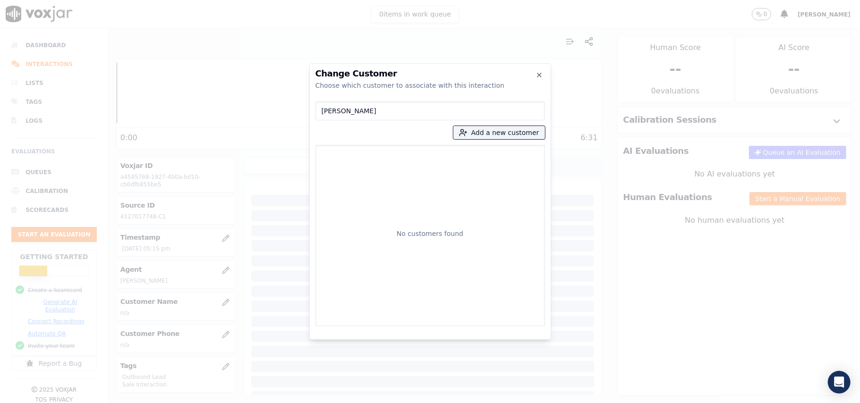
click at [320, 111] on input "[PERSON_NAME]" at bounding box center [430, 111] width 230 height 19
click at [396, 109] on input "[PERSON_NAME]" at bounding box center [430, 111] width 230 height 19
type input "[PERSON_NAME]"
click at [474, 138] on button "Add a new customer" at bounding box center [499, 132] width 92 height 13
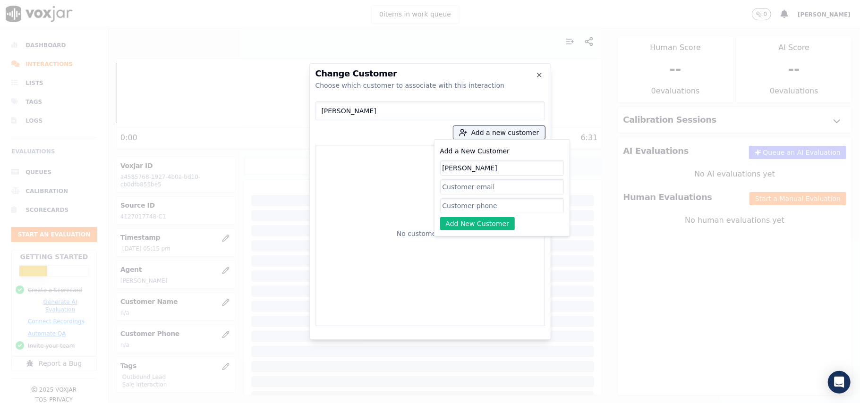
paste input "4127017748"
type input "[PERSON_NAME]"
click at [462, 208] on input "Add a New Customer" at bounding box center [502, 205] width 124 height 15
paste input "4127017748"
type input "4127017748"
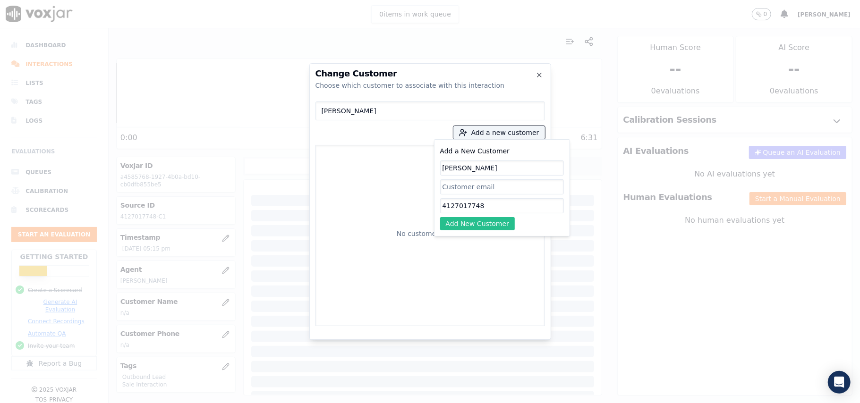
click at [469, 225] on button "Add New Customer" at bounding box center [477, 223] width 75 height 13
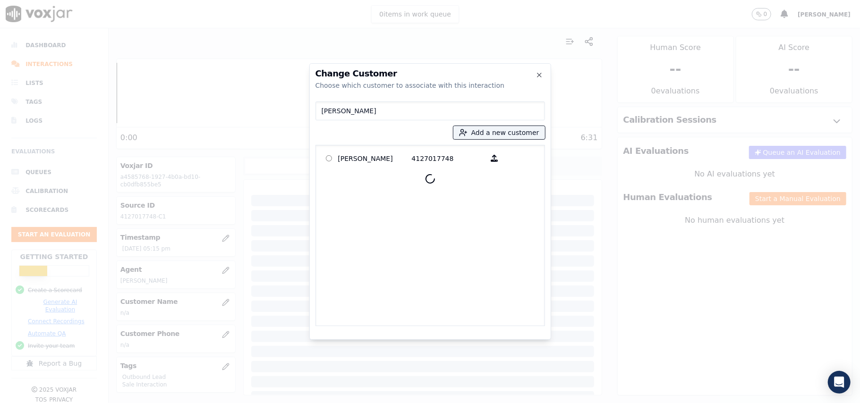
drag, startPoint x: 336, startPoint y: 155, endPoint x: 403, endPoint y: 201, distance: 81.0
click at [337, 156] on label "[PERSON_NAME] 4127017748" at bounding box center [430, 158] width 221 height 18
click at [379, 162] on p "[PERSON_NAME]" at bounding box center [375, 158] width 74 height 15
click at [341, 158] on p "[PERSON_NAME]" at bounding box center [375, 158] width 74 height 15
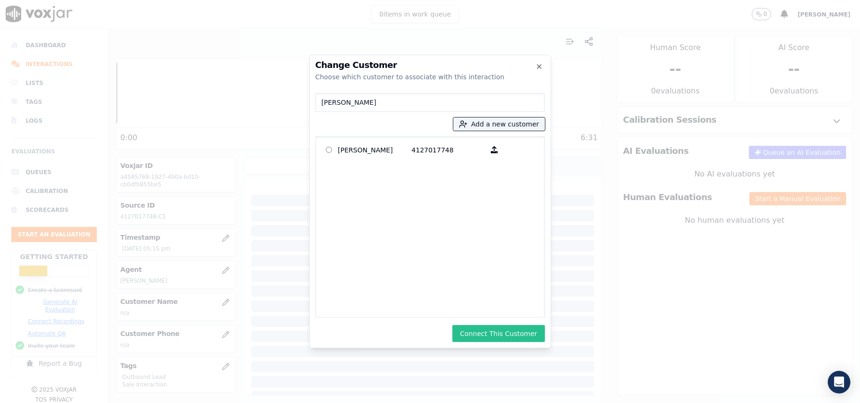
click at [486, 337] on button "Connect This Customer" at bounding box center [498, 333] width 92 height 17
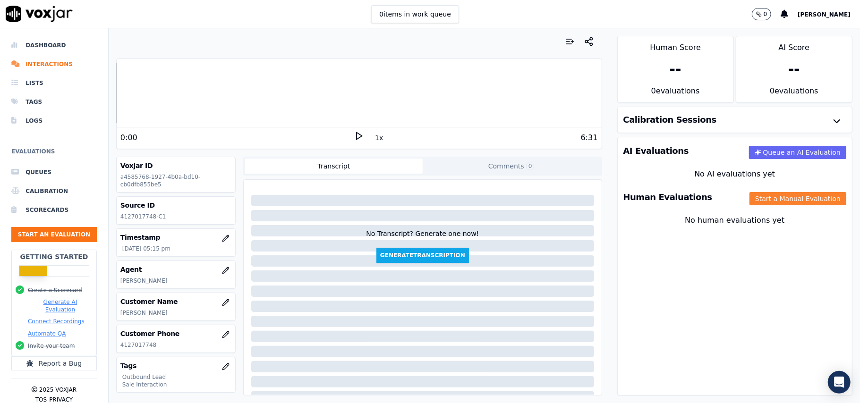
click at [752, 203] on button "Start a Manual Evaluation" at bounding box center [798, 198] width 97 height 13
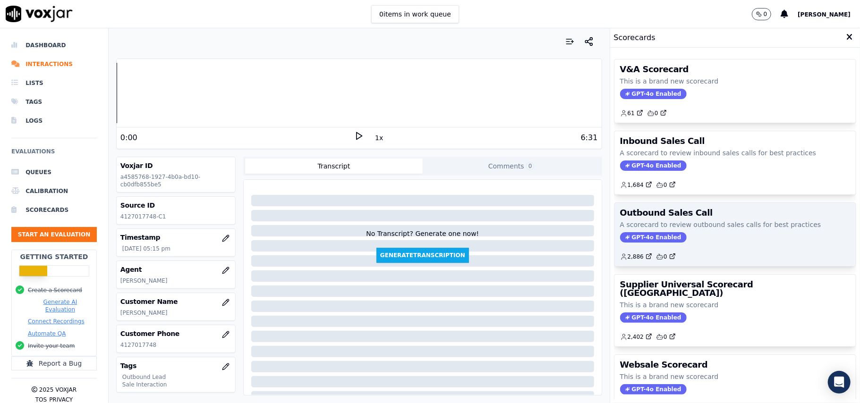
click at [649, 238] on span "GPT-4o Enabled" at bounding box center [653, 237] width 67 height 10
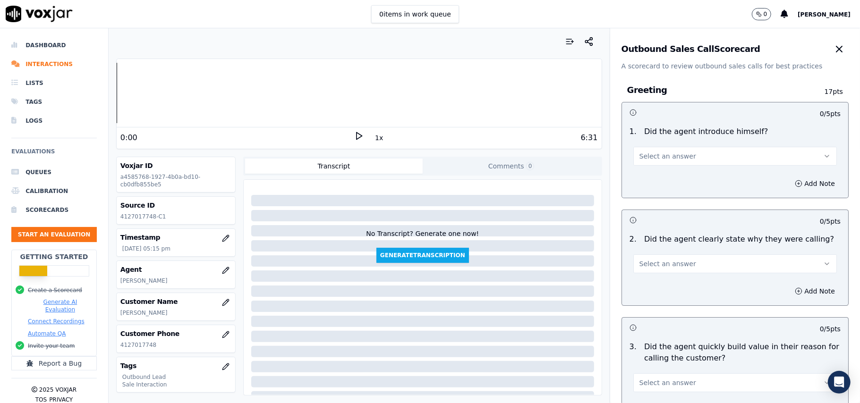
click at [667, 161] on span "Select an answer" at bounding box center [667, 156] width 57 height 9
click at [656, 180] on div "Yes" at bounding box center [714, 177] width 183 height 15
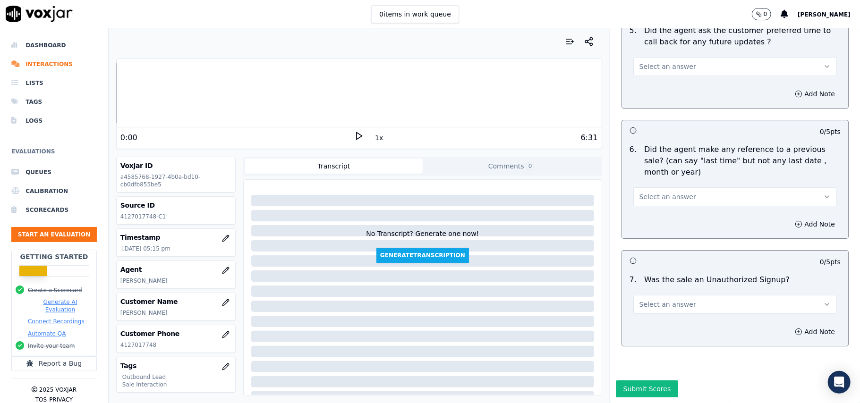
click at [720, 295] on button "Select an answer" at bounding box center [735, 304] width 204 height 19
click at [672, 307] on div "No" at bounding box center [714, 312] width 183 height 15
click at [656, 192] on span "Select an answer" at bounding box center [667, 196] width 57 height 9
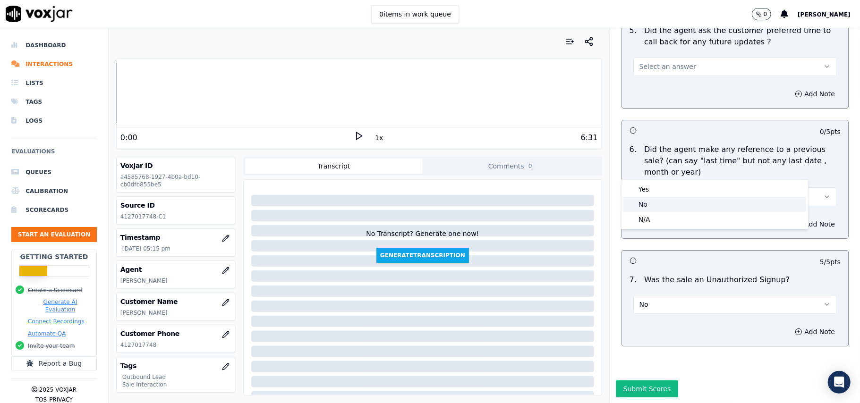
click at [639, 206] on div "No" at bounding box center [714, 204] width 183 height 15
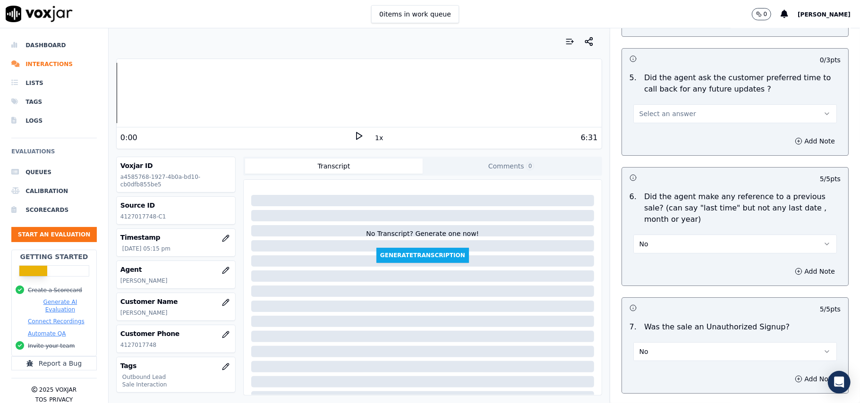
scroll to position [2230, 0]
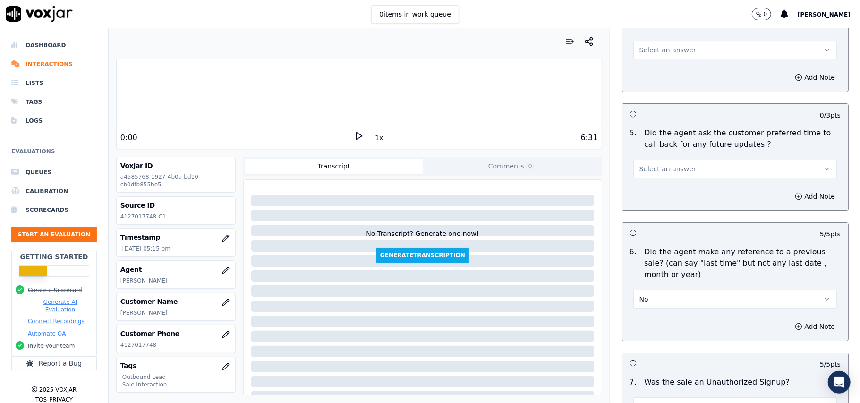
click at [646, 168] on span "Select an answer" at bounding box center [667, 168] width 57 height 9
click at [658, 214] on div "N/A" at bounding box center [714, 214] width 183 height 15
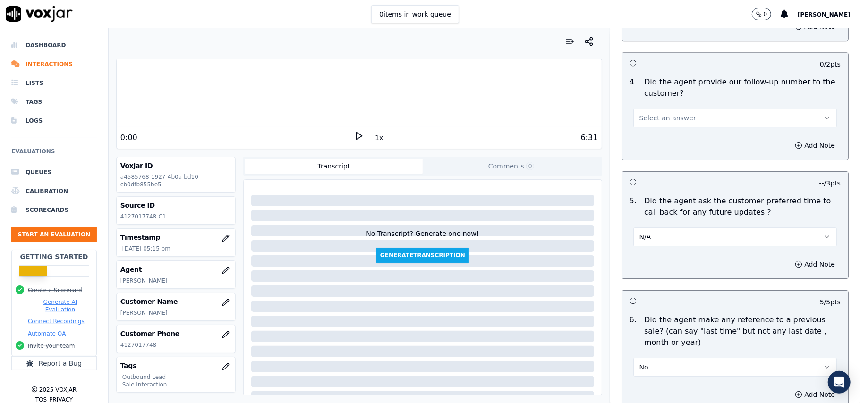
scroll to position [2104, 0]
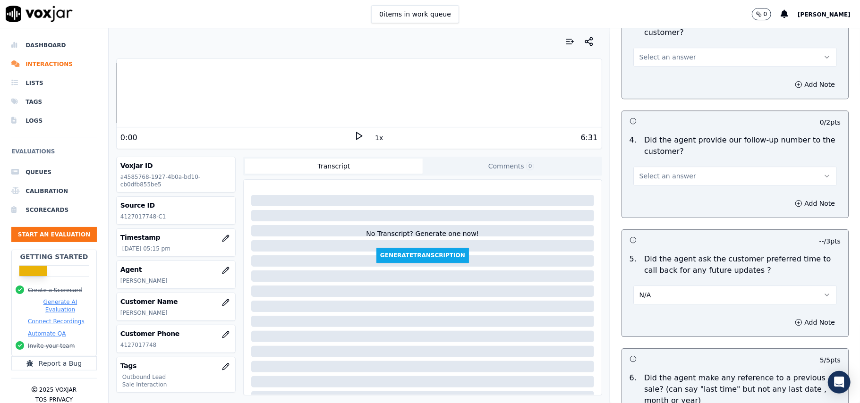
click at [677, 172] on button "Select an answer" at bounding box center [735, 176] width 204 height 19
click at [676, 190] on div "Yes" at bounding box center [714, 191] width 183 height 15
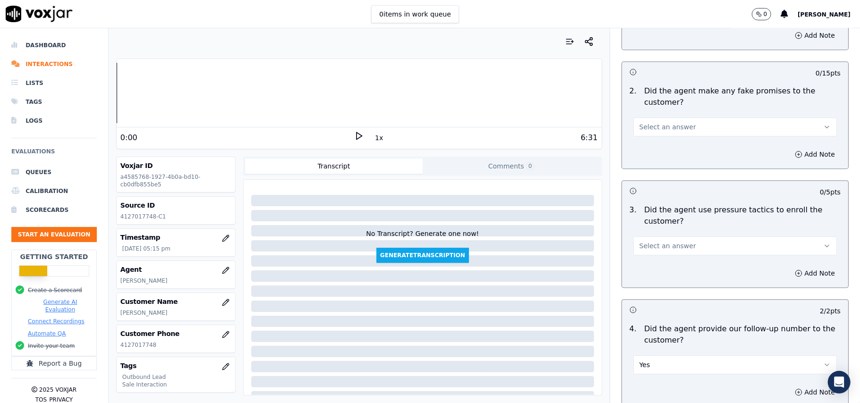
click at [691, 237] on button "Select an answer" at bounding box center [735, 246] width 204 height 19
click at [688, 276] on div "No" at bounding box center [714, 276] width 183 height 15
click at [724, 118] on button "Select an answer" at bounding box center [735, 127] width 204 height 19
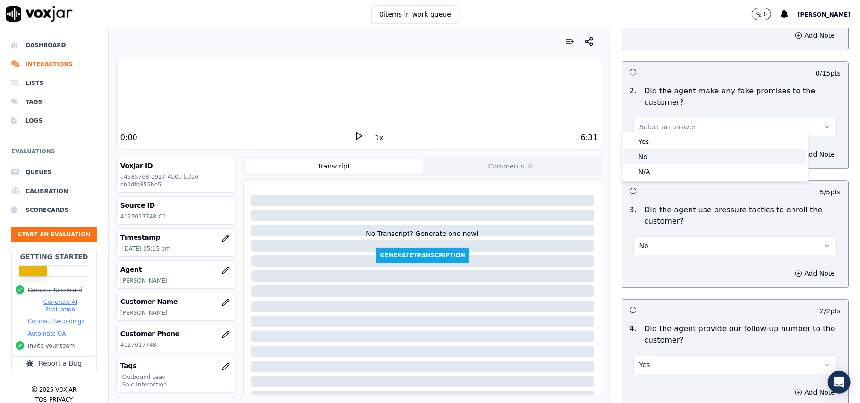
click at [716, 161] on div "No" at bounding box center [714, 156] width 183 height 15
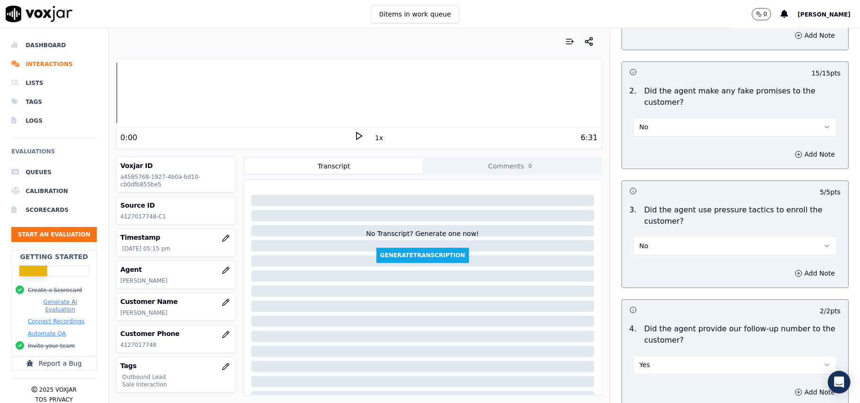
scroll to position [1726, 0]
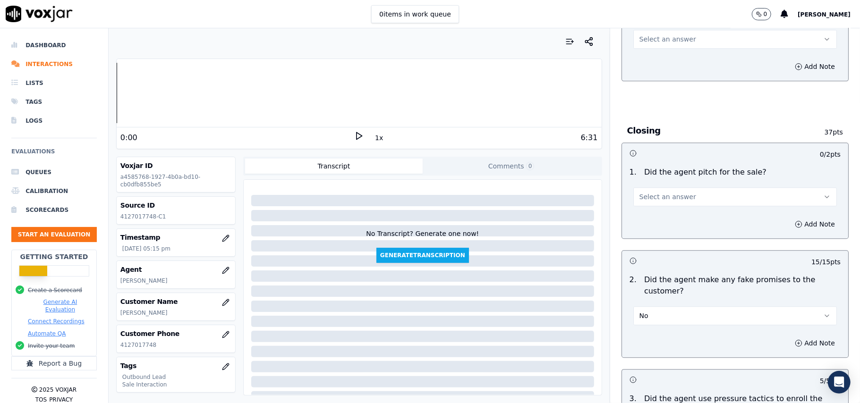
click at [701, 193] on button "Select an answer" at bounding box center [735, 196] width 204 height 19
click at [685, 214] on div "Yes" at bounding box center [714, 211] width 183 height 15
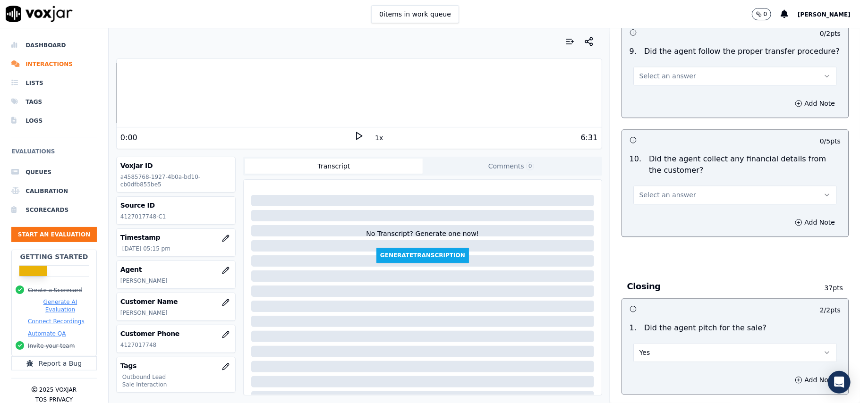
scroll to position [1474, 0]
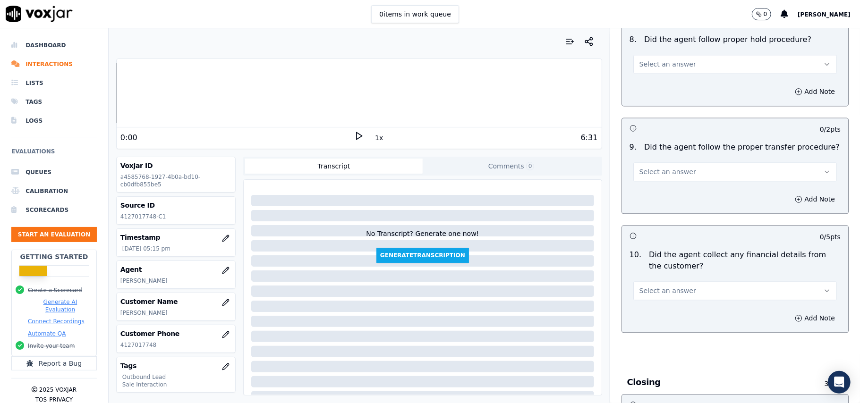
click at [681, 281] on button "Select an answer" at bounding box center [735, 290] width 204 height 19
click at [665, 314] on div "No" at bounding box center [714, 320] width 183 height 15
click at [707, 162] on button "Select an answer" at bounding box center [735, 171] width 204 height 19
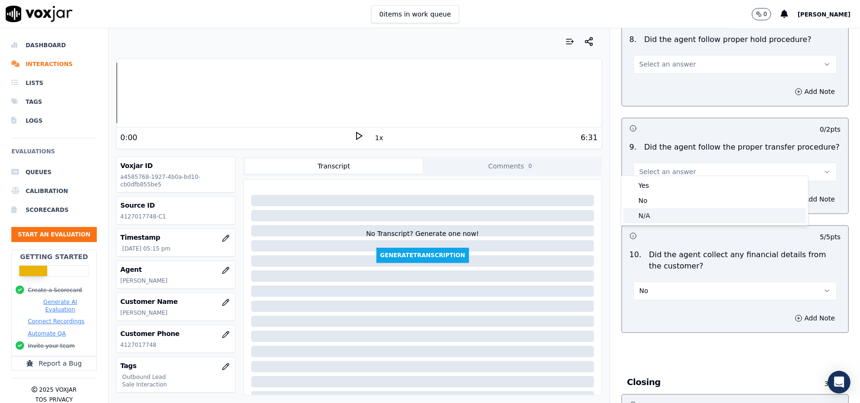
click at [687, 210] on div "N/A" at bounding box center [714, 215] width 183 height 15
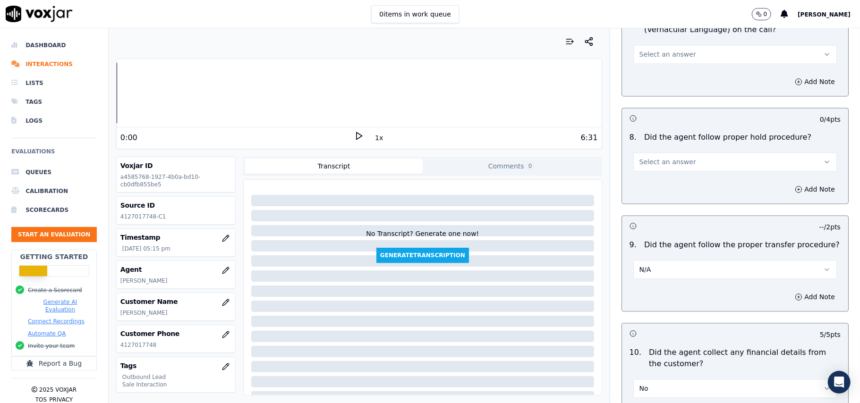
scroll to position [1285, 0]
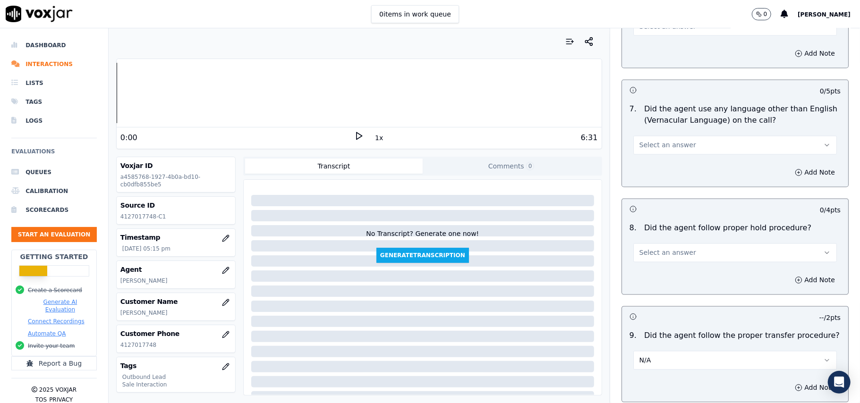
click at [690, 244] on button "Select an answer" at bounding box center [735, 253] width 204 height 19
click at [656, 265] on div "Yes" at bounding box center [714, 266] width 183 height 15
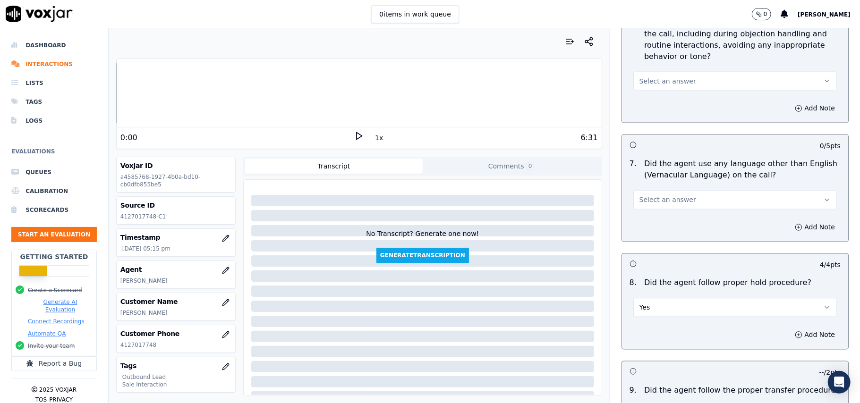
scroll to position [1159, 0]
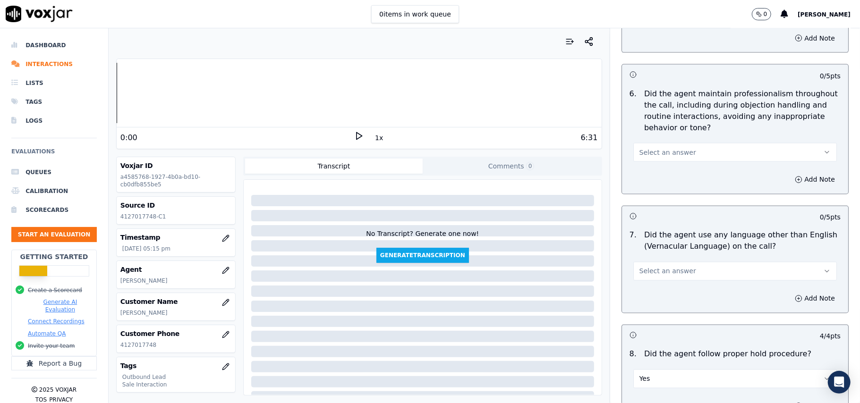
click at [684, 262] on button "Select an answer" at bounding box center [735, 271] width 204 height 19
click at [652, 300] on div "No" at bounding box center [714, 299] width 183 height 15
click at [675, 148] on span "Select an answer" at bounding box center [667, 152] width 57 height 9
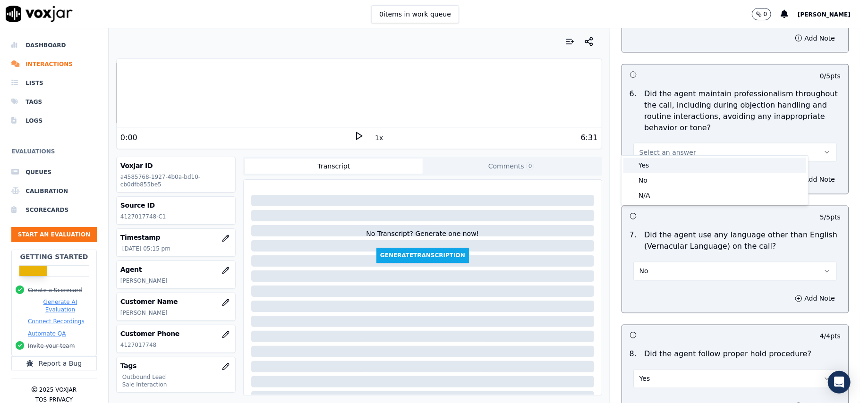
click at [669, 169] on div "Yes" at bounding box center [714, 165] width 183 height 15
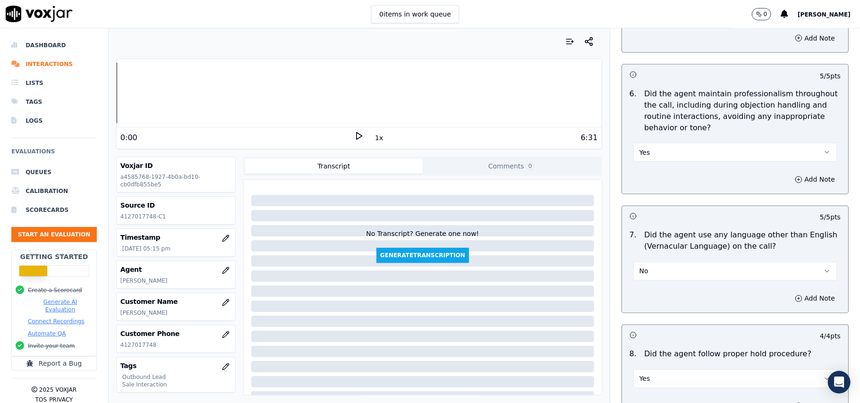
drag, startPoint x: 670, startPoint y: 145, endPoint x: 669, endPoint y: 153, distance: 8.6
click at [670, 144] on button "Yes" at bounding box center [735, 152] width 204 height 19
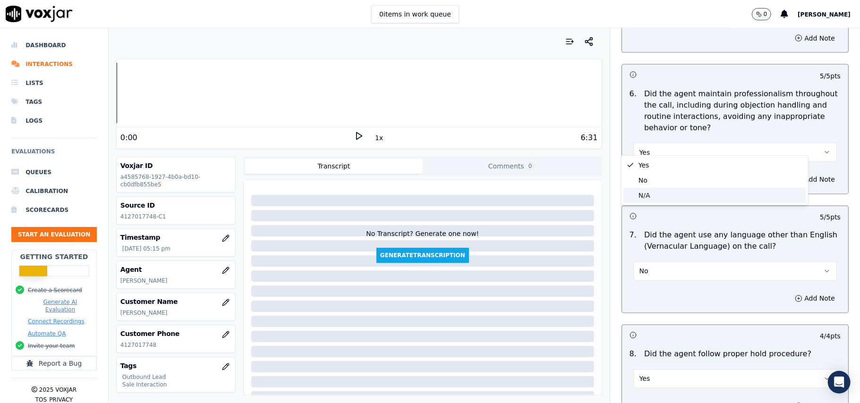
click at [653, 191] on div "N/A" at bounding box center [714, 195] width 183 height 15
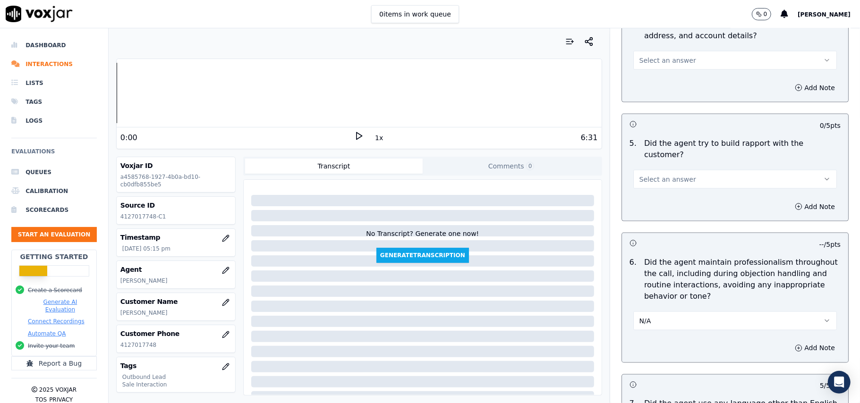
scroll to position [970, 0]
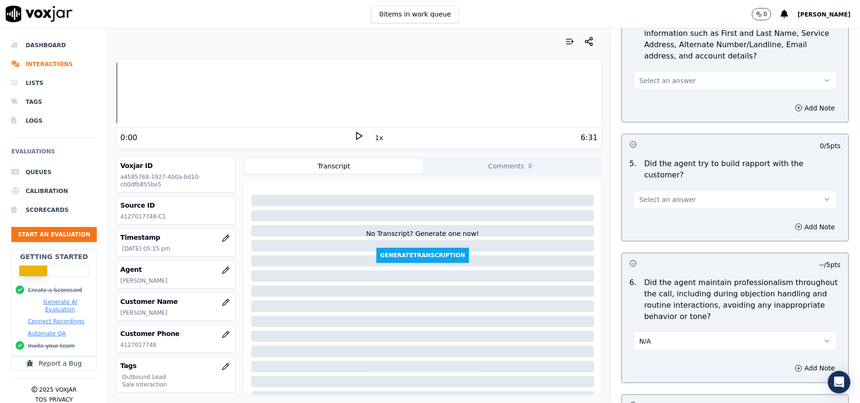
click at [669, 195] on span "Select an answer" at bounding box center [667, 199] width 57 height 9
drag, startPoint x: 660, startPoint y: 216, endPoint x: 663, endPoint y: 206, distance: 10.3
click at [660, 214] on div "Yes" at bounding box center [714, 211] width 183 height 15
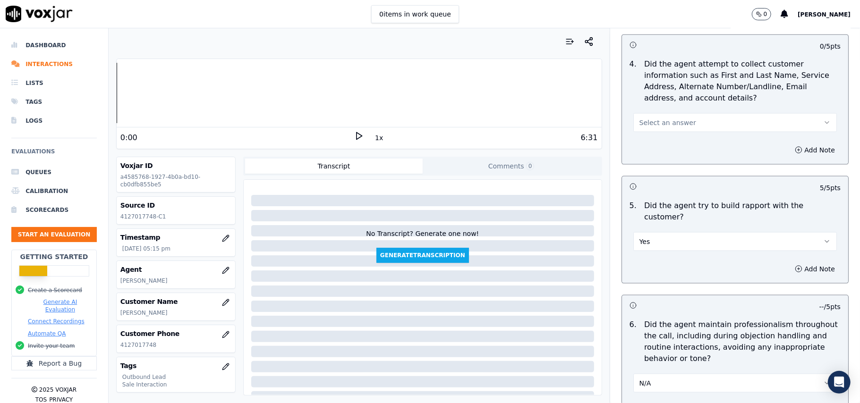
scroll to position [907, 0]
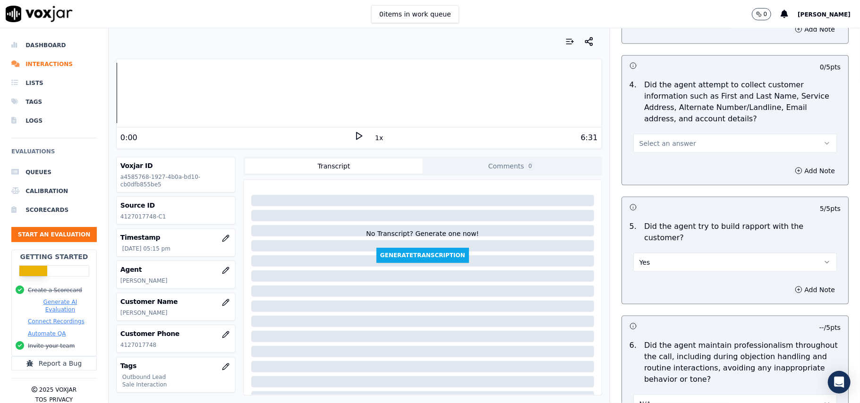
click at [679, 139] on button "Select an answer" at bounding box center [735, 143] width 204 height 19
click at [673, 195] on div "N/A" at bounding box center [714, 197] width 183 height 15
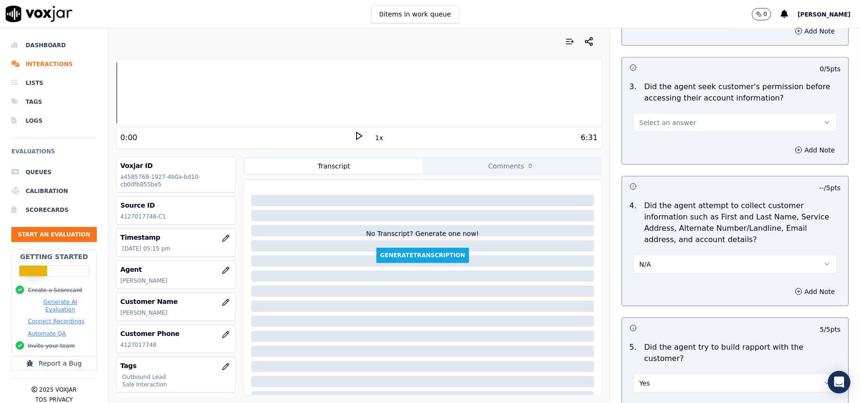
scroll to position [718, 0]
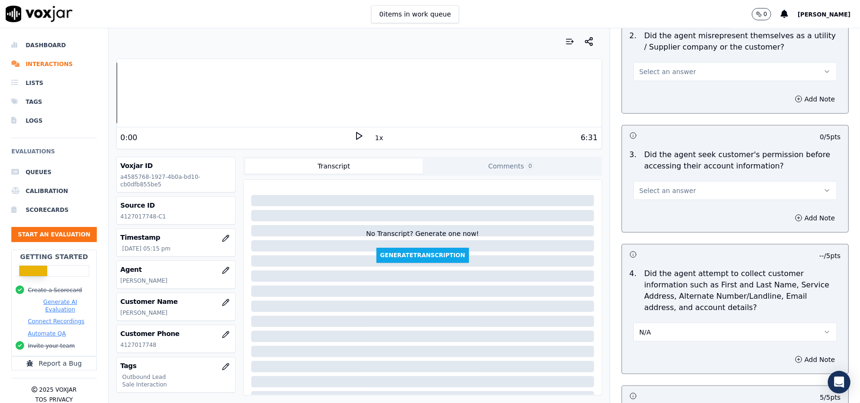
click at [683, 192] on button "Select an answer" at bounding box center [735, 190] width 204 height 19
click at [661, 231] on div "No" at bounding box center [714, 228] width 183 height 15
click at [792, 216] on button "Add Note" at bounding box center [814, 218] width 51 height 13
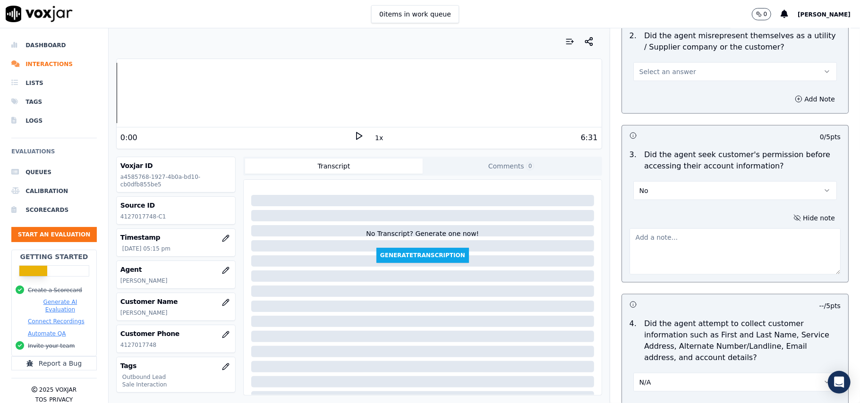
click at [674, 257] on textarea at bounding box center [735, 252] width 211 height 46
paste textarea "At 02:11, the agent did not take permission from the customer before accessing …"
click at [622, 233] on div "Hide note At 02:11, the agent did not take permission from the customer before …" at bounding box center [735, 243] width 226 height 78
click at [635, 236] on textarea "At 02:11, the agent did not take permission from the customer before accessing …" at bounding box center [735, 252] width 211 height 46
click at [630, 235] on textarea "At 02:11, the agent did not take permission from the customer before accessing …" at bounding box center [735, 252] width 211 height 46
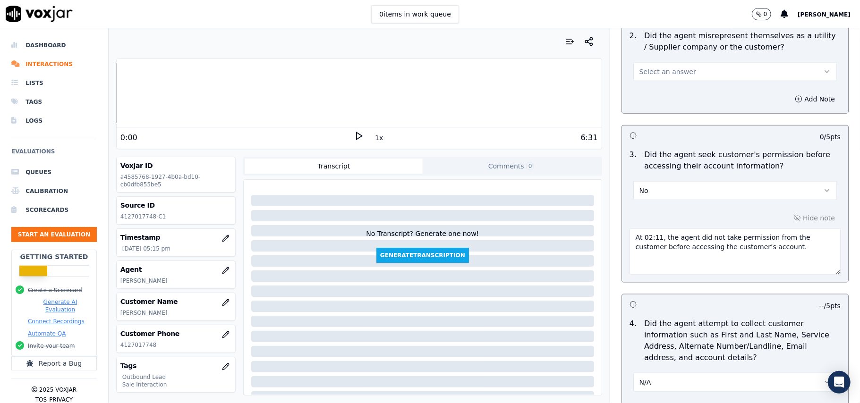
click at [630, 235] on textarea "At 02:11, the agent did not take permission from the customer before accessing …" at bounding box center [735, 252] width 211 height 46
click at [630, 236] on textarea "At 02:11, the agent did not take permission from the customer before accessing …" at bounding box center [735, 252] width 211 height 46
click at [630, 238] on textarea "At 02:11, the agent did not take permission from the customer before accessing …" at bounding box center [735, 252] width 211 height 46
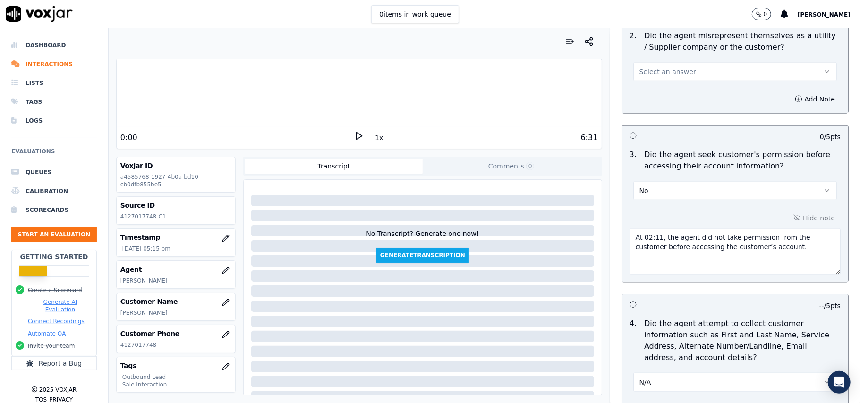
paste textarea "Call ID: 104736"
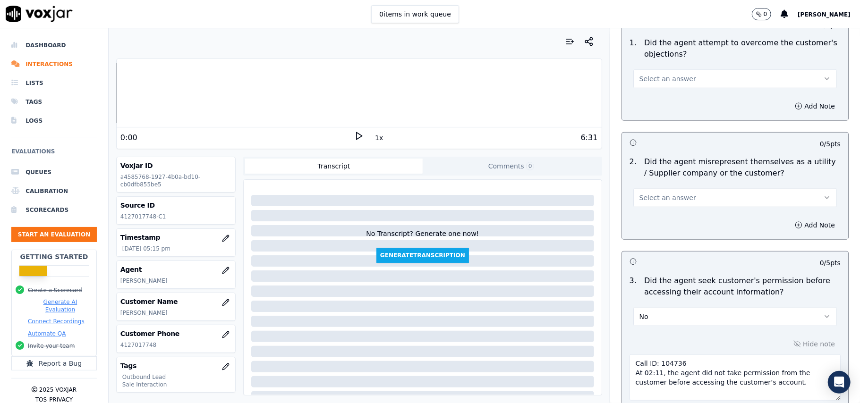
type textarea "Call ID: 104736 At 02:11, the agent did not take permission from the customer b…"
click at [650, 197] on span "Select an answer" at bounding box center [667, 197] width 57 height 9
click at [652, 233] on div "No" at bounding box center [714, 235] width 183 height 15
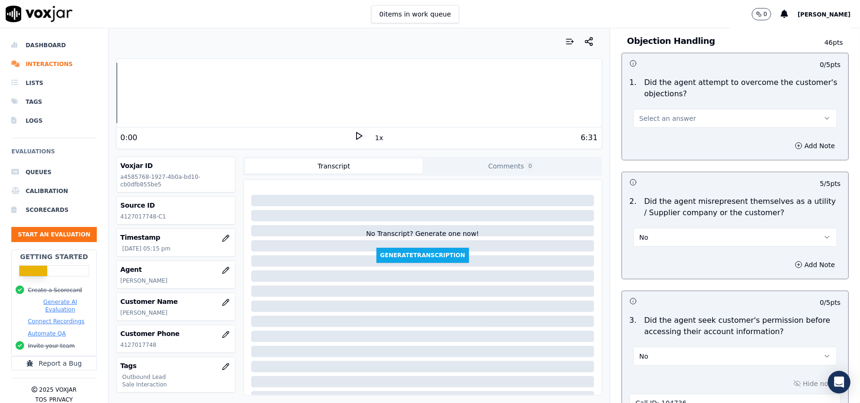
scroll to position [467, 0]
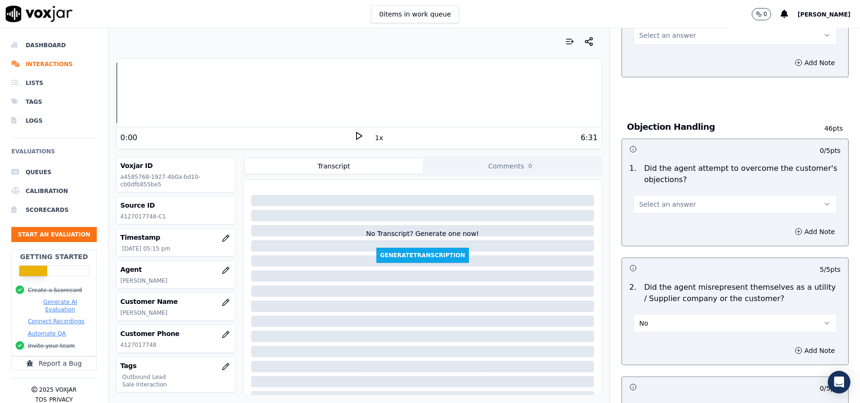
click at [664, 208] on span "Select an answer" at bounding box center [667, 204] width 57 height 9
click at [667, 227] on div "Yes" at bounding box center [714, 227] width 183 height 15
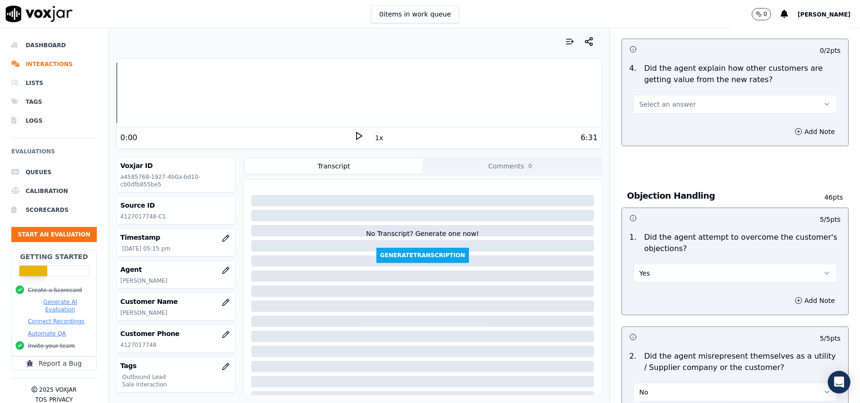
scroll to position [341, 0]
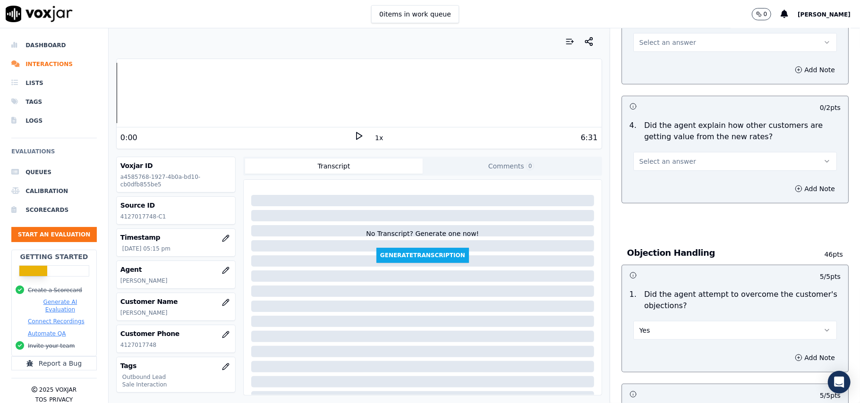
click at [669, 163] on span "Select an answer" at bounding box center [667, 161] width 57 height 9
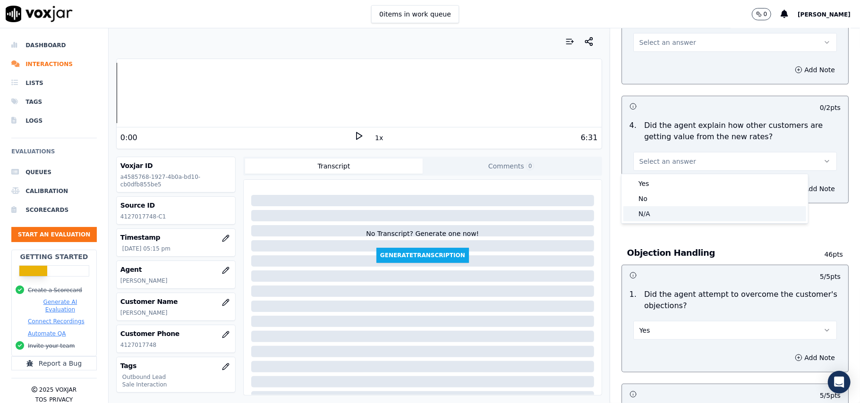
click at [655, 213] on div "N/A" at bounding box center [714, 213] width 183 height 15
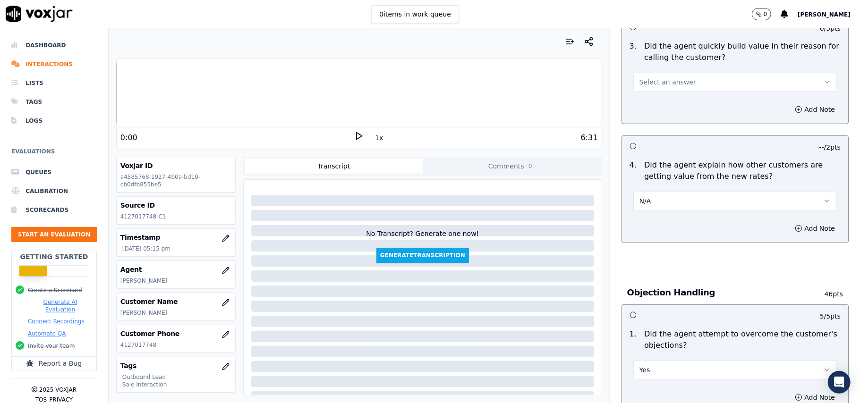
scroll to position [152, 0]
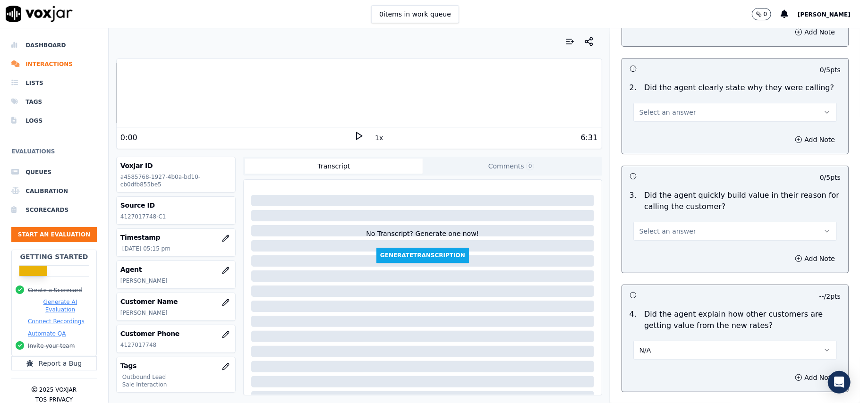
drag, startPoint x: 650, startPoint y: 232, endPoint x: 652, endPoint y: 242, distance: 9.6
click at [652, 232] on span "Select an answer" at bounding box center [667, 231] width 57 height 9
click at [647, 255] on div "Yes" at bounding box center [714, 253] width 183 height 15
click at [690, 110] on button "Select an answer" at bounding box center [735, 112] width 204 height 19
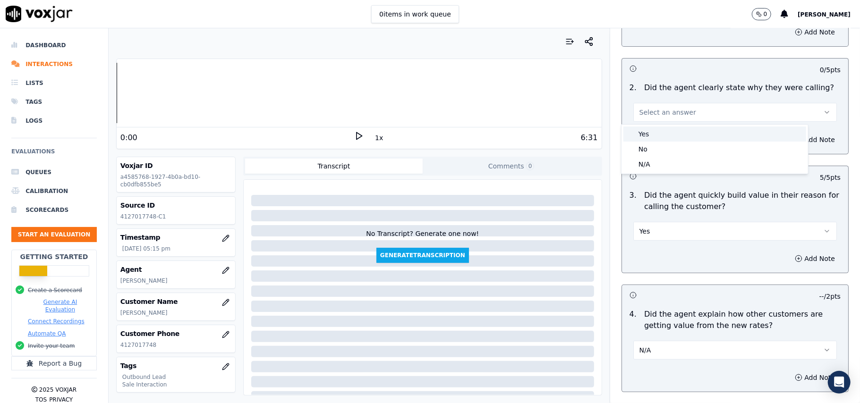
click at [680, 138] on div "Yes" at bounding box center [714, 134] width 183 height 15
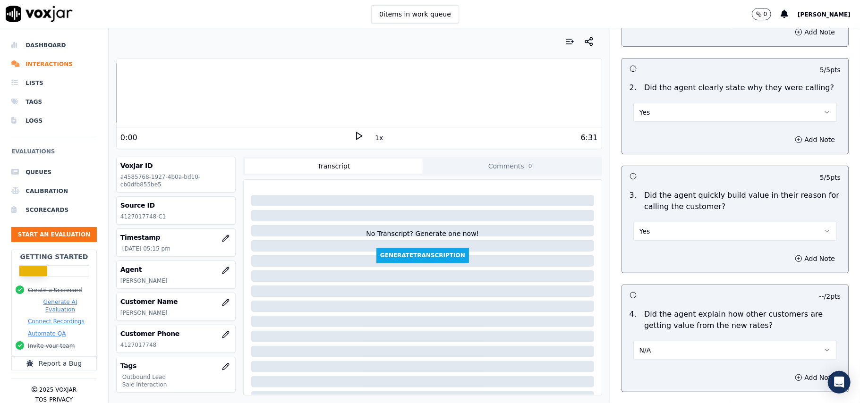
scroll to position [2406, 0]
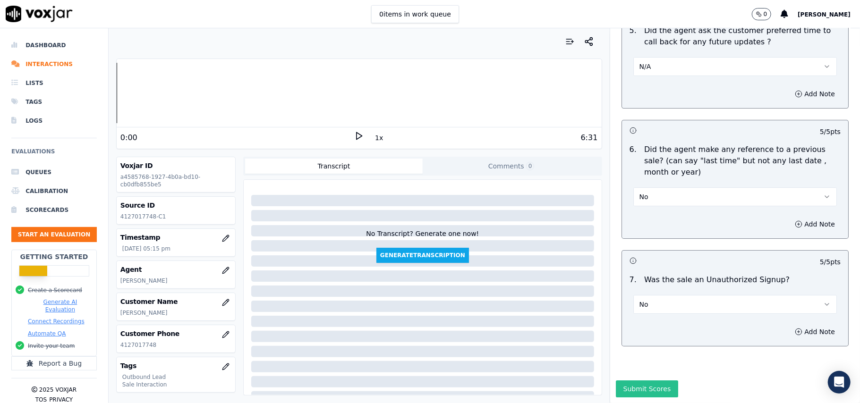
click at [651, 381] on button "Submit Scores" at bounding box center [647, 389] width 63 height 17
